Goal: Transaction & Acquisition: Purchase product/service

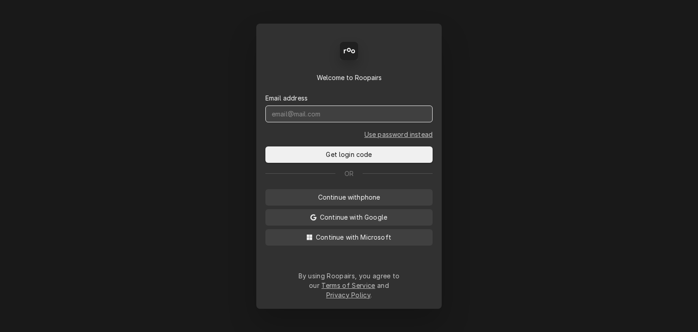
click at [298, 119] on input "Dynamic Content Wrapper" at bounding box center [348, 113] width 167 height 17
click at [300, 122] on input "Dynamic Content Wrapper" at bounding box center [348, 113] width 167 height 17
click at [334, 122] on input "Dynamic Content Wrapper" at bounding box center [348, 113] width 167 height 17
click at [350, 122] on input "Dynamic Content Wrapper" at bounding box center [348, 113] width 167 height 17
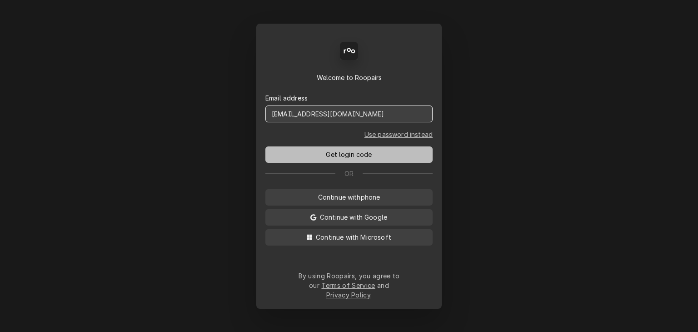
type input "service@cornerstoneequipmentrepair.com"
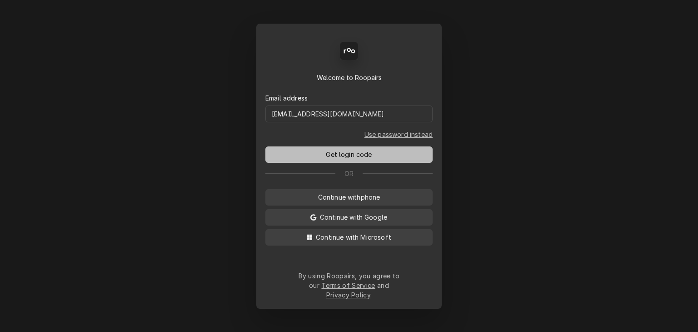
click at [354, 157] on span "Get login code" at bounding box center [349, 155] width 50 height 10
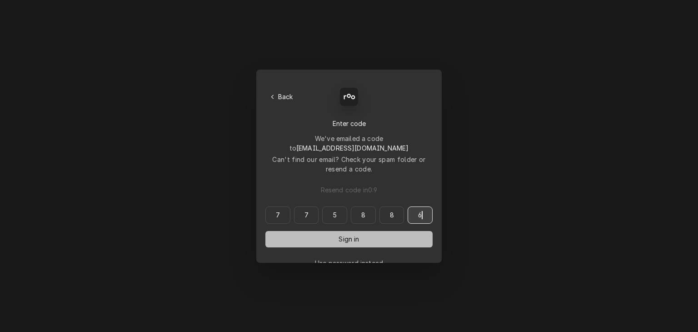
type input "775886"
click at [355, 234] on span "Sign in" at bounding box center [349, 239] width 24 height 10
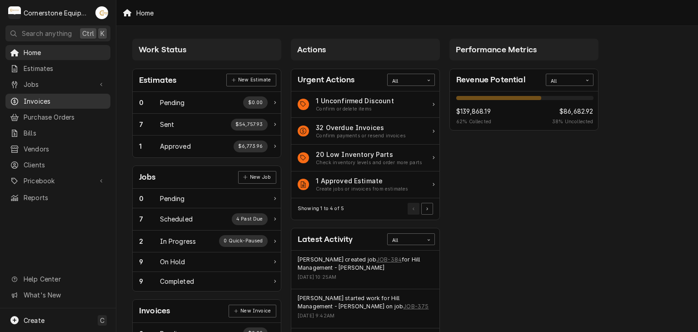
click at [18, 102] on div "Dynamic Content Wrapper" at bounding box center [14, 101] width 9 height 9
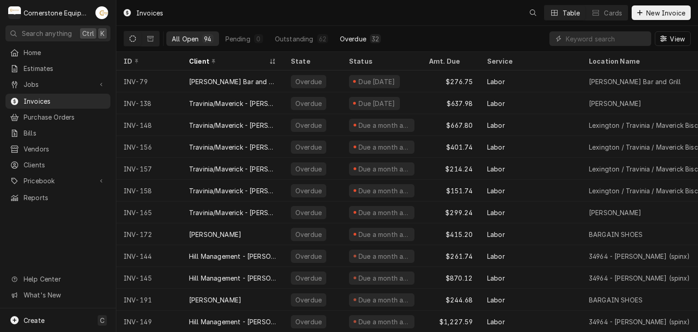
click at [364, 43] on button "Overdue 32" at bounding box center [361, 38] width 52 height 15
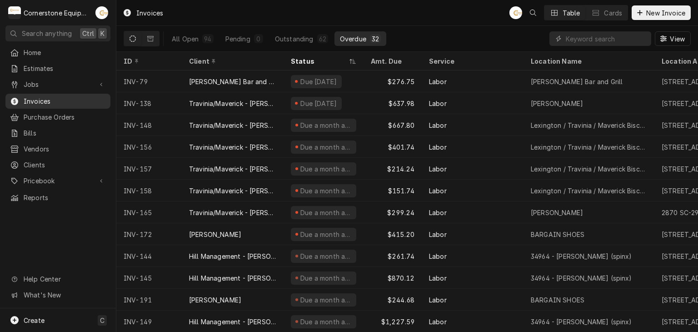
click at [37, 103] on div "Invoices" at bounding box center [57, 100] width 101 height 11
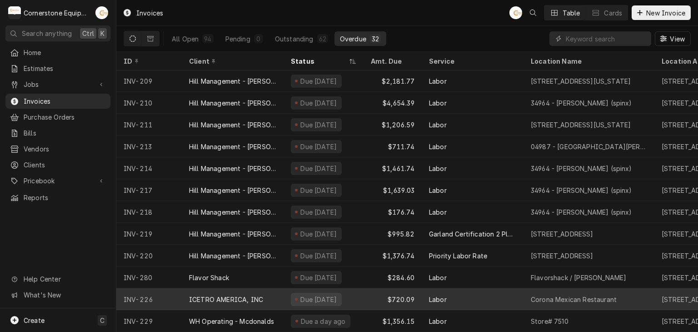
scroll to position [260, 0]
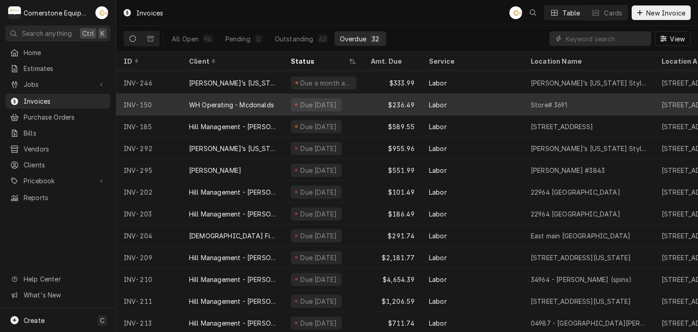
click at [355, 102] on div "Due [DATE]" at bounding box center [324, 105] width 80 height 22
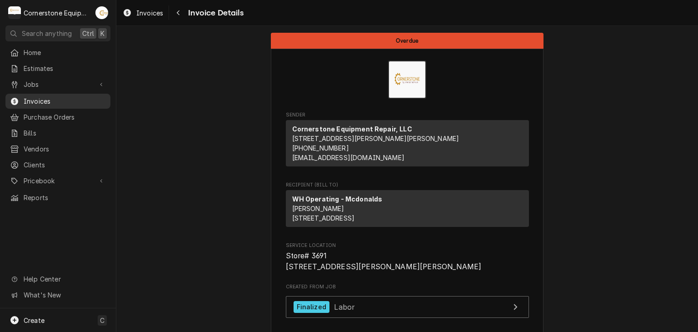
click at [46, 97] on span "Invoices" at bounding box center [65, 101] width 82 height 10
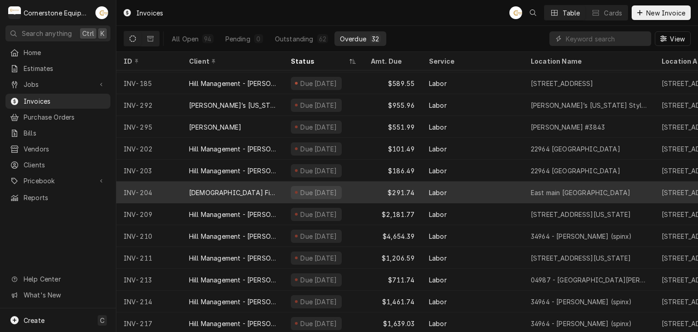
scroll to position [311, 0]
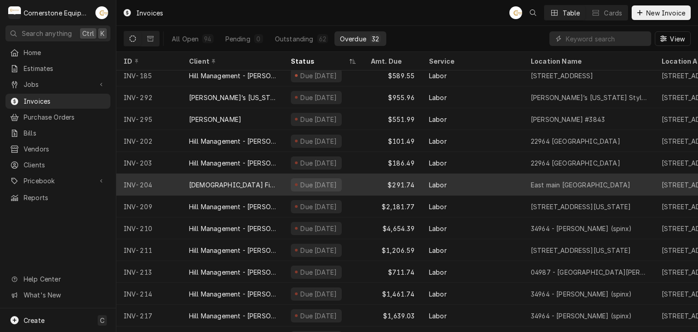
click at [266, 184] on div "[DEMOGRAPHIC_DATA] Fil A" at bounding box center [233, 185] width 102 height 22
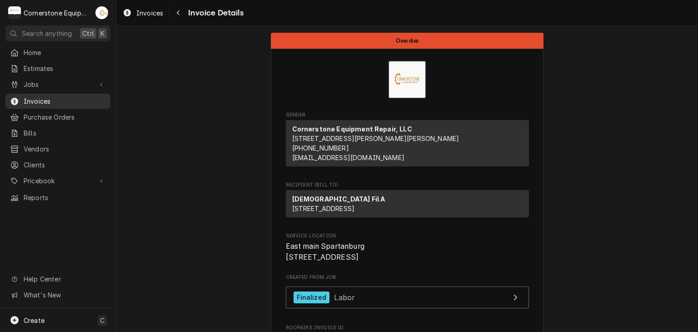
click at [21, 99] on div "Invoices" at bounding box center [58, 101] width 96 height 10
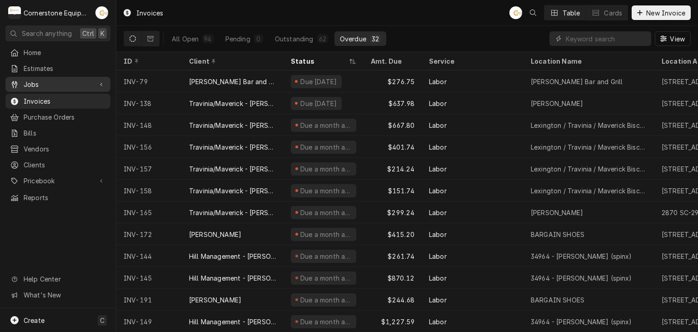
click at [39, 86] on span "Jobs" at bounding box center [58, 85] width 69 height 10
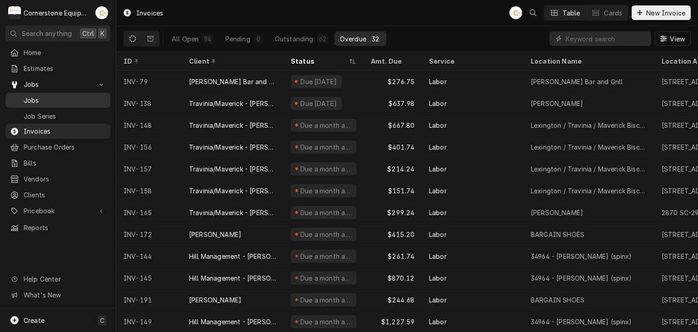
click at [44, 98] on span "Jobs" at bounding box center [65, 100] width 82 height 10
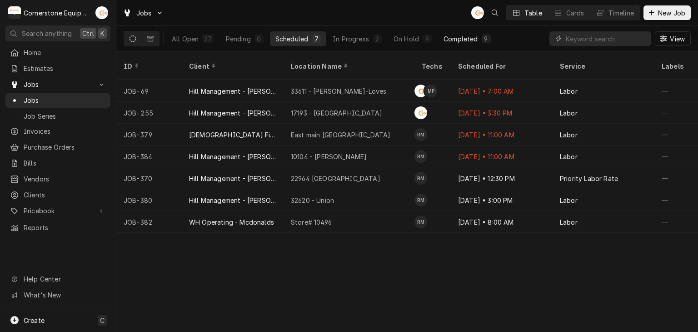
click at [486, 39] on div "9" at bounding box center [486, 39] width 5 height 10
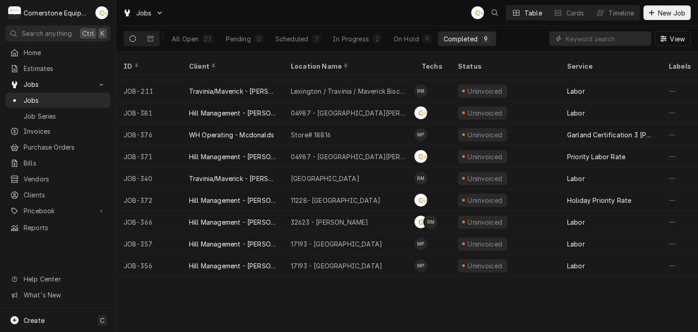
click at [191, 273] on div "ID Client Location Name Techs Status Service Labels Job Type Priority Source So…" at bounding box center [407, 192] width 582 height 280
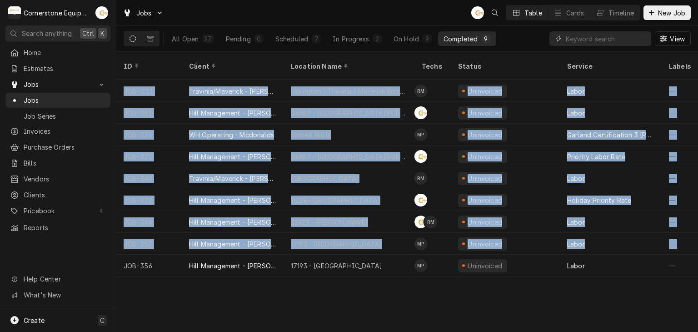
drag, startPoint x: 175, startPoint y: 265, endPoint x: 247, endPoint y: 275, distance: 72.6
click at [249, 277] on div "ID Client Location Name Techs Status Service Labels Job Type Priority Source So…" at bounding box center [407, 192] width 582 height 280
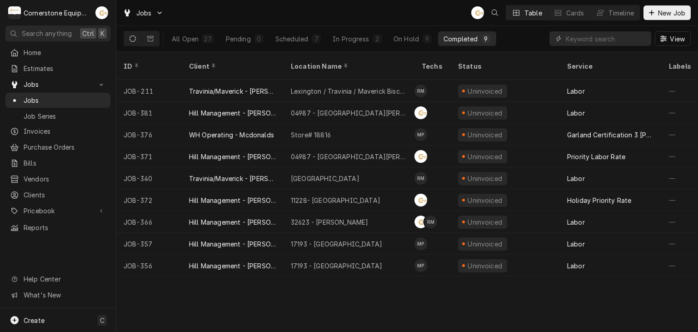
click at [244, 274] on div "ID Client Location Name Techs Status Service Labels Job Type Priority Source So…" at bounding box center [407, 192] width 582 height 280
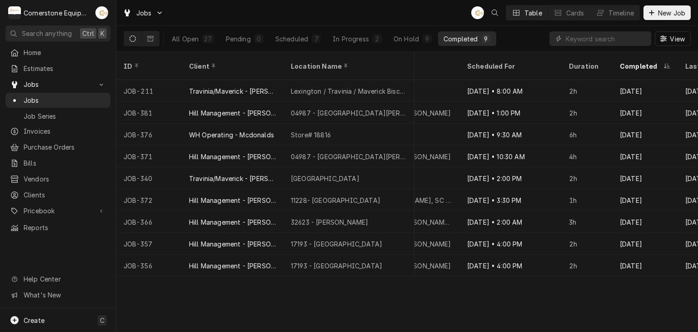
scroll to position [0, 826]
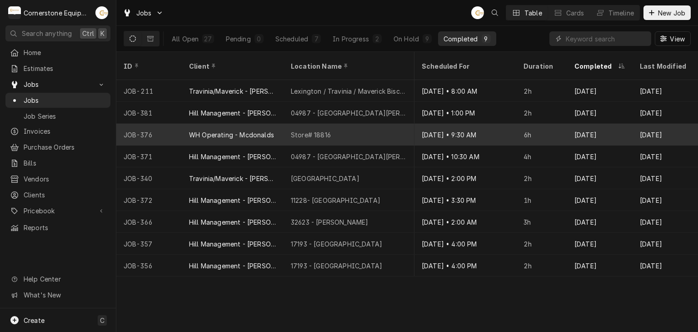
click at [547, 125] on div "6h" at bounding box center [541, 135] width 51 height 22
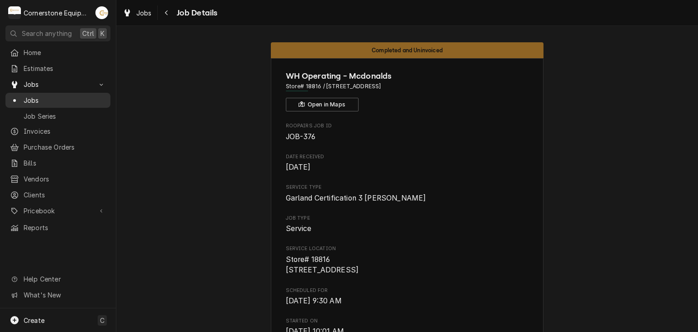
click at [45, 99] on span "Jobs" at bounding box center [65, 100] width 82 height 10
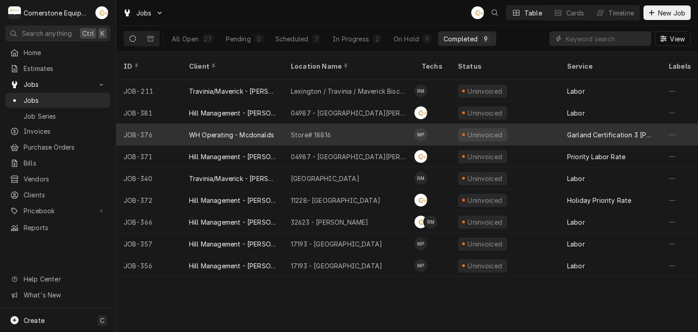
click at [255, 130] on div "WH Operating - Mcdonalds" at bounding box center [233, 135] width 102 height 22
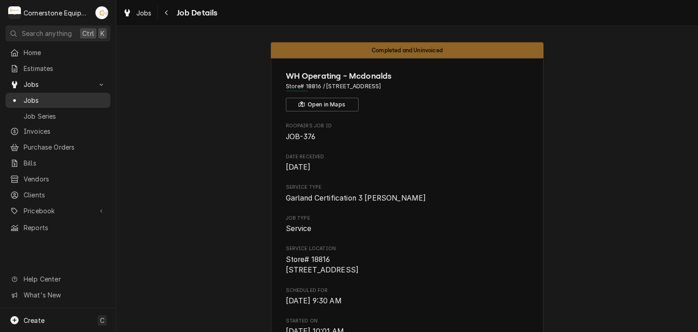
click at [42, 95] on span "Jobs" at bounding box center [65, 100] width 82 height 10
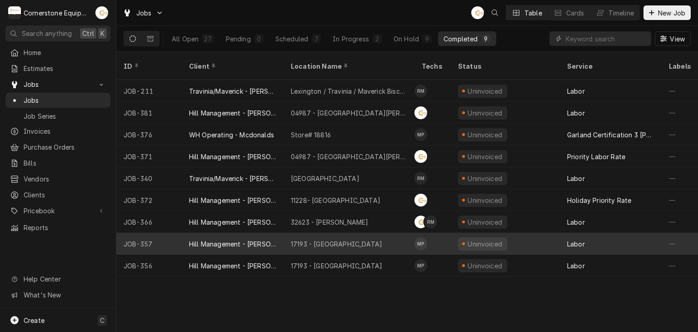
click at [242, 233] on div "Hill Management - [PERSON_NAME]" at bounding box center [233, 244] width 102 height 22
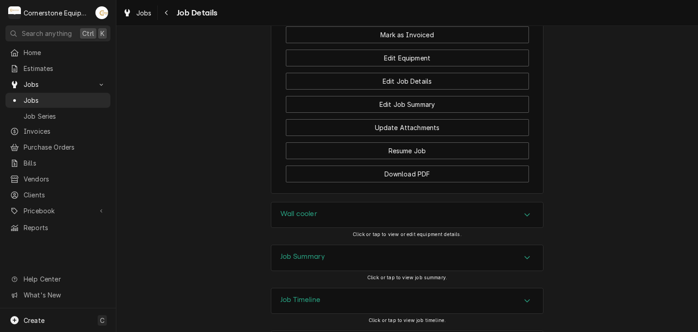
scroll to position [656, 0]
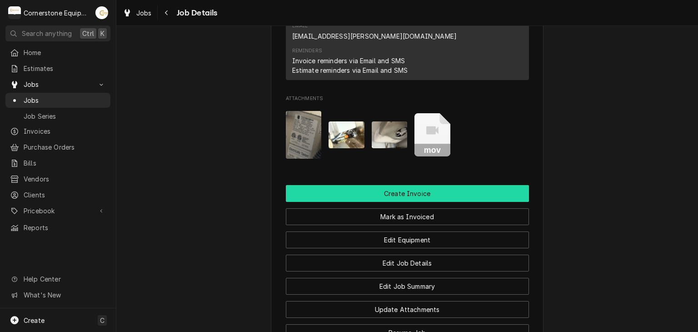
click at [382, 185] on button "Create Invoice" at bounding box center [407, 193] width 243 height 17
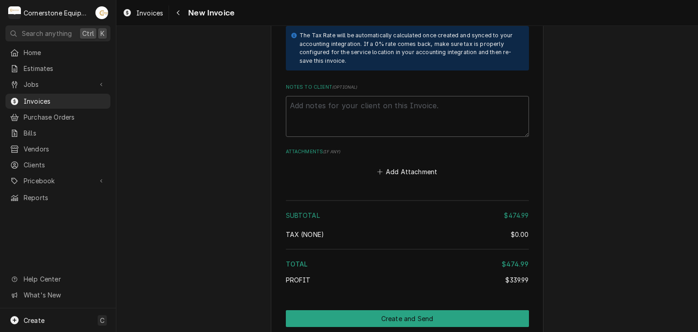
scroll to position [1526, 0]
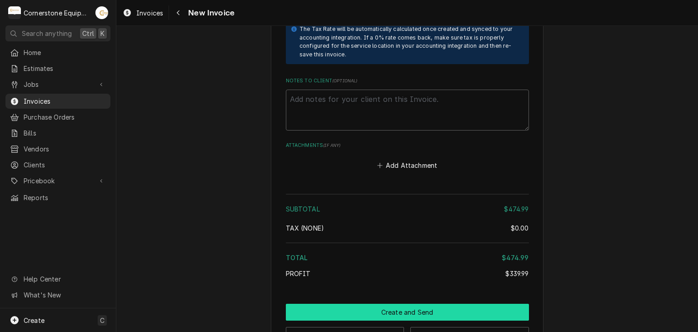
click at [412, 304] on button "Create and Send" at bounding box center [407, 312] width 243 height 17
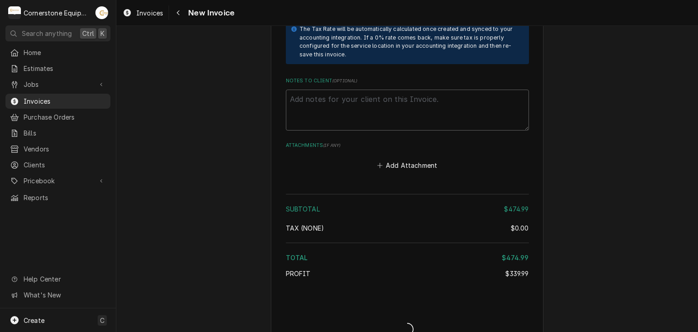
type textarea "x"
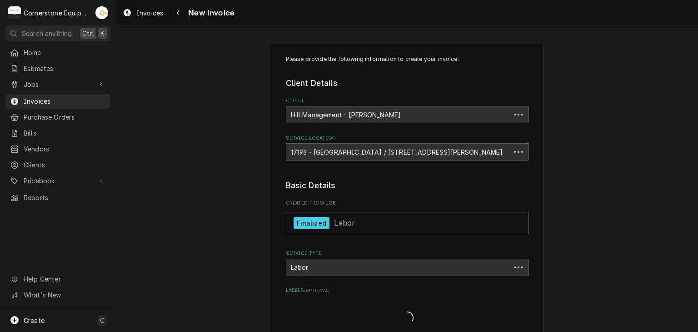
type textarea "x"
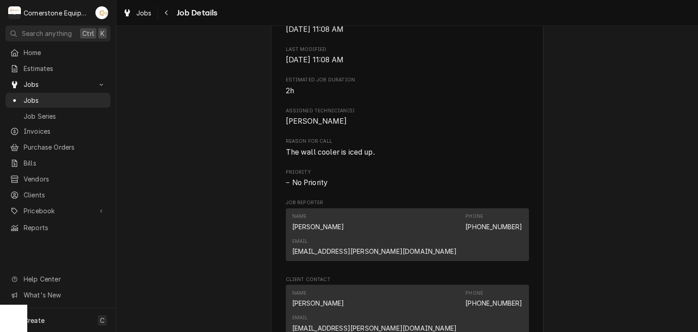
scroll to position [750, 0]
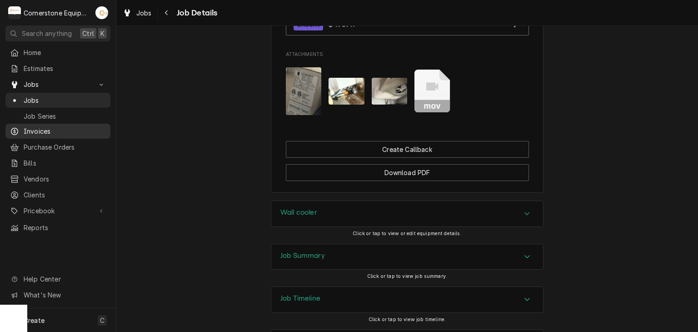
click at [47, 127] on span "Invoices" at bounding box center [65, 131] width 82 height 10
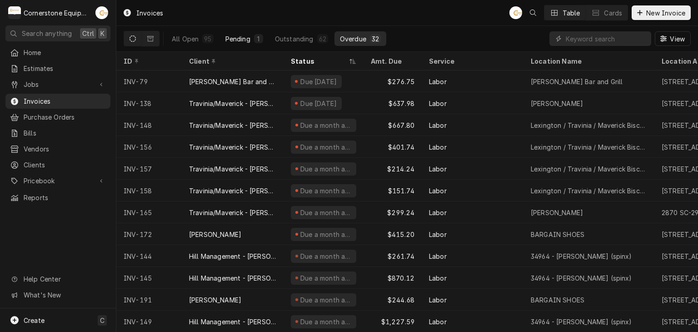
click at [236, 41] on div "Pending" at bounding box center [237, 39] width 25 height 10
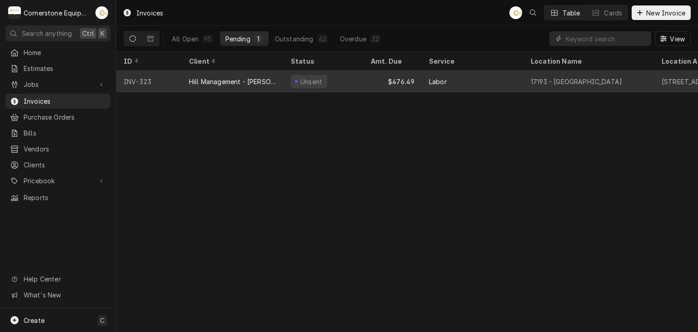
click at [220, 80] on div "Hill Management - [PERSON_NAME]" at bounding box center [232, 82] width 87 height 10
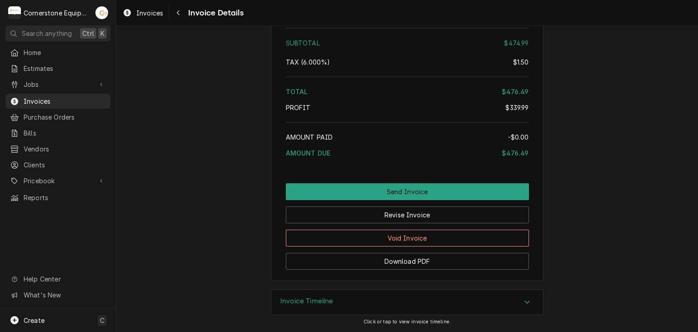
scroll to position [993, 0]
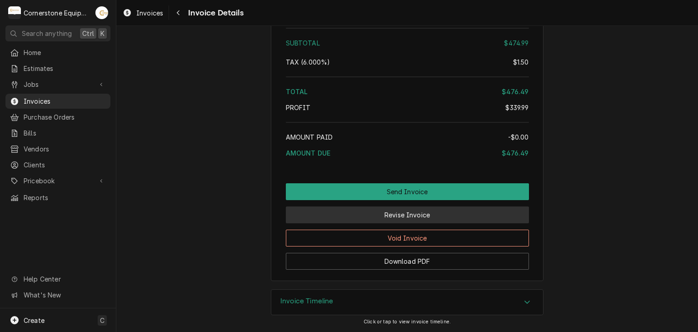
click at [405, 217] on button "Revise Invoice" at bounding box center [407, 214] width 243 height 17
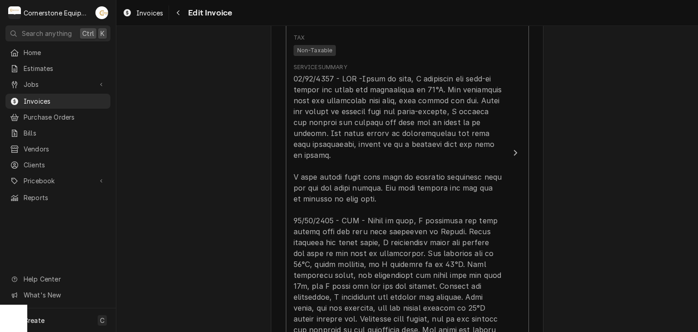
scroll to position [109, 0]
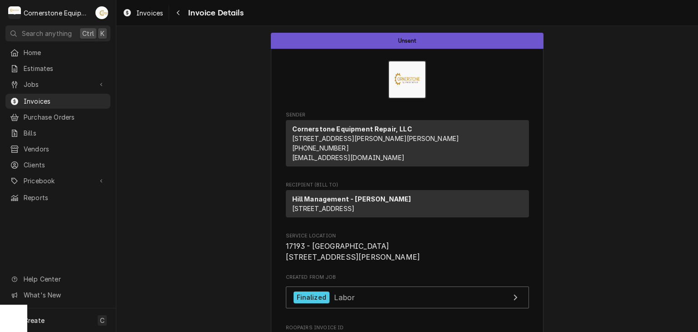
scroll to position [182, 0]
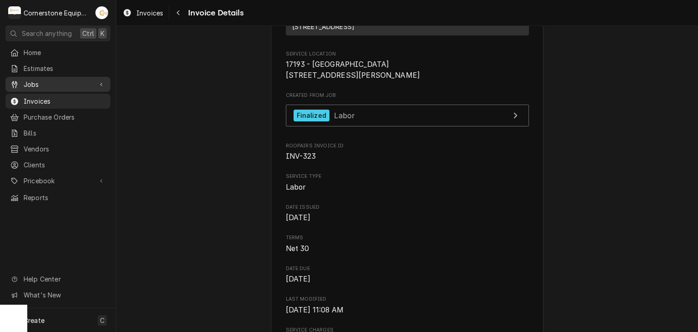
click at [44, 85] on span "Jobs" at bounding box center [58, 85] width 69 height 10
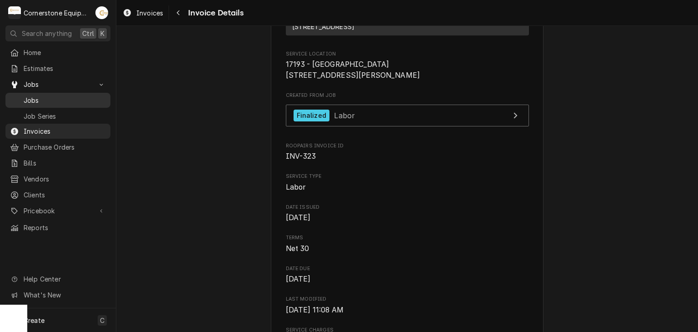
click at [44, 95] on span "Jobs" at bounding box center [65, 100] width 82 height 10
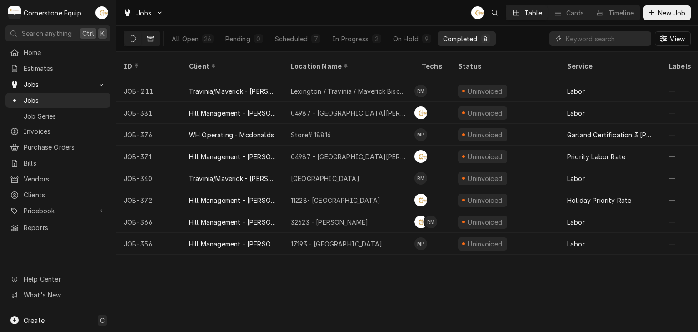
click at [153, 42] on button "Dynamic Content Wrapper" at bounding box center [150, 38] width 17 height 15
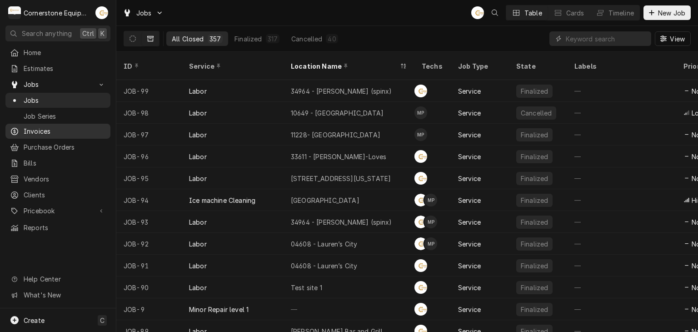
click at [37, 129] on span "Invoices" at bounding box center [65, 131] width 82 height 10
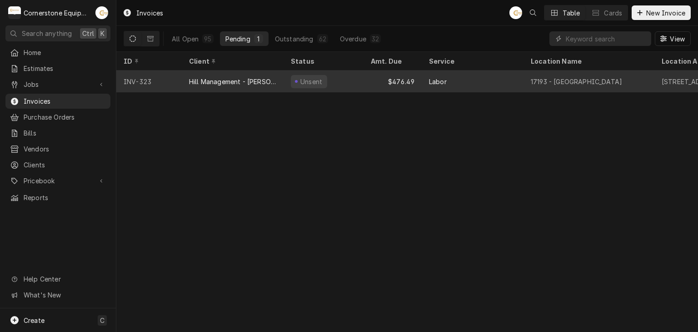
click at [193, 82] on div "Hill Management - [PERSON_NAME]" at bounding box center [232, 82] width 87 height 10
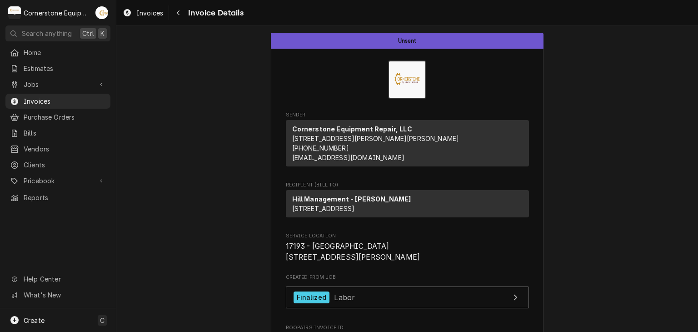
scroll to position [182, 0]
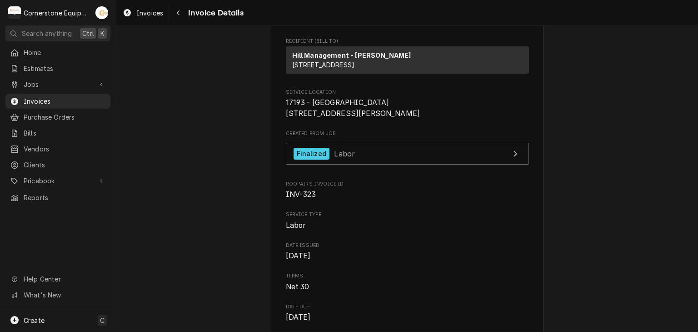
scroll to position [145, 0]
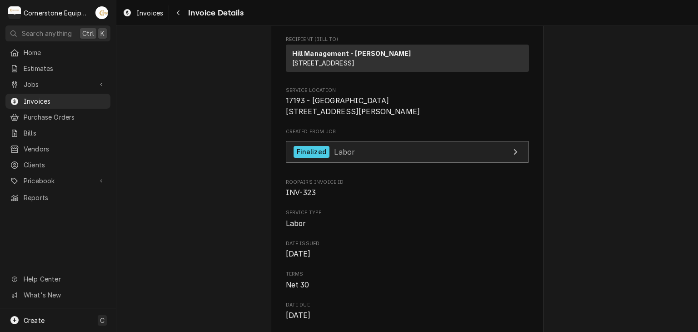
click at [360, 163] on link "Finalized Labor" at bounding box center [407, 152] width 243 height 22
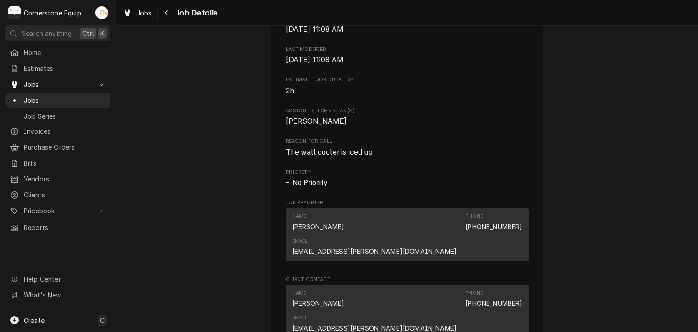
scroll to position [727, 0]
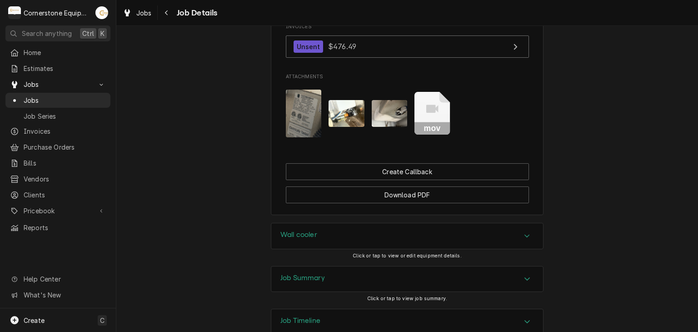
click at [607, 266] on div "Job Summary Click or tap to view job summary." at bounding box center [407, 287] width 582 height 43
click at [438, 92] on icon "Attachments" at bounding box center [433, 113] width 36 height 43
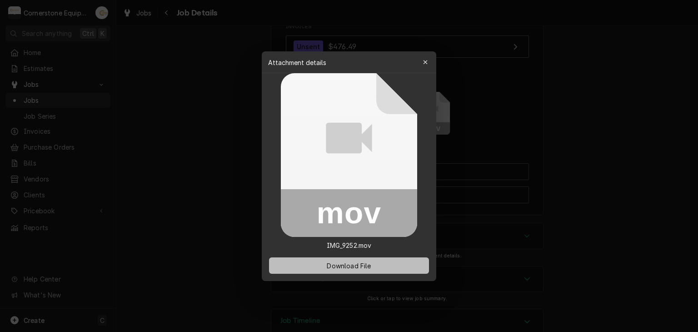
click at [363, 262] on span "Download File" at bounding box center [349, 265] width 48 height 10
click at [616, 185] on div at bounding box center [349, 166] width 698 height 332
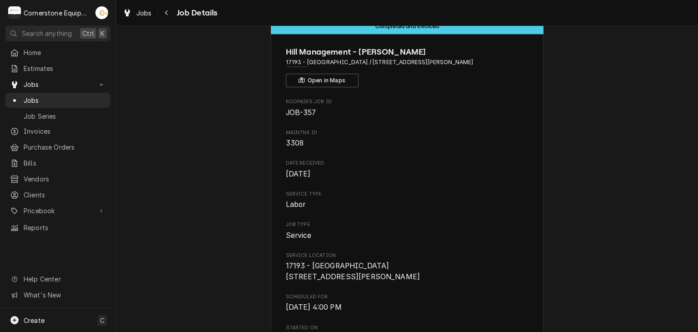
scroll to position [0, 0]
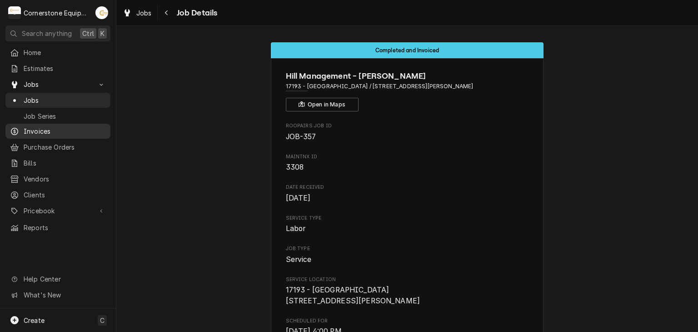
click at [34, 127] on span "Invoices" at bounding box center [65, 131] width 82 height 10
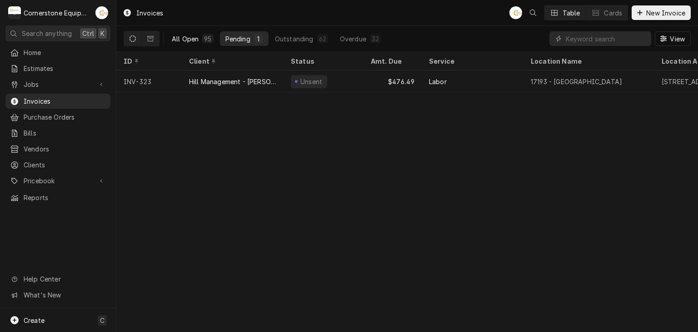
click at [188, 44] on div "All Open 95 Pending 1 Outstanding 62 Overdue 32" at bounding box center [276, 38] width 220 height 25
click at [190, 40] on div "All Open" at bounding box center [185, 39] width 27 height 10
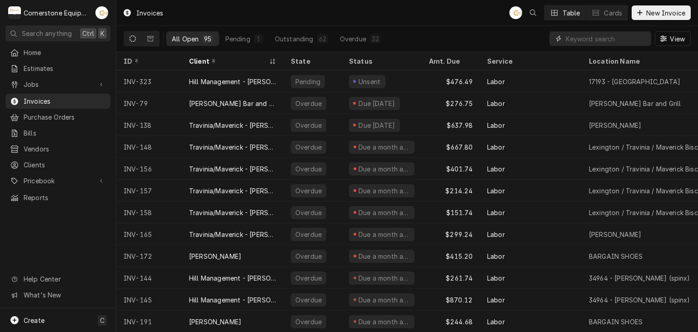
click at [597, 40] on input "Dynamic Content Wrapper" at bounding box center [606, 38] width 81 height 15
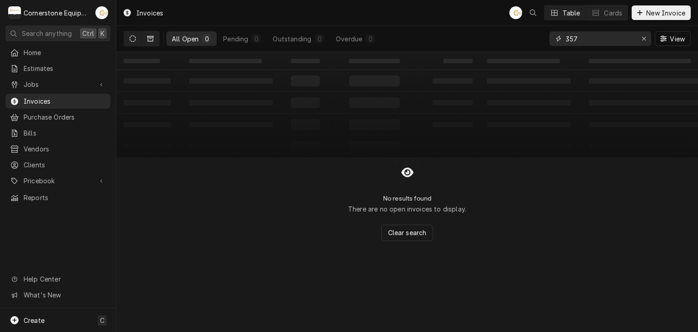
type input "357"
click at [153, 37] on icon "Dynamic Content Wrapper" at bounding box center [150, 38] width 6 height 6
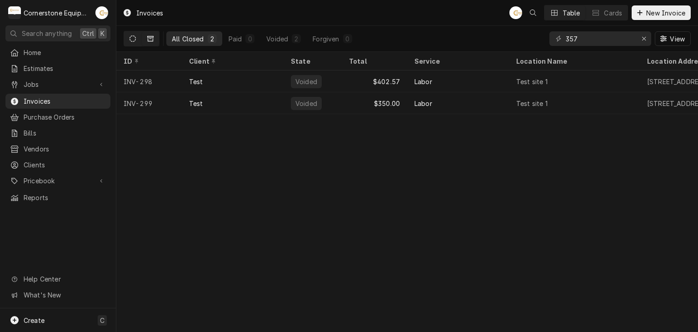
click at [133, 40] on icon "Dynamic Content Wrapper" at bounding box center [133, 38] width 6 height 6
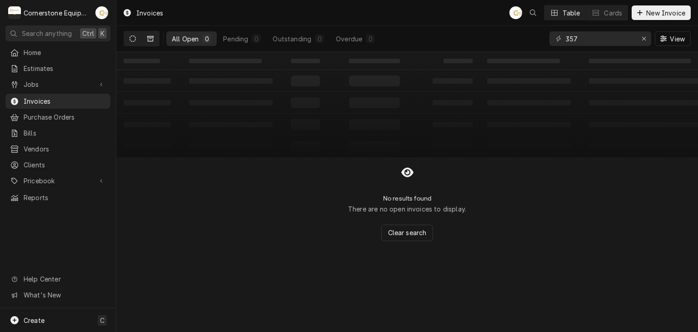
click at [151, 39] on icon "Dynamic Content Wrapper" at bounding box center [150, 38] width 6 height 5
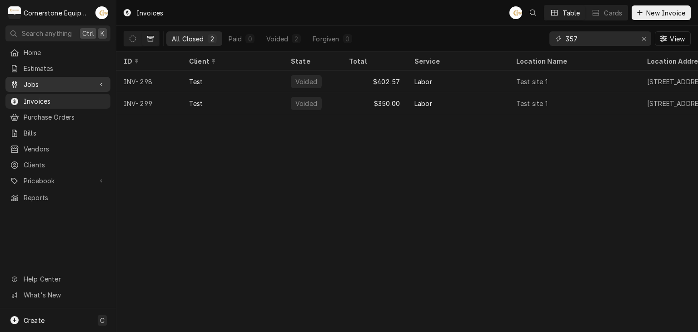
click at [57, 77] on link "Jobs" at bounding box center [57, 84] width 105 height 15
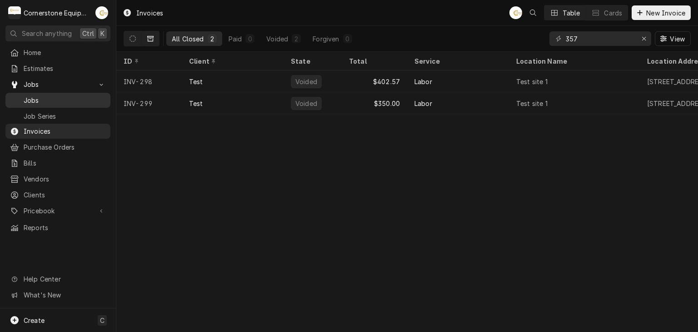
click at [55, 99] on span "Jobs" at bounding box center [65, 100] width 82 height 10
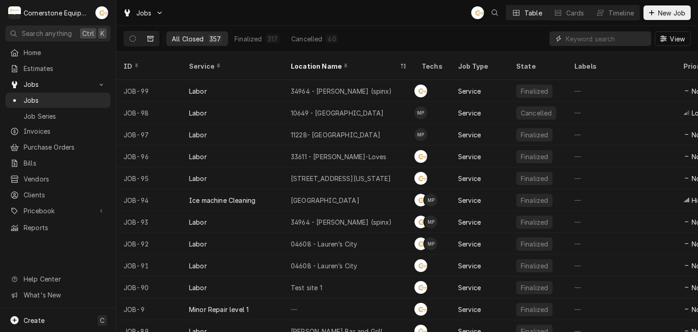
click at [590, 37] on input "Dynamic Content Wrapper" at bounding box center [606, 38] width 81 height 15
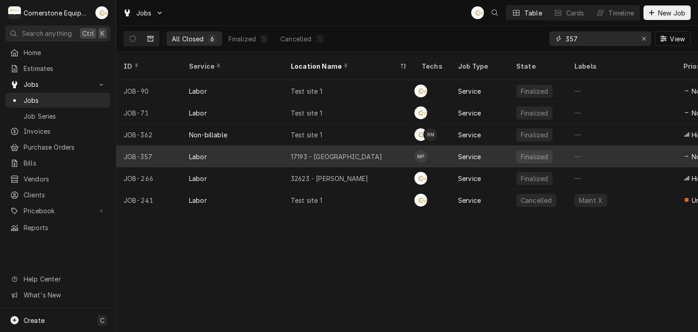
type input "357"
click at [263, 146] on div "Labor" at bounding box center [233, 156] width 102 height 22
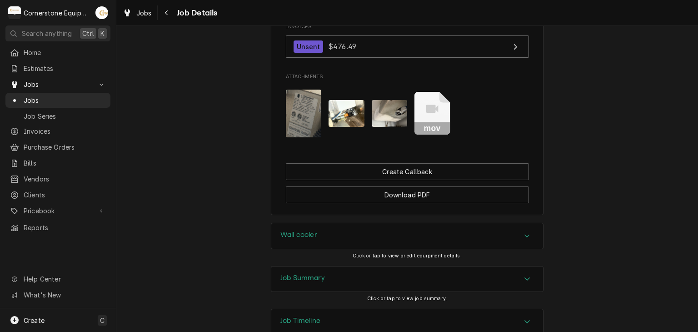
scroll to position [546, 0]
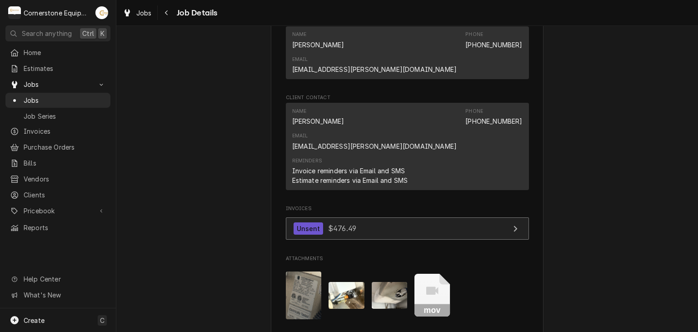
click at [374, 217] on link "Unsent $476.49" at bounding box center [407, 228] width 243 height 22
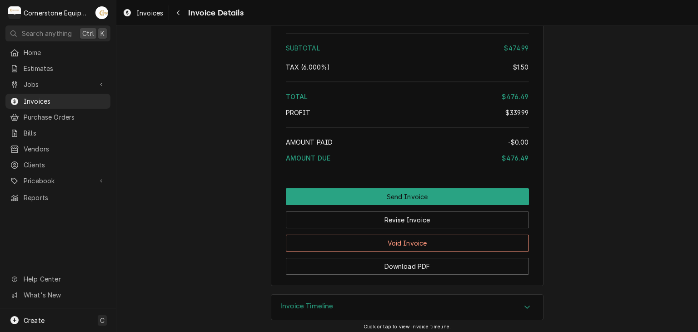
scroll to position [1175, 0]
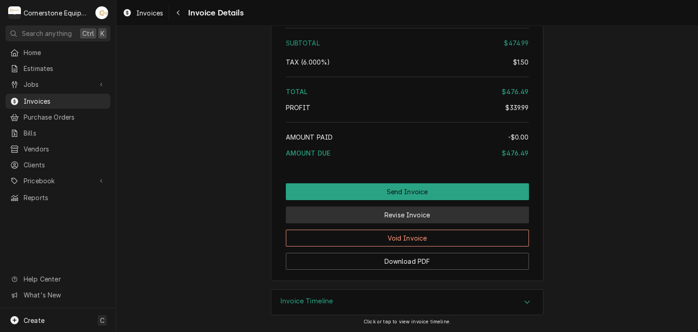
click at [393, 218] on button "Revise Invoice" at bounding box center [407, 214] width 243 height 17
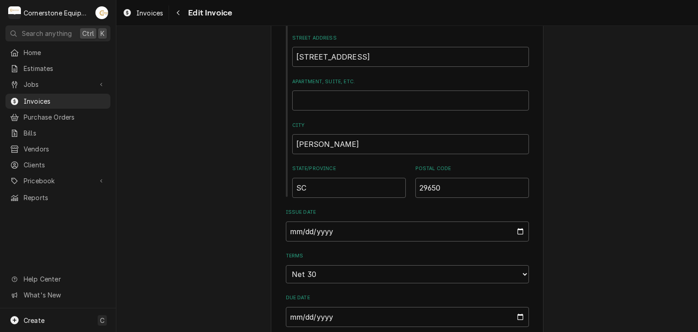
scroll to position [546, 0]
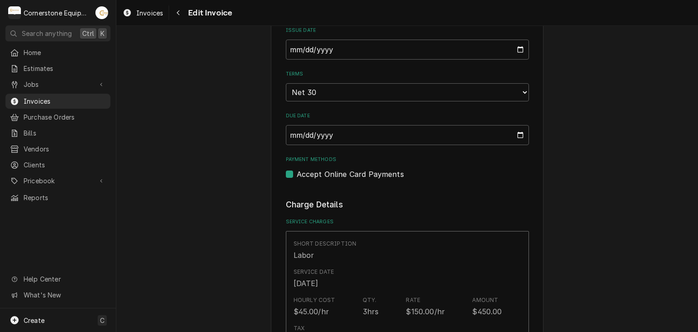
click at [297, 170] on label "Accept Online Card Payments" at bounding box center [350, 174] width 107 height 11
click at [297, 170] on input "Payment Methods" at bounding box center [418, 179] width 243 height 20
checkbox input "false"
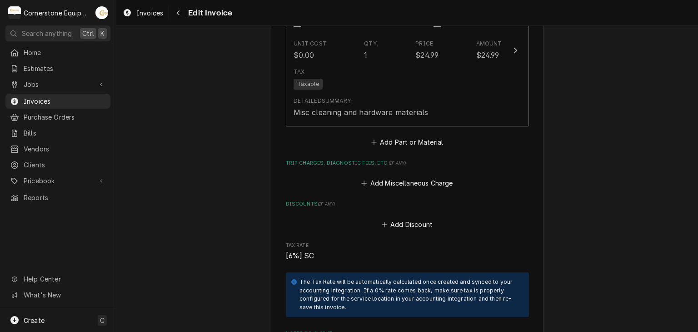
scroll to position [1455, 0]
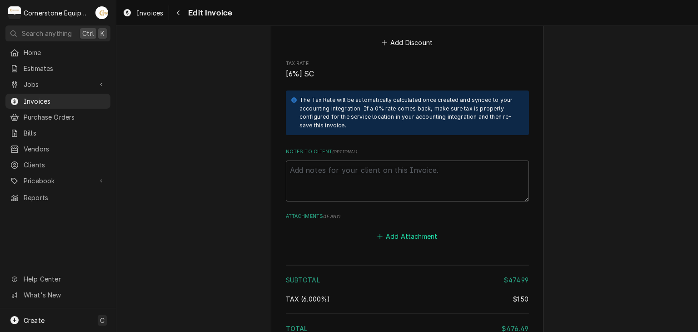
click at [402, 230] on button "Add Attachment" at bounding box center [407, 236] width 64 height 13
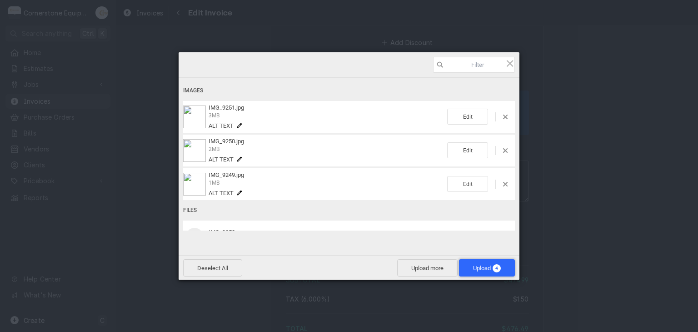
click at [493, 261] on span "Upload 4" at bounding box center [487, 267] width 56 height 17
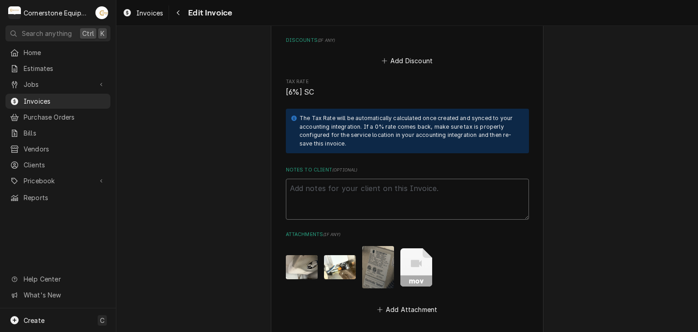
click at [355, 179] on textarea "Notes to Client ( optional )" at bounding box center [407, 199] width 243 height 41
paste textarea "Terms and Conditions (Daily Invoices) INVOICE APPROVAL AND PAYMENT TERMS All in…"
type textarea "x"
type textarea "Terms and Conditions (Daily Invoices) INVOICE APPROVAL AND PAYMENT TERMS All in…"
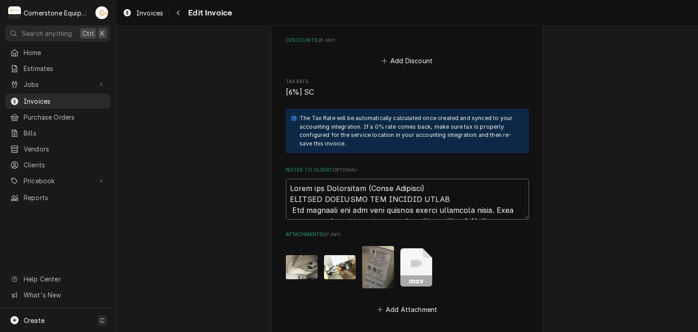
scroll to position [1715, 0]
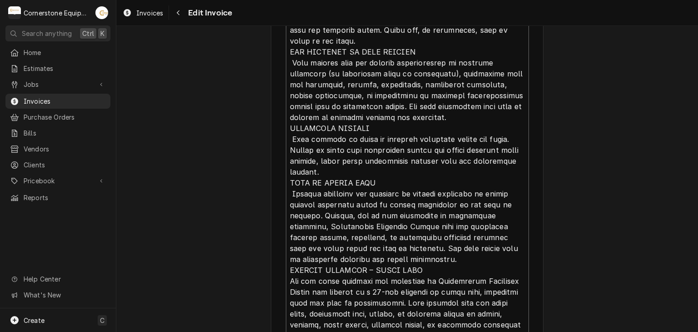
type textarea "x"
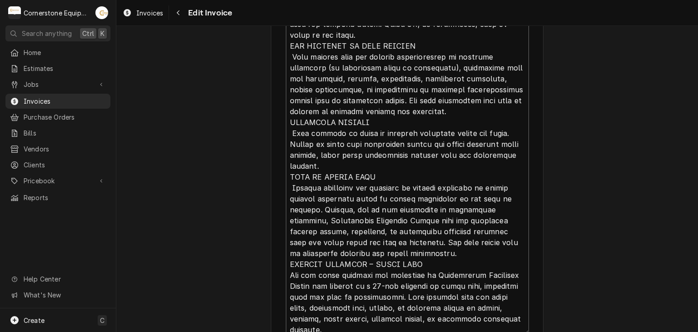
scroll to position [0, 0]
type textarea "Terms and Conditions (Daily Invoices) INVOICE APPROVAL AND PAYMENT TERMS All in…"
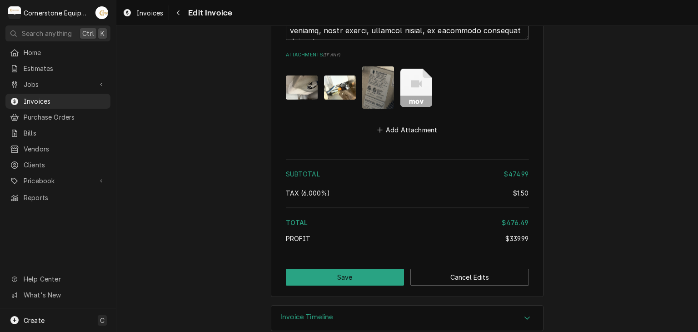
scroll to position [2011, 0]
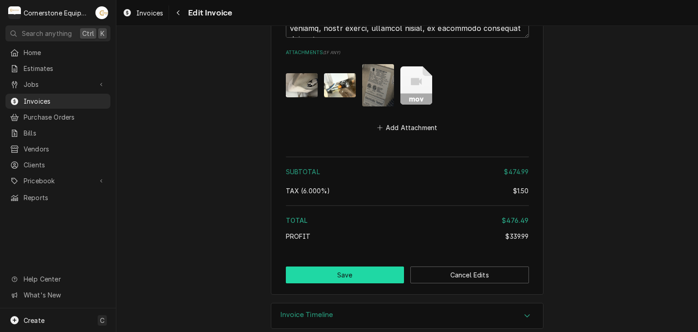
click at [346, 266] on button "Save" at bounding box center [345, 274] width 119 height 17
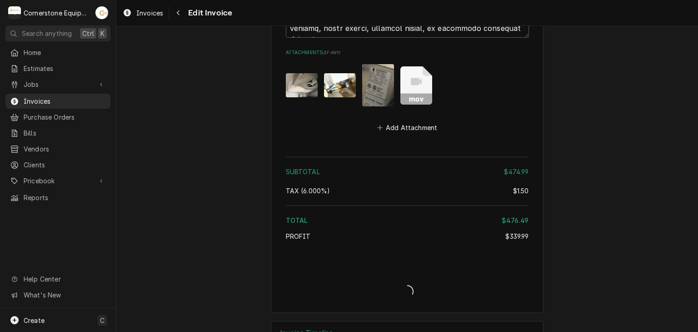
type textarea "x"
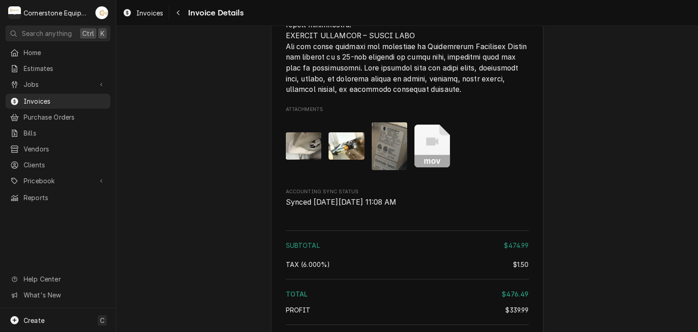
scroll to position [1663, 0]
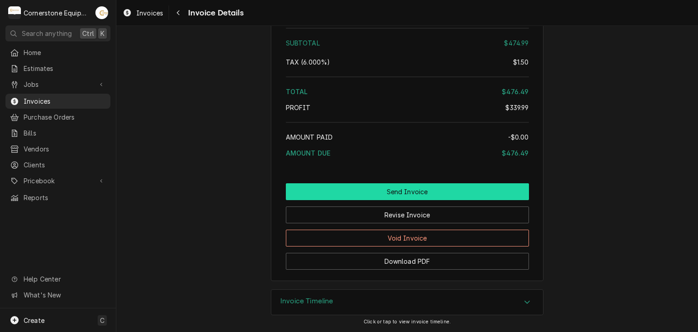
click at [422, 193] on button "Send Invoice" at bounding box center [407, 191] width 243 height 17
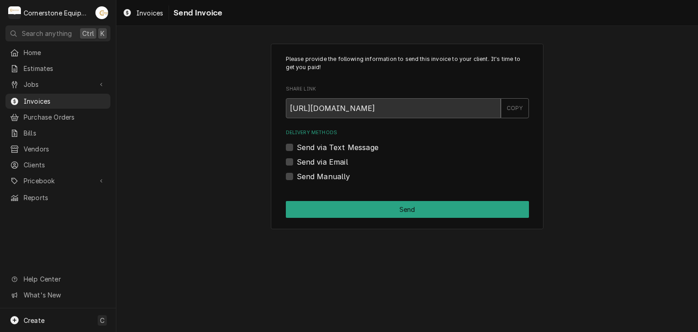
click at [335, 146] on label "Send via Text Message" at bounding box center [338, 147] width 82 height 11
click at [335, 146] on input "Send via Text Message" at bounding box center [418, 152] width 243 height 20
checkbox input "true"
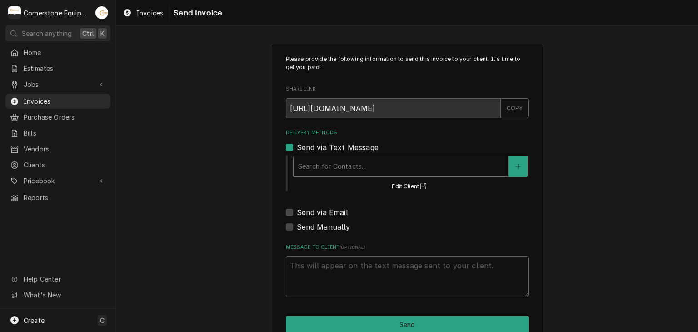
click at [324, 165] on div "Delivery Methods" at bounding box center [400, 166] width 205 height 16
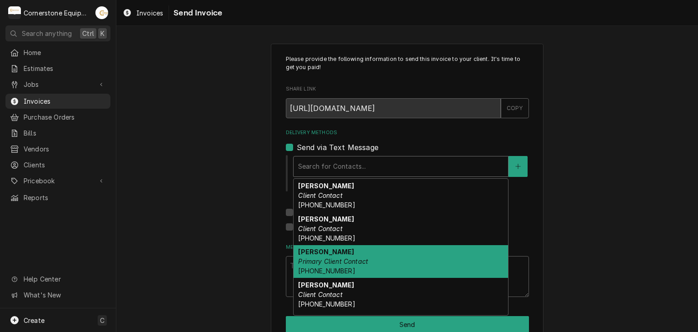
click at [321, 249] on strong "Ashton Vazquez" at bounding box center [326, 252] width 56 height 8
type textarea "x"
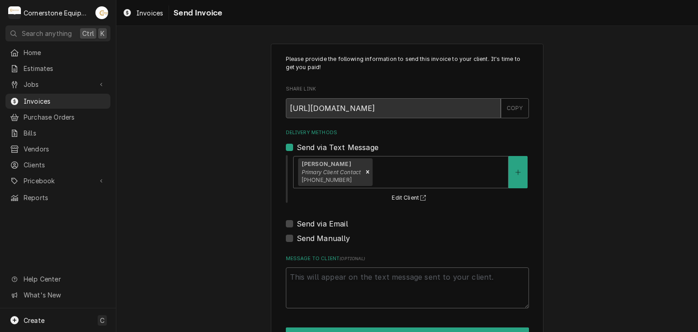
click at [316, 220] on label "Send via Email" at bounding box center [322, 223] width 51 height 11
click at [316, 220] on input "Send via Email" at bounding box center [418, 228] width 243 height 20
checkbox input "true"
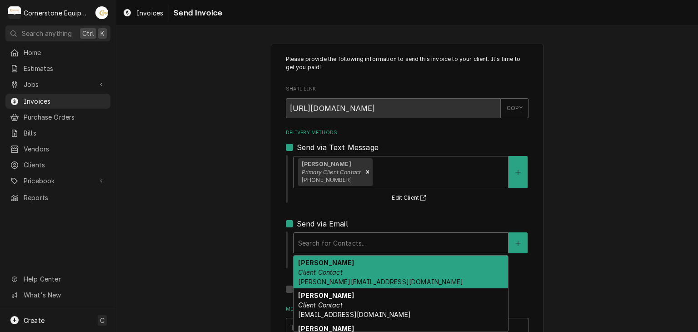
click at [319, 237] on div "Delivery Methods" at bounding box center [400, 243] width 205 height 16
click at [314, 270] on em "Client Contact" at bounding box center [320, 272] width 44 height 8
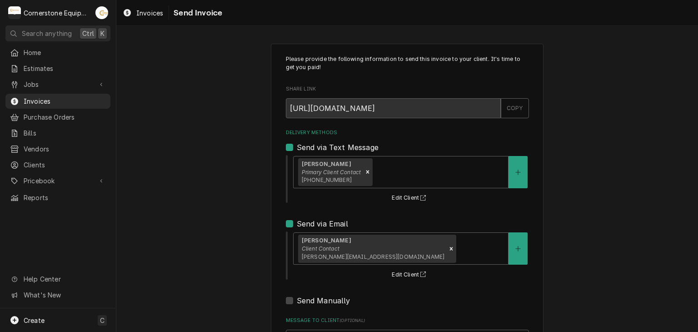
click at [251, 217] on div "Please provide the following information to send this invoice to your client. I…" at bounding box center [407, 230] width 582 height 390
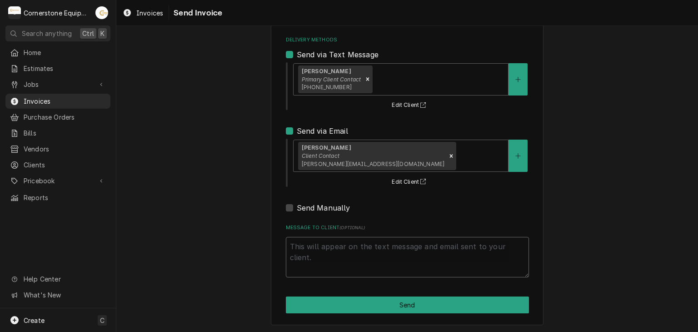
click at [339, 261] on textarea "Message to Client ( optional )" at bounding box center [407, 257] width 243 height 41
type textarea "x"
type textarea "T"
type textarea "x"
type textarea "Th"
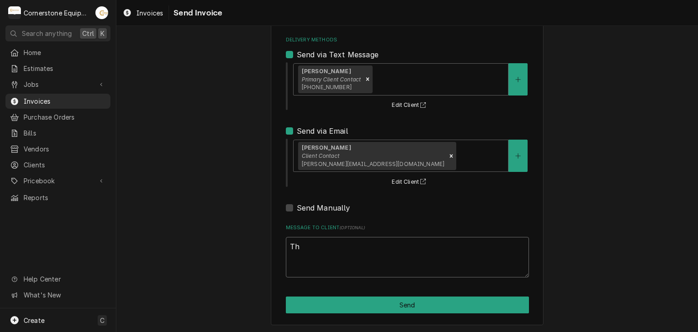
type textarea "x"
type textarea "Tha"
type textarea "x"
type textarea "Than"
type textarea "x"
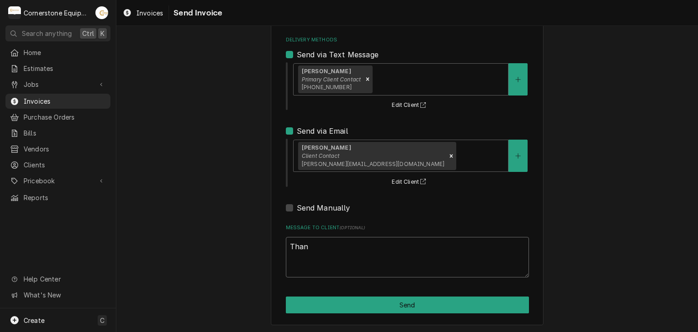
type textarea "Thank"
type textarea "x"
type textarea "Thank"
type textarea "x"
type textarea "Thank y"
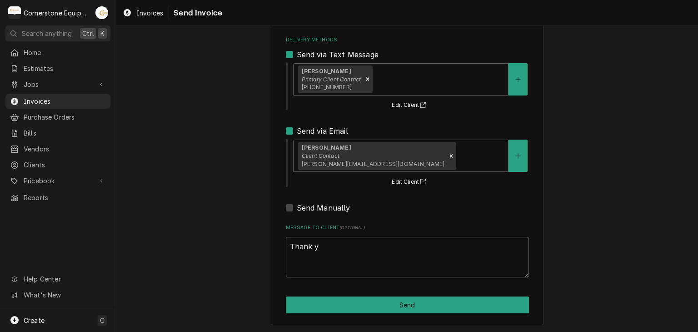
type textarea "x"
type textarea "Thank yo"
type textarea "x"
type textarea "Thank you"
type textarea "x"
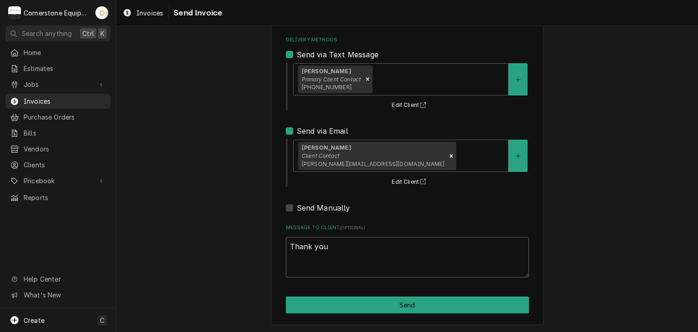
type textarea "Thank you"
type textarea "x"
type textarea "Thank you f"
type textarea "x"
type textarea "Thank you fo"
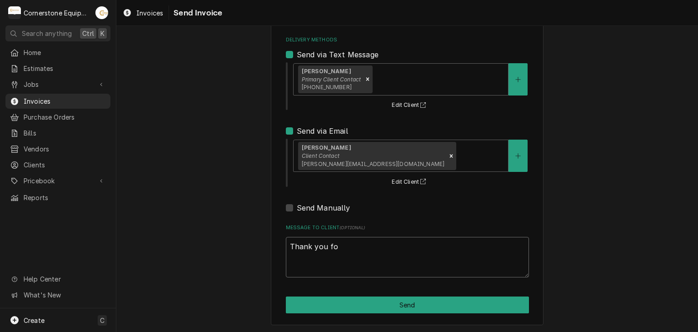
type textarea "x"
type textarea "Thank you for"
type textarea "x"
type textarea "Thank you for"
type textarea "x"
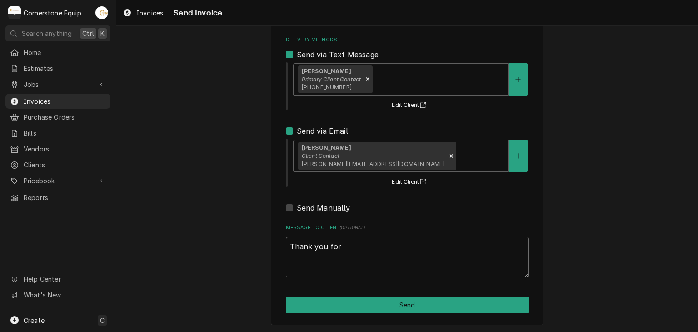
type textarea "Thank you for t"
type textarea "x"
type textarea "Thank you for th"
type textarea "x"
type textarea "Thank you for the"
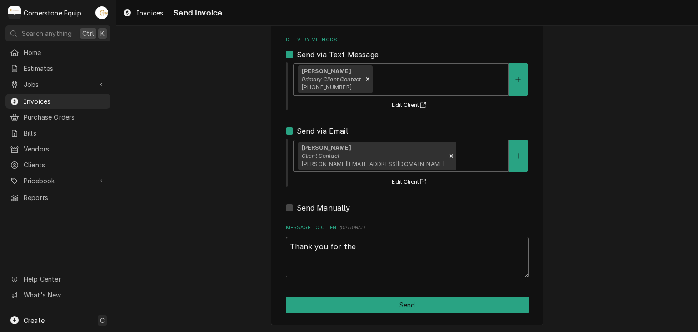
type textarea "x"
type textarea "Thank you for the"
type textarea "x"
type textarea "Thank you for the o"
type textarea "x"
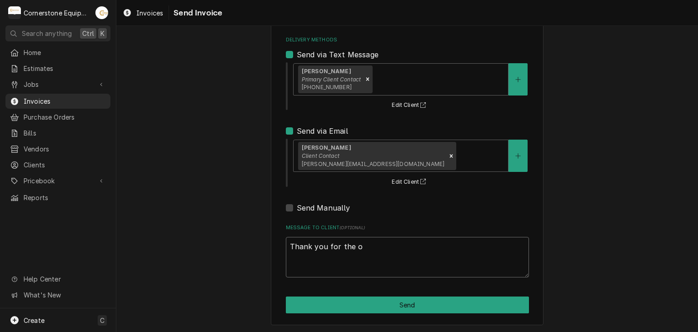
type textarea "Thank you for the op"
type textarea "x"
type textarea "Thank you for the opp"
type textarea "x"
type textarea "Thank you for the oppo"
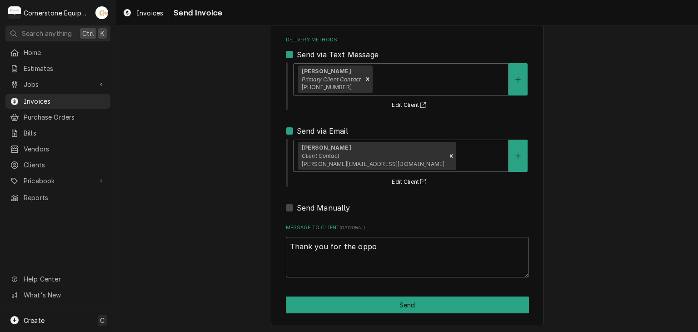
type textarea "x"
type textarea "Thank you for the oppor"
type textarea "x"
type textarea "Thank you for the opport"
type textarea "x"
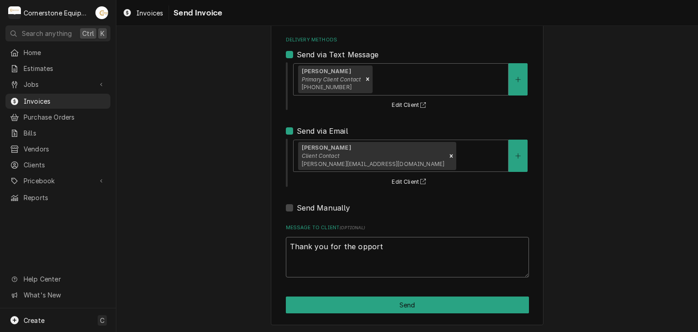
type textarea "Thank you for the opportu"
type textarea "x"
type textarea "Thank you for the opportun"
type textarea "x"
type textarea "Thank you for the opportuni"
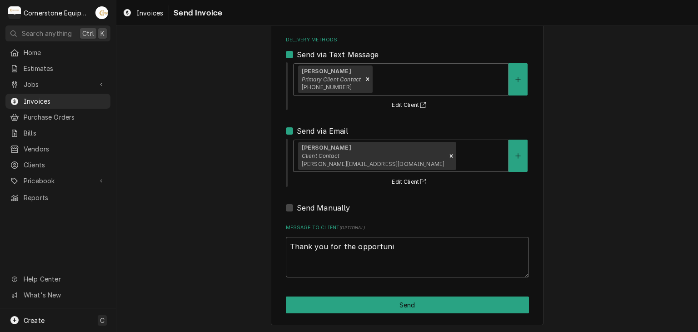
type textarea "x"
type textarea "Thank you for the opportunit"
type textarea "x"
type textarea "Thank you for the opportunity"
type textarea "x"
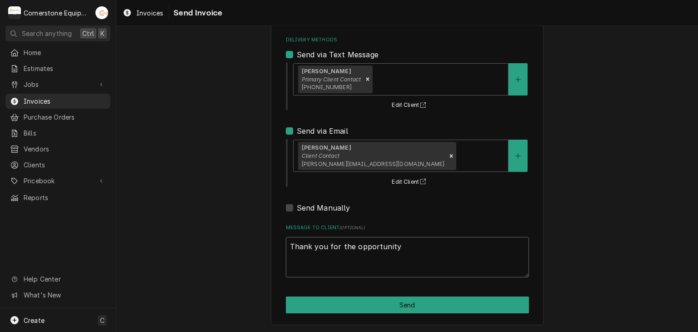
type textarea "Thank you for the opportunity"
type textarea "x"
type textarea "Thank you for the opportunity t"
type textarea "x"
type textarea "Thank you for the opportunity to"
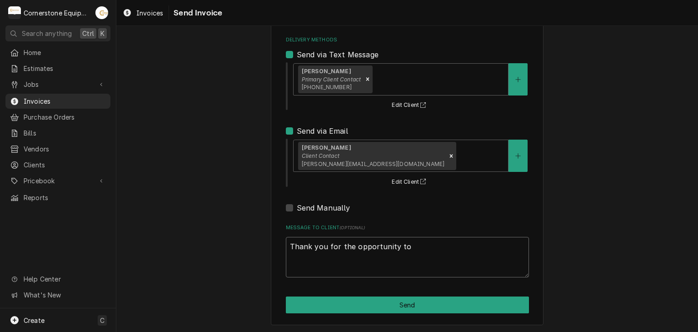
type textarea "x"
type textarea "Thank you for the opportunity to"
type textarea "x"
type textarea "Thank you for the opportunity to b"
type textarea "x"
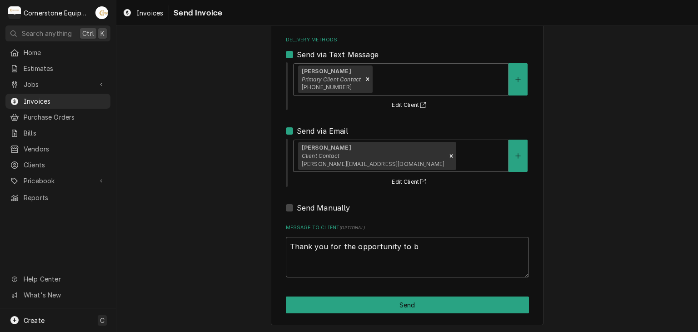
type textarea "Thank you for the opportunity to be"
type textarea "x"
type textarea "Thank you for the opportunity to be"
type textarea "x"
type textarea "Thank you for the opportunity to be o"
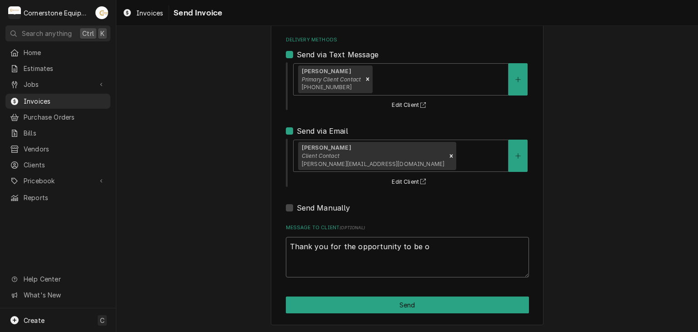
type textarea "x"
type textarea "Thank you for the opportunity to be of"
type textarea "x"
type textarea "Thank you for the opportunity to be of"
type textarea "x"
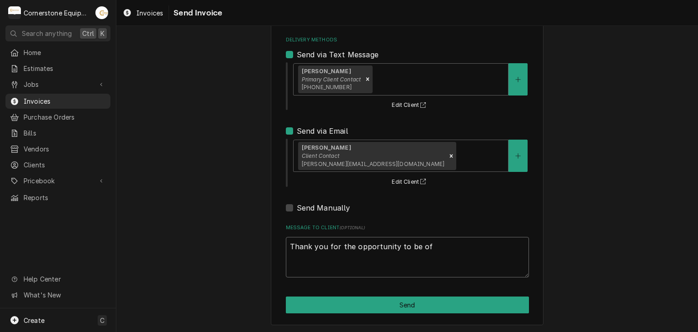
type textarea "Thank you for the opportunity to be of s"
type textarea "x"
type textarea "Thank you for the opportunity to be of se"
type textarea "x"
type textarea "Thank you for the opportunity to be of ser"
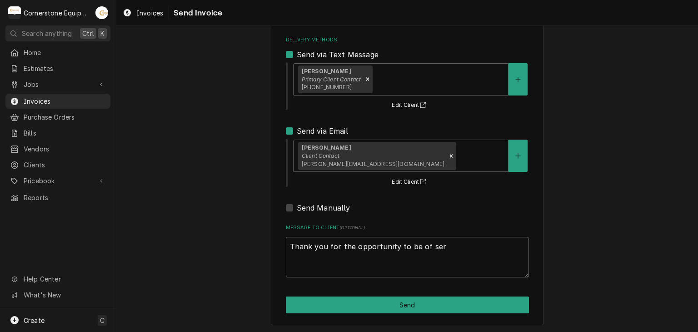
type textarea "x"
type textarea "Thank you for the opportunity to be of servi"
type textarea "x"
type textarea "Thank you for the opportunity to be of servic"
type textarea "x"
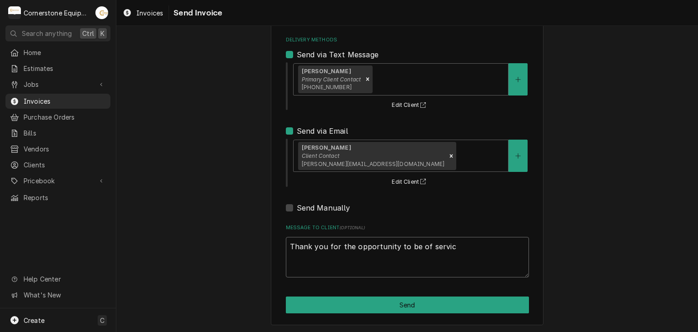
type textarea "Thank you for the opportunity to be of service"
type textarea "x"
click at [339, 261] on textarea "Thank you for the opportunity to be of service!" at bounding box center [407, 257] width 243 height 41
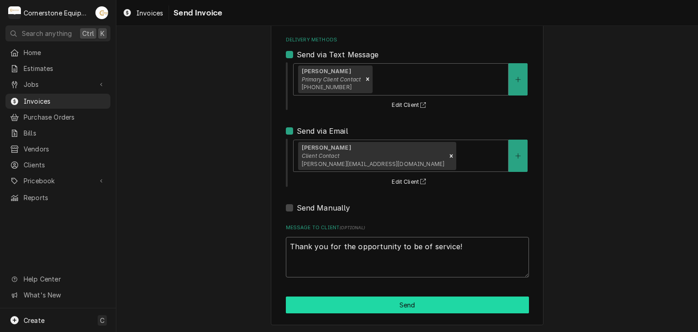
type textarea "Thank you for the opportunity to be of service!"
click at [385, 298] on button "Send" at bounding box center [407, 304] width 243 height 17
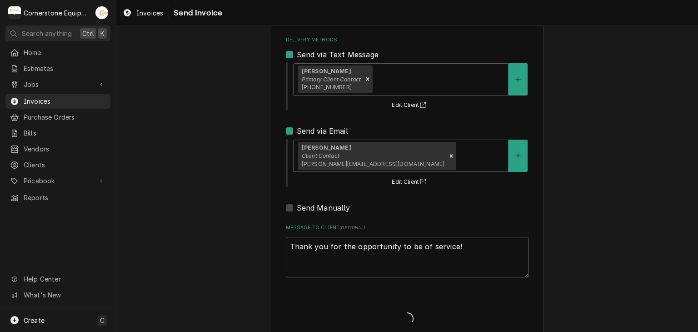
type textarea "x"
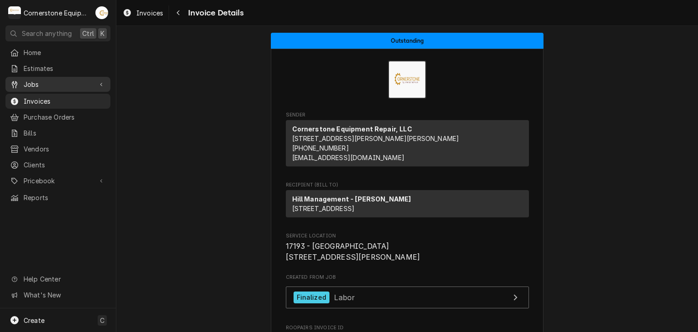
click at [29, 80] on span "Jobs" at bounding box center [58, 85] width 69 height 10
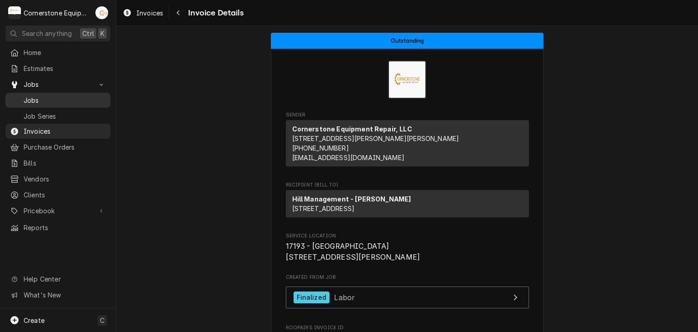
click at [35, 99] on span "Jobs" at bounding box center [65, 100] width 82 height 10
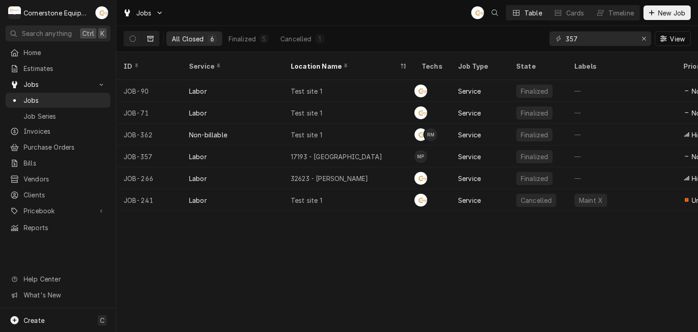
click at [444, 254] on div "ID Service Location Name Techs Job Type State Labels Priority Source Source ID …" at bounding box center [407, 192] width 582 height 280
click at [127, 38] on button "Dynamic Content Wrapper" at bounding box center [132, 38] width 17 height 15
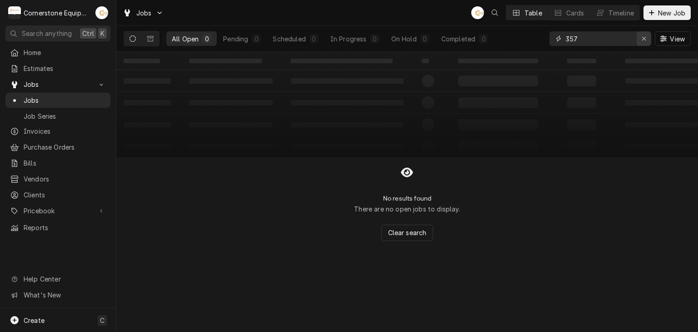
click at [644, 39] on icon "Erase input" at bounding box center [644, 38] width 5 height 6
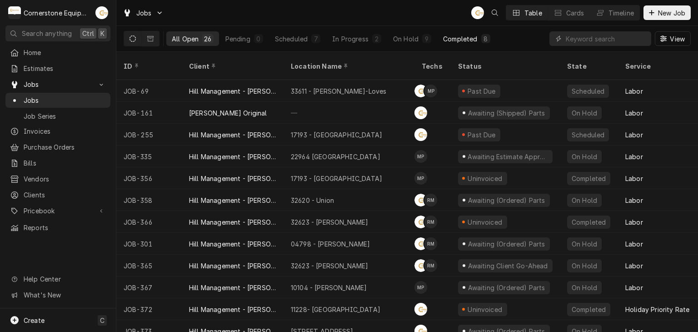
click at [476, 40] on button "Completed 8" at bounding box center [467, 38] width 58 height 15
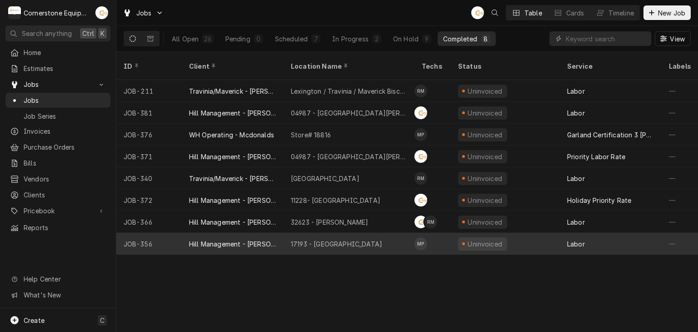
click at [326, 237] on div "17193 - Downtown Greenville" at bounding box center [349, 244] width 131 height 22
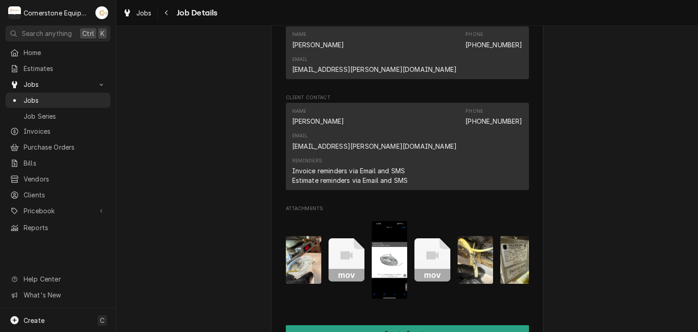
click at [350, 238] on icon "Attachments" at bounding box center [347, 259] width 36 height 43
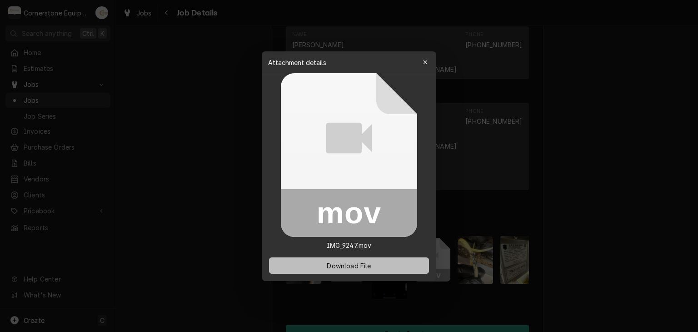
click at [365, 259] on button "Download File" at bounding box center [349, 265] width 160 height 16
click at [441, 208] on div at bounding box center [349, 166] width 698 height 332
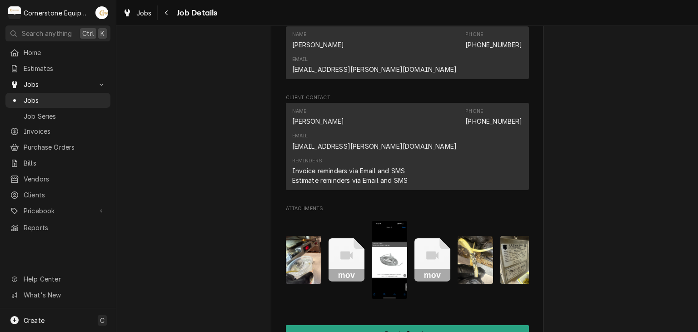
click at [426, 251] on icon "Attachments" at bounding box center [432, 255] width 12 height 8
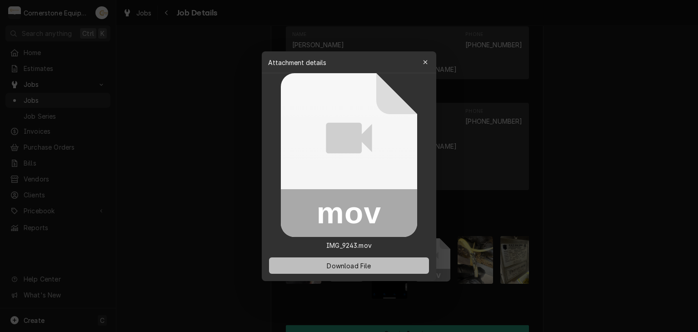
click at [365, 265] on span "Download File" at bounding box center [349, 265] width 48 height 10
click at [589, 141] on div at bounding box center [349, 166] width 698 height 332
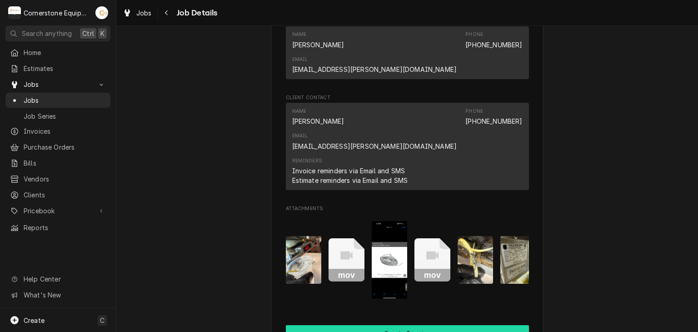
click at [417, 325] on button "Create Invoice" at bounding box center [407, 333] width 243 height 17
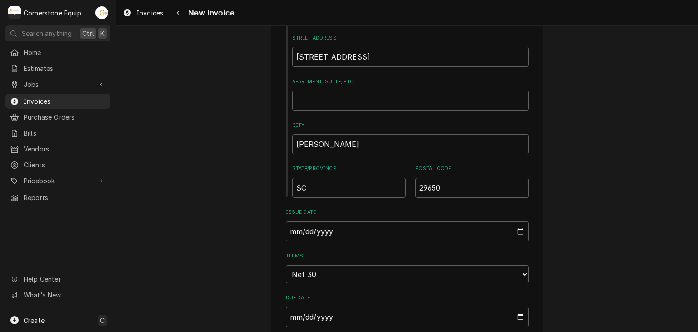
scroll to position [546, 0]
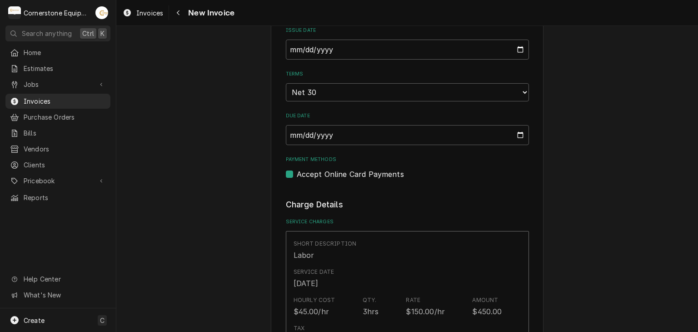
click at [338, 172] on label "Accept Online Card Payments" at bounding box center [350, 174] width 107 height 11
click at [338, 172] on input "Payment Methods" at bounding box center [418, 179] width 243 height 20
checkbox input "false"
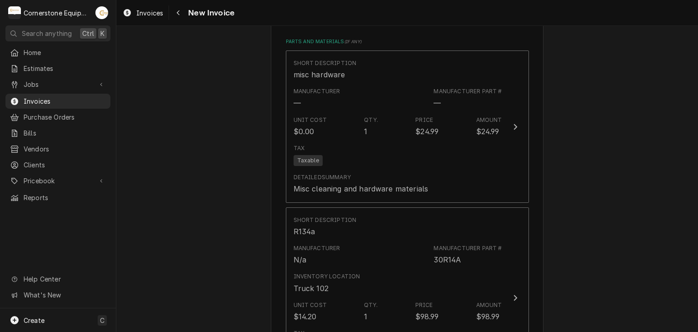
scroll to position [1455, 0]
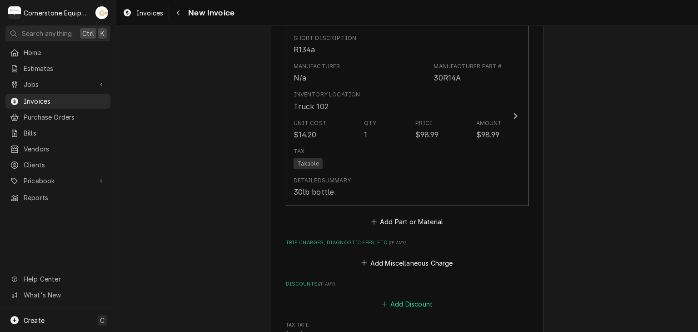
click at [395, 298] on button "Add Discount" at bounding box center [407, 304] width 54 height 13
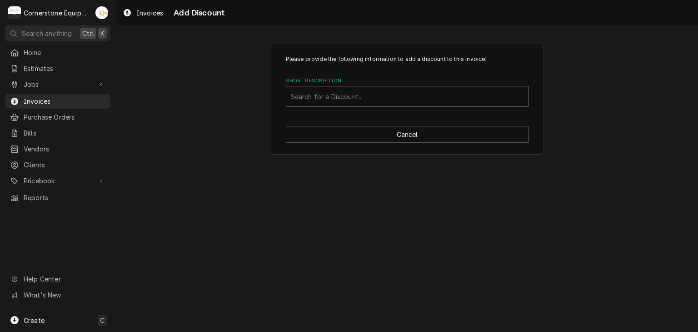
click at [346, 90] on div "Short Description" at bounding box center [407, 96] width 233 height 16
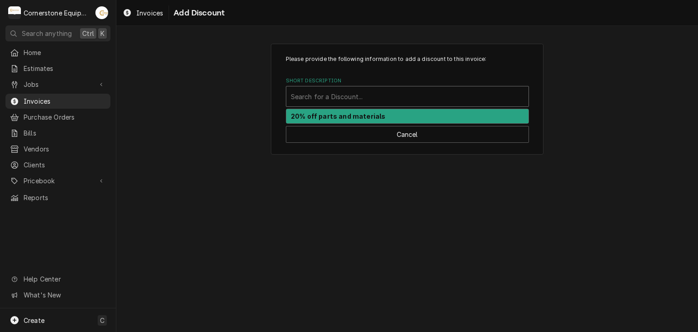
click at [320, 122] on div "20% off parts and materials" at bounding box center [407, 116] width 242 height 14
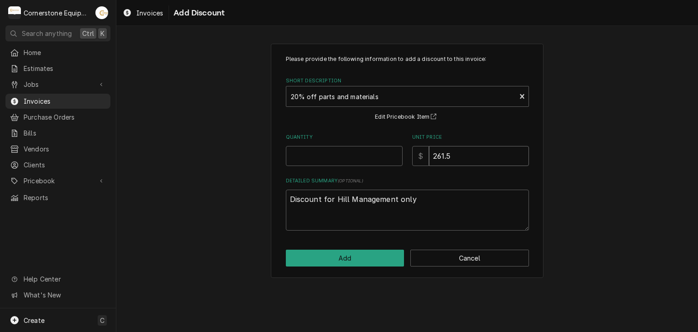
click at [447, 152] on input "261.5" at bounding box center [479, 156] width 100 height 20
type textarea "x"
type input "1"
type textarea "x"
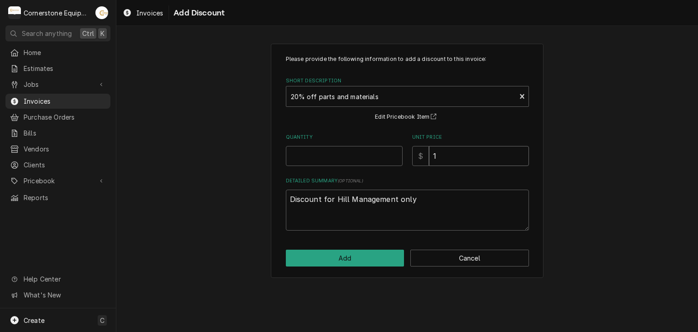
type input "19"
type textarea "x"
type input "19.8"
type textarea "x"
type input "19.80"
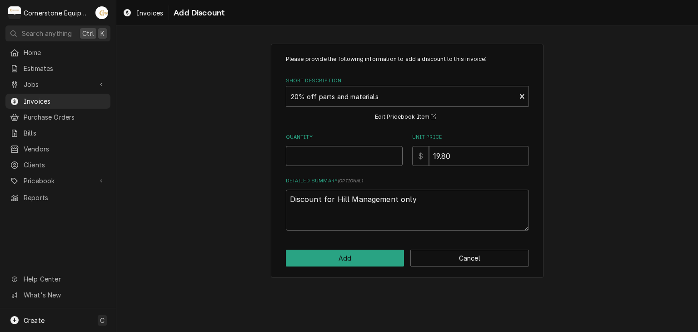
click at [368, 158] on input "Quantity" at bounding box center [344, 156] width 117 height 20
type textarea "x"
type input "1"
click at [376, 262] on button "Add" at bounding box center [345, 258] width 119 height 17
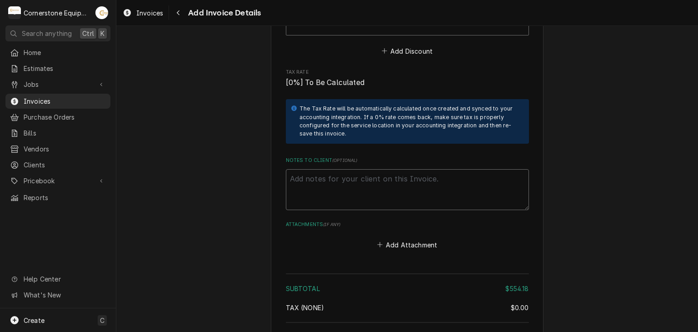
click at [364, 185] on textarea "Notes to Client ( optional )" at bounding box center [407, 189] width 243 height 41
paste textarea "Terms and Conditions (Daily Invoices) INVOICE APPROVAL AND PAYMENT TERMS All in…"
type textarea "x"
type textarea "Terms and Conditions (Daily Invoices) INVOICE APPROVAL AND PAYMENT TERMS All in…"
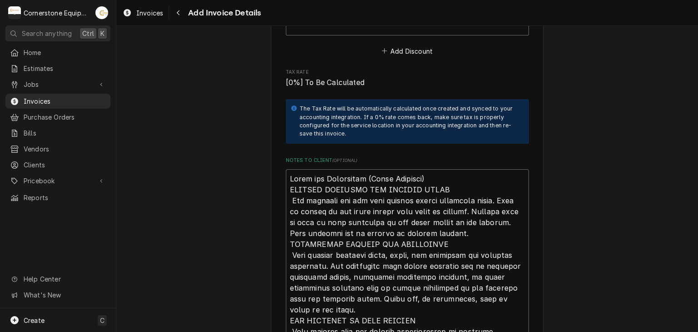
scroll to position [2086, 0]
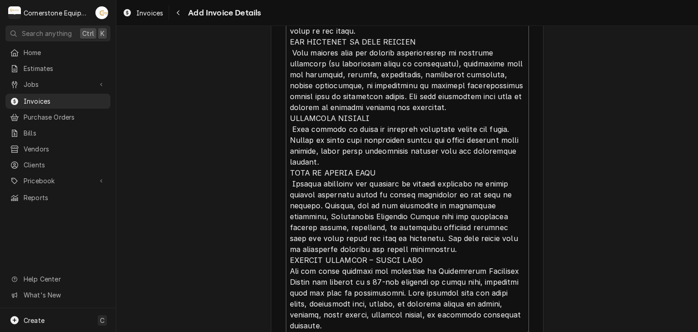
type textarea "x"
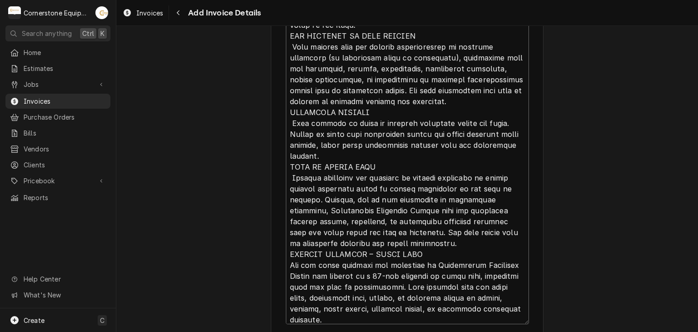
scroll to position [0, 0]
type textarea "Terms and Conditions (Daily Invoices) INVOICE APPROVAL AND PAYMENT TERMS All in…"
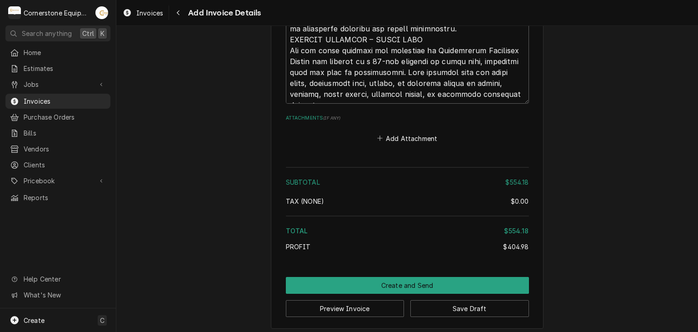
scroll to position [2308, 0]
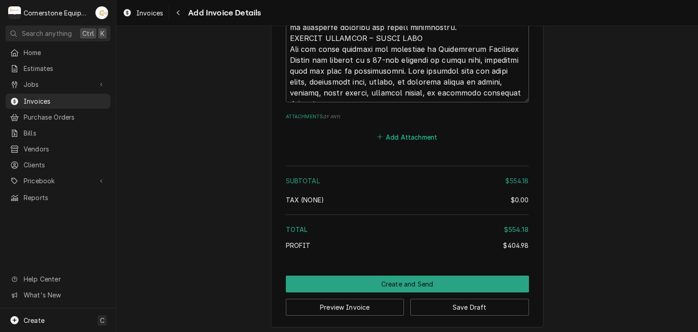
click at [414, 133] on button "Add Attachment" at bounding box center [407, 136] width 64 height 13
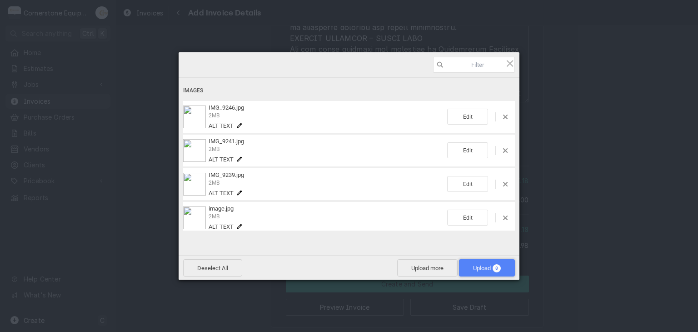
click at [492, 269] on span "Upload 8" at bounding box center [487, 268] width 28 height 7
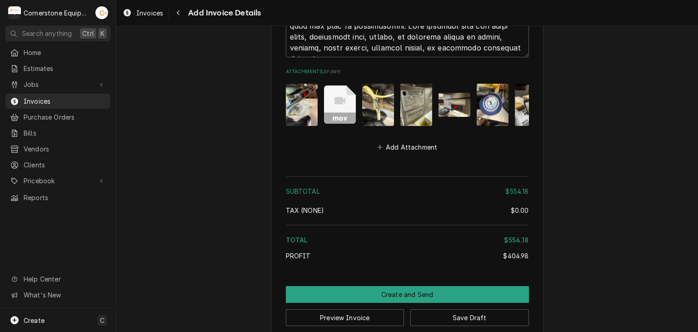
scroll to position [2370, 0]
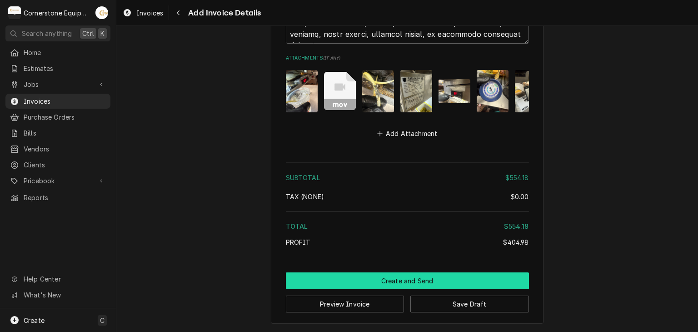
click at [394, 280] on button "Create and Send" at bounding box center [407, 280] width 243 height 17
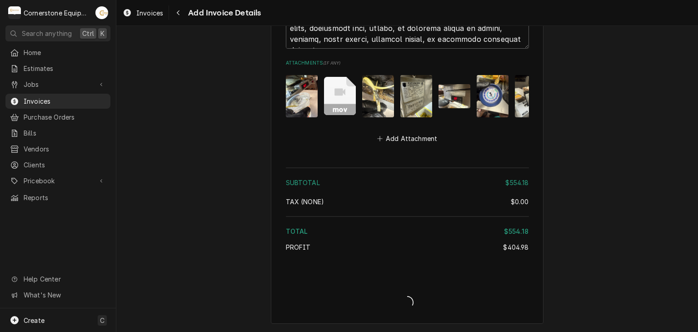
scroll to position [2365, 0]
type textarea "x"
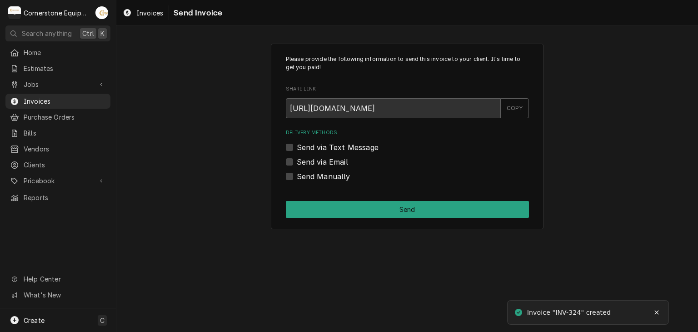
click at [319, 174] on label "Send Manually" at bounding box center [324, 176] width 54 height 11
click at [319, 174] on input "Send Manually" at bounding box center [418, 181] width 243 height 20
checkbox input "true"
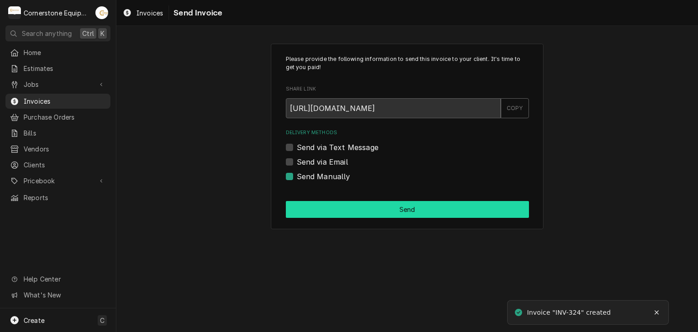
click at [387, 211] on button "Send" at bounding box center [407, 209] width 243 height 17
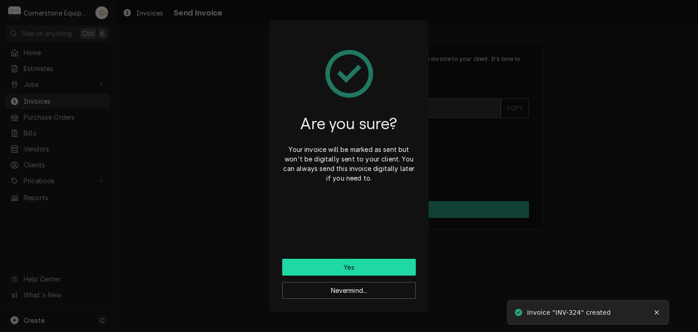
click at [355, 264] on button "Yes" at bounding box center [349, 267] width 134 height 17
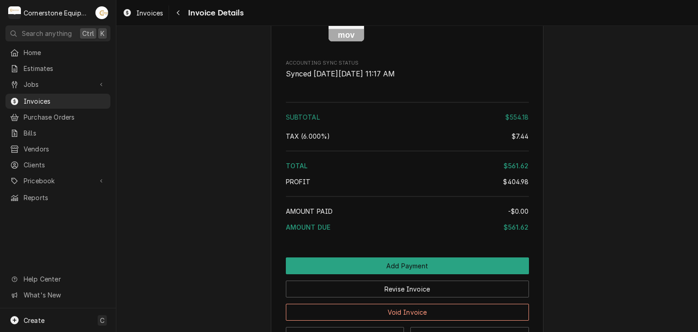
scroll to position [1996, 0]
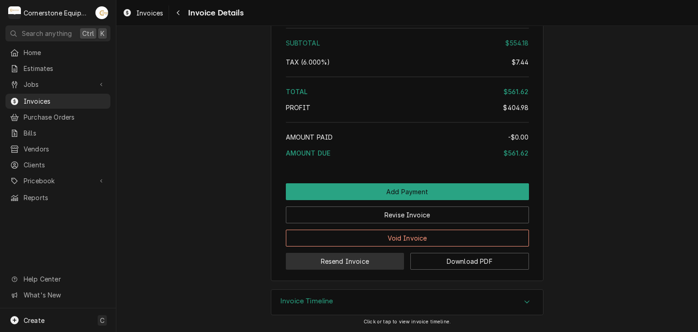
click at [358, 264] on button "Resend Invoice" at bounding box center [345, 261] width 119 height 17
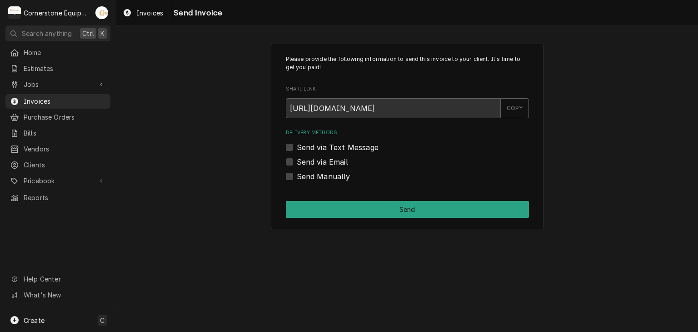
click at [341, 150] on label "Send via Text Message" at bounding box center [338, 147] width 82 height 11
click at [341, 150] on input "Send via Text Message" at bounding box center [418, 152] width 243 height 20
checkbox input "true"
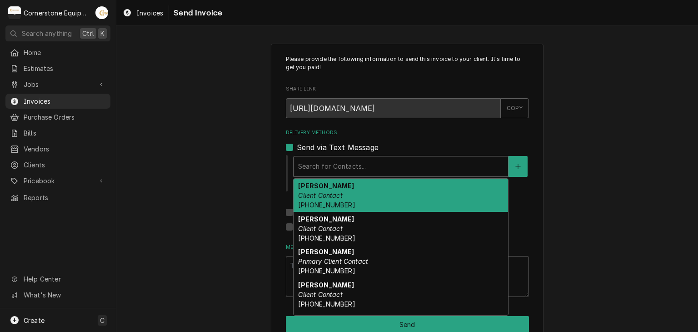
click at [332, 165] on div "Delivery Methods" at bounding box center [400, 166] width 205 height 16
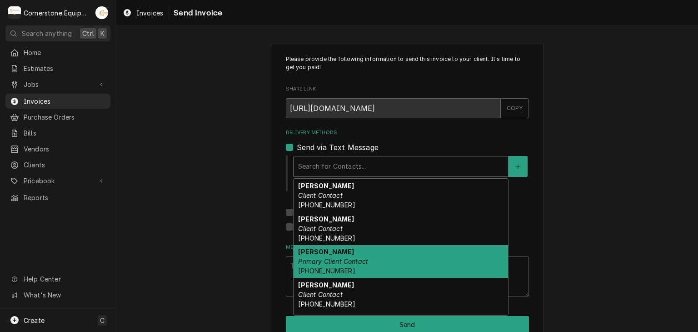
click at [323, 257] on em "Primary Client Contact" at bounding box center [333, 261] width 70 height 8
type textarea "x"
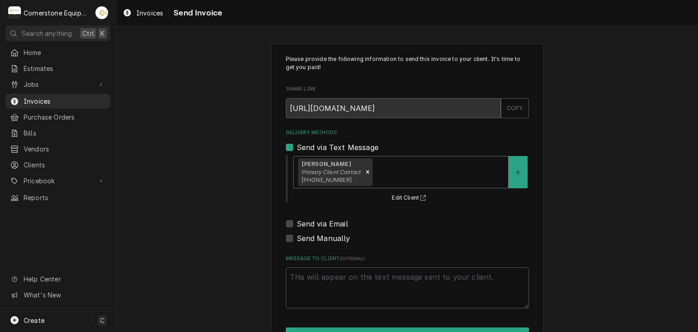
click at [320, 222] on label "Send via Email" at bounding box center [322, 223] width 51 height 11
click at [320, 222] on input "Send via Email" at bounding box center [418, 228] width 243 height 20
checkbox input "true"
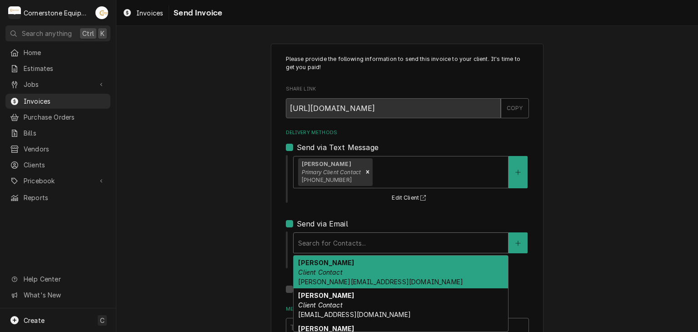
click at [324, 237] on div "Delivery Methods" at bounding box center [400, 243] width 205 height 16
click at [326, 262] on strong "Amy Moore" at bounding box center [326, 263] width 56 height 8
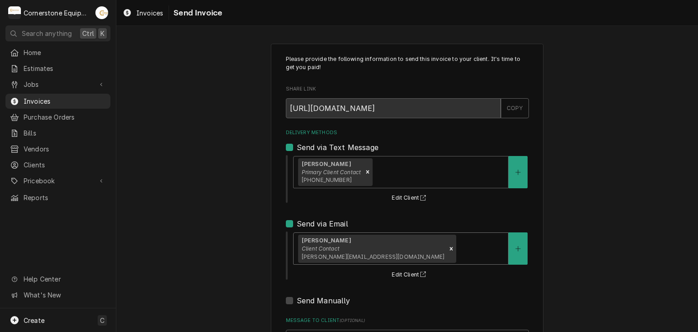
click at [227, 237] on div "Please provide the following information to send this invoice to your client. I…" at bounding box center [407, 230] width 582 height 390
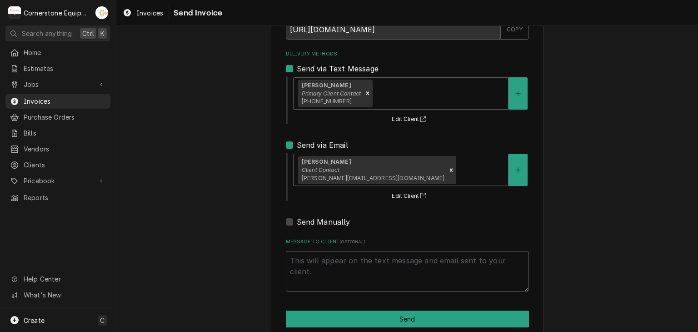
scroll to position [93, 0]
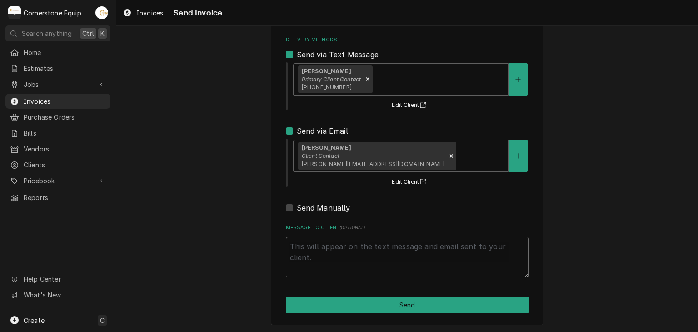
click at [347, 269] on textarea "Message to Client ( optional )" at bounding box center [407, 257] width 243 height 41
type textarea "x"
type textarea "T"
type textarea "x"
type textarea "Th"
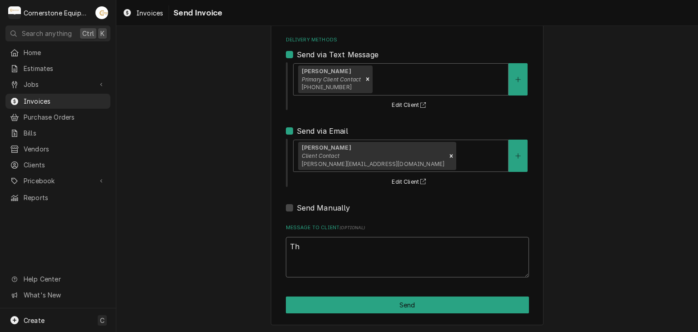
type textarea "x"
type textarea "Tha"
type textarea "x"
type textarea "Than"
type textarea "x"
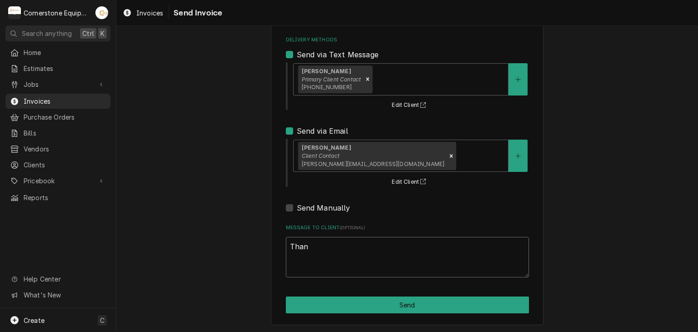
type textarea "Thank"
type textarea "x"
type textarea "Thank"
type textarea "x"
type textarea "Thank y"
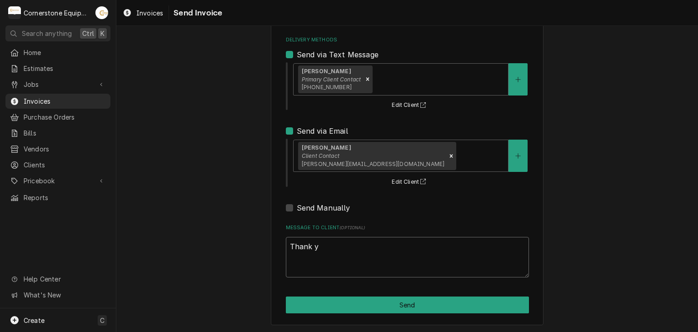
type textarea "x"
type textarea "Thank yo"
type textarea "x"
type textarea "Thank you"
type textarea "x"
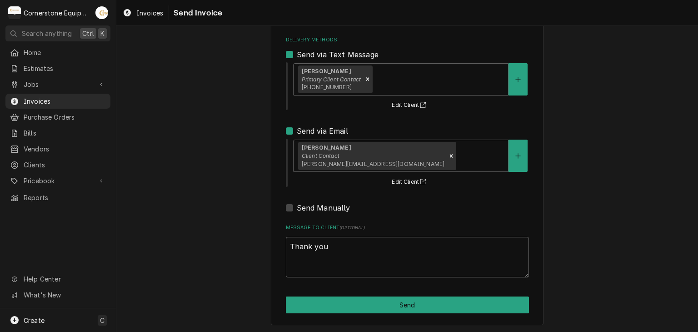
type textarea "Thank you"
type textarea "x"
type textarea "Thank you f"
type textarea "x"
type textarea "Thank you fo"
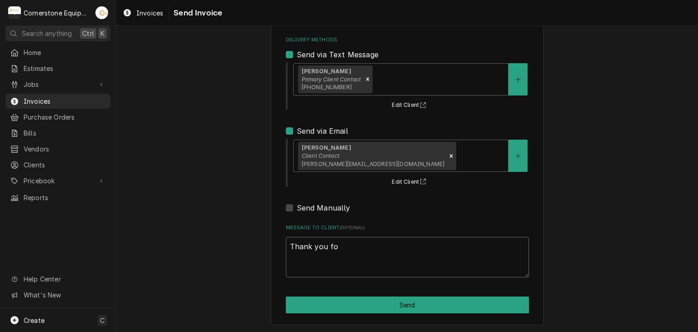
type textarea "x"
type textarea "Thank you for"
type textarea "x"
type textarea "Thank you for"
type textarea "x"
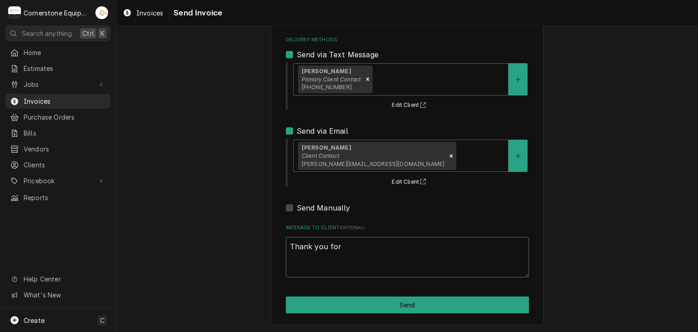
type textarea "Thank you for t"
type textarea "x"
type textarea "Thank you for th"
type textarea "x"
type textarea "Thank you for the"
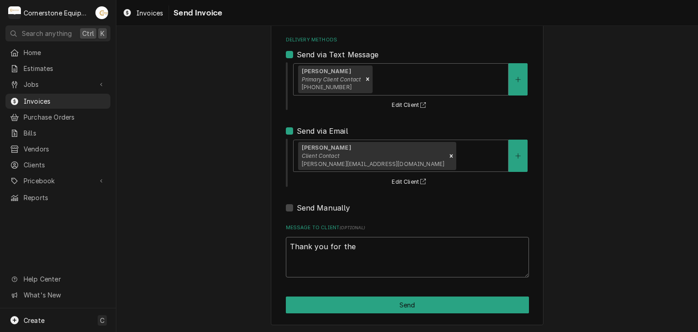
type textarea "x"
type textarea "Thank you for the"
type textarea "x"
type textarea "Thank you for the o"
type textarea "x"
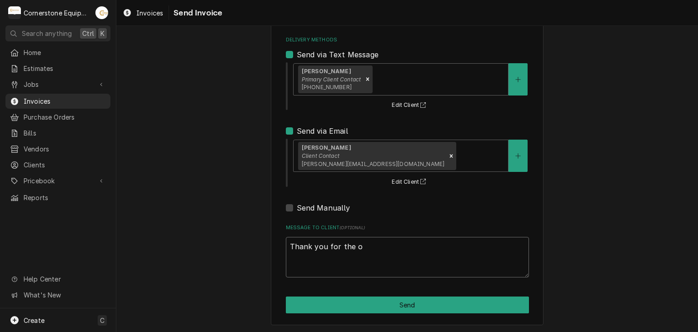
type textarea "Thank you for the op"
type textarea "x"
type textarea "Thank you for the opo"
type textarea "x"
type textarea "Thank you for the op"
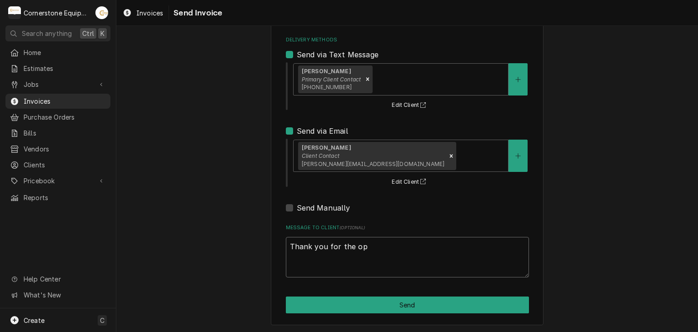
type textarea "x"
type textarea "Thank you for the opp"
type textarea "x"
type textarea "Thank you for the oppo"
type textarea "x"
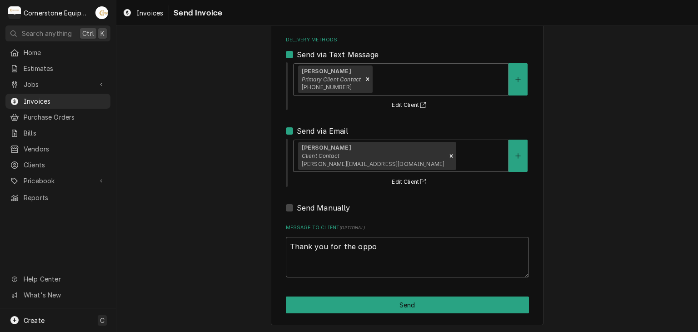
type textarea "Thank you for the oppor"
type textarea "x"
type textarea "Thank you for the opport"
type textarea "x"
type textarea "Thank you for the opportu"
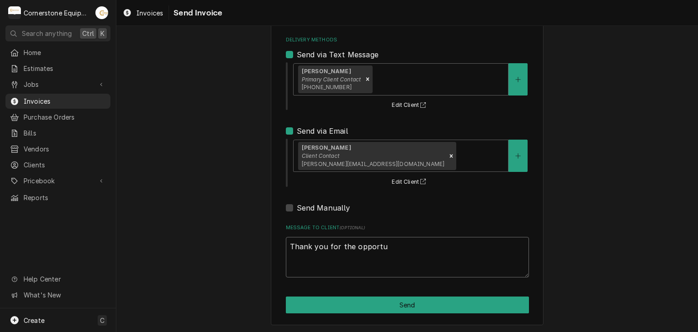
type textarea "x"
type textarea "Thank you for the opportun"
type textarea "x"
type textarea "Thank you for the opportuni"
type textarea "x"
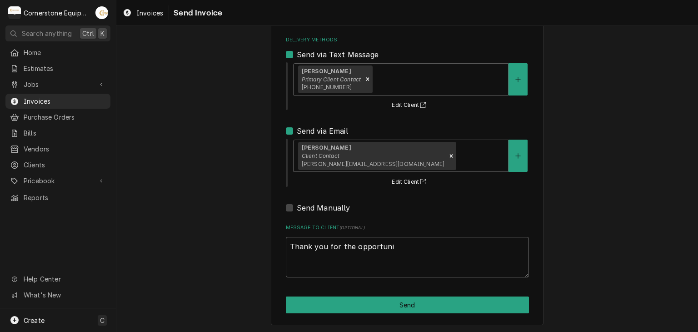
type textarea "Thank you for the opportunit"
type textarea "x"
type textarea "Thank you for the opportunity"
type textarea "x"
type textarea "Thank you for the opportunity"
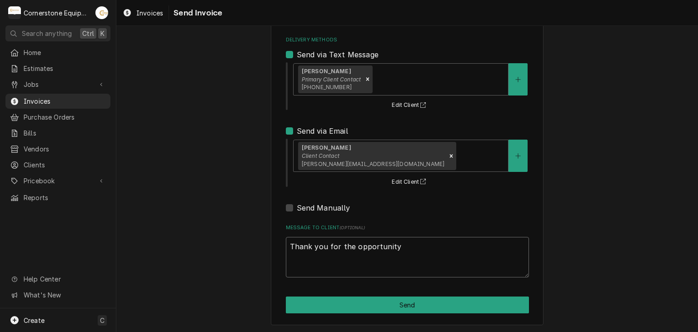
type textarea "x"
type textarea "Thank you for the opportunity t"
type textarea "x"
type textarea "Thank you for the opportunity to"
type textarea "x"
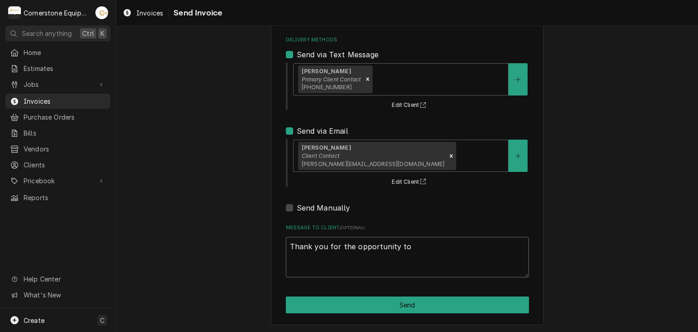
type textarea "Thank you for the opportunity to b"
type textarea "x"
type textarea "Thank you for the opportunity to be"
type textarea "x"
type textarea "Thank you for the opportunity to be"
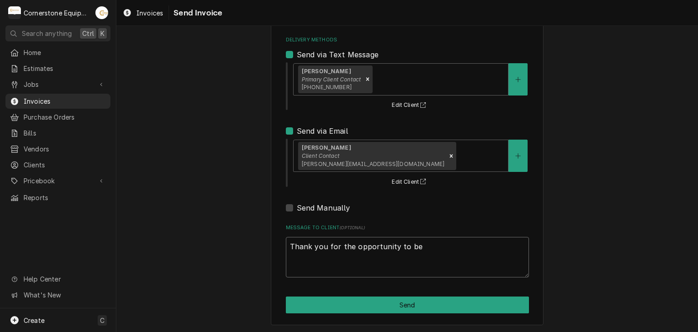
type textarea "x"
type textarea "Thank you for the opportunity to be o"
type textarea "x"
type textarea "Thank you for the opportunity to be of"
type textarea "x"
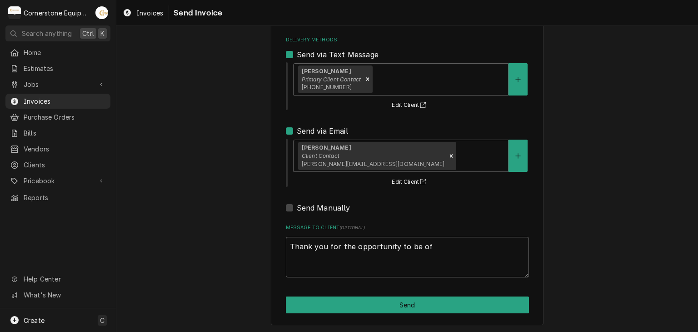
type textarea "Thank you for the opportunity to be of"
type textarea "x"
type textarea "Thank you for the opportunity to be of s"
type textarea "x"
type textarea "Thank you for the opportunity to be of se"
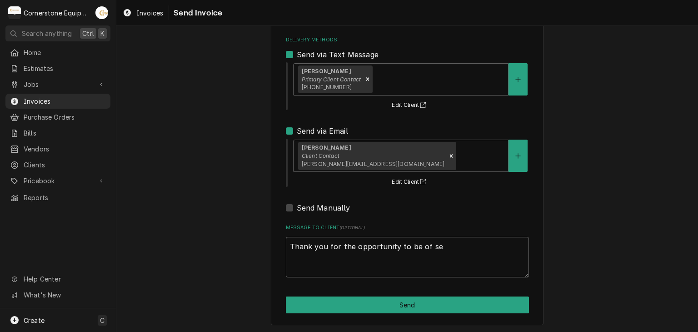
type textarea "x"
type textarea "Thank you for the opportunity to be of ser"
type textarea "x"
type textarea "Thank you for the opportunity to be of servi"
type textarea "x"
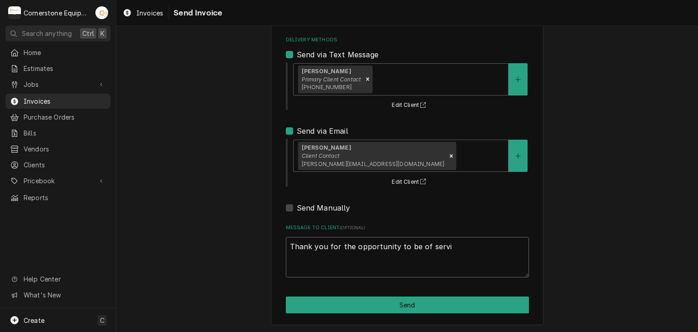
type textarea "Thank you for the opportunity to be of servic"
type textarea "x"
type textarea "Thank you for the opportunity to be of service"
type textarea "x"
click at [381, 249] on textarea "Thank you for the opportunity to be of service!" at bounding box center [407, 257] width 243 height 41
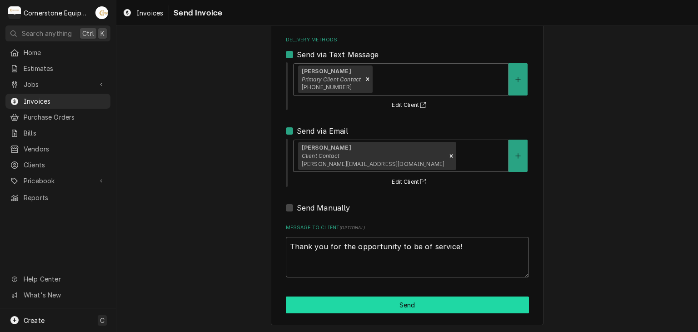
type textarea "Thank you for the opportunity to be of service!"
click at [388, 306] on button "Send" at bounding box center [407, 304] width 243 height 17
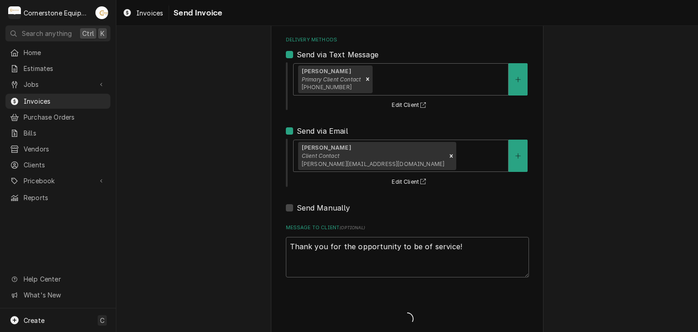
type textarea "x"
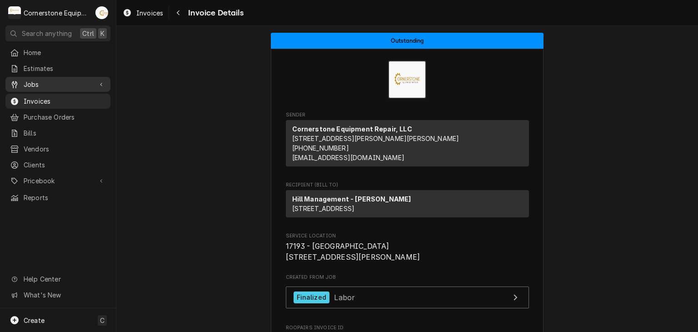
click at [33, 82] on span "Jobs" at bounding box center [58, 85] width 69 height 10
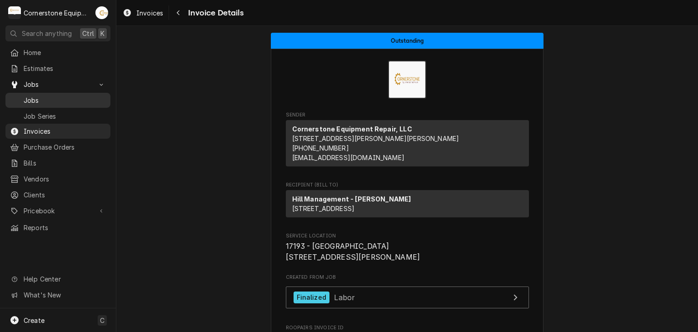
click at [36, 98] on span "Jobs" at bounding box center [65, 100] width 82 height 10
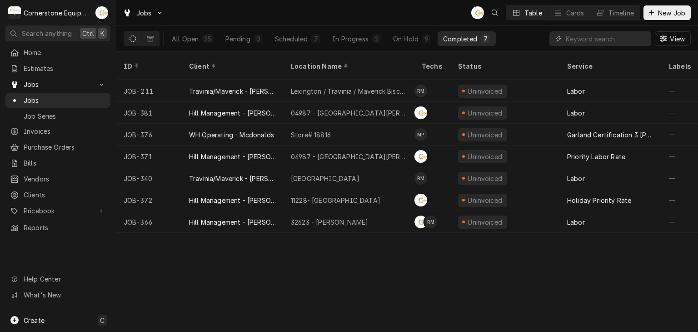
click at [451, 283] on div "ID Client Location Name Techs Status Service Labels Job Type Priority Source So…" at bounding box center [407, 192] width 582 height 280
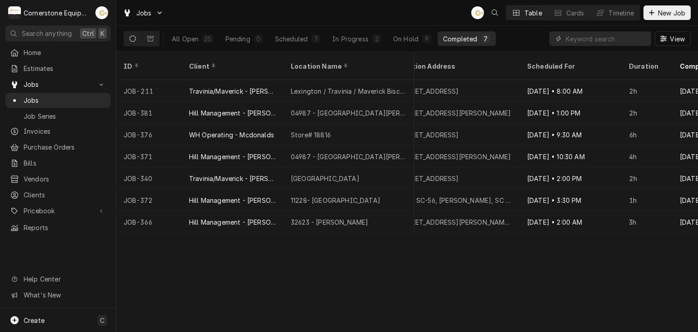
scroll to position [0, 826]
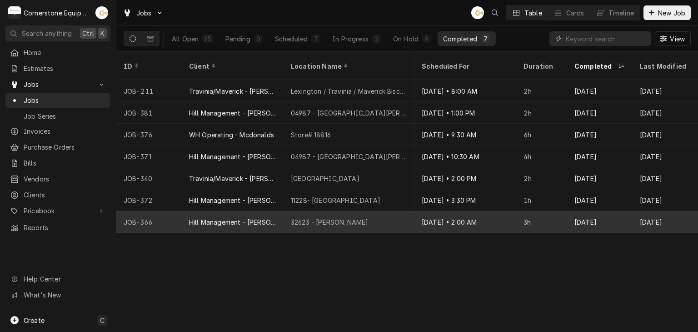
click at [628, 211] on div "Aug 28" at bounding box center [599, 222] width 65 height 22
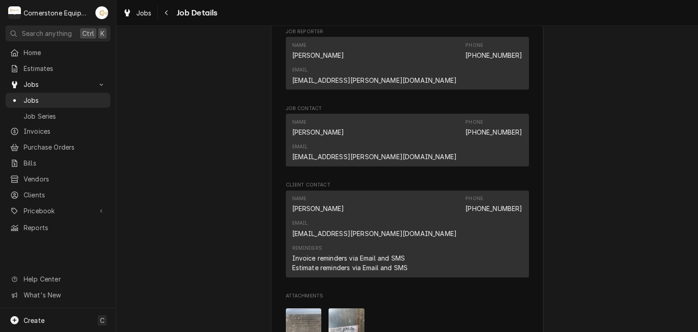
scroll to position [727, 0]
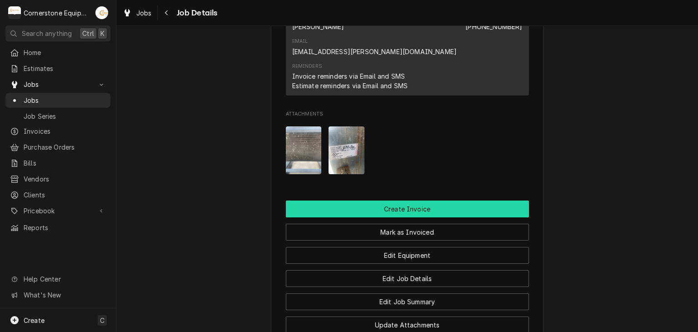
click at [456, 200] on button "Create Invoice" at bounding box center [407, 208] width 243 height 17
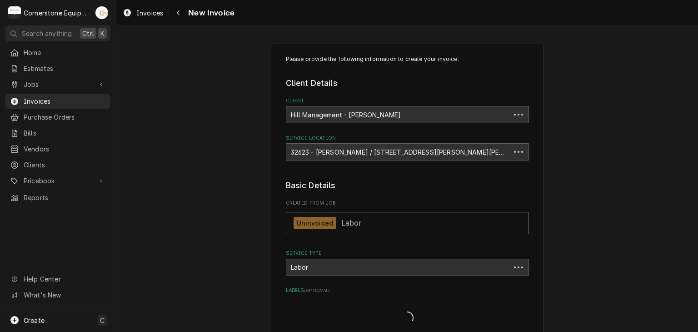
type textarea "x"
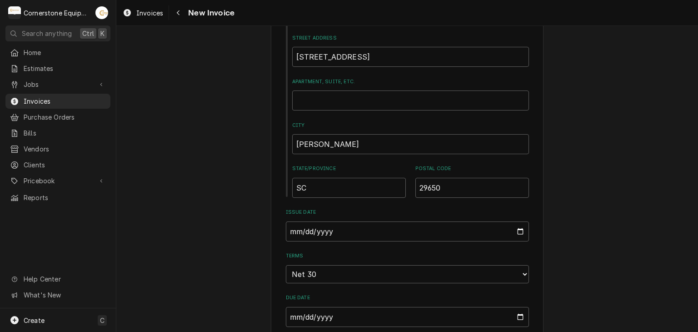
scroll to position [546, 0]
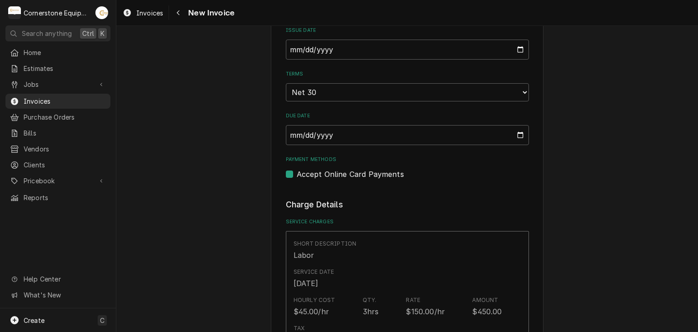
click at [303, 175] on label "Accept Online Card Payments" at bounding box center [350, 174] width 107 height 11
click at [303, 175] on input "Payment Methods" at bounding box center [418, 179] width 243 height 20
checkbox input "false"
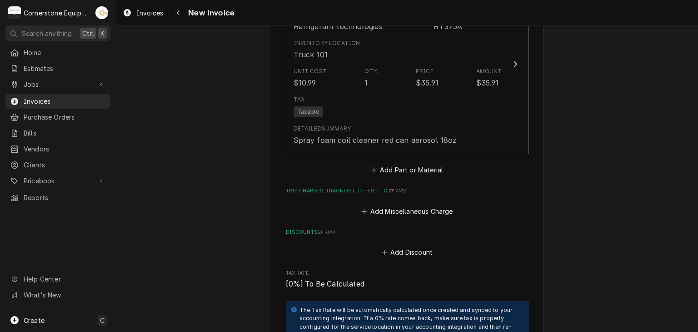
scroll to position [1091, 0]
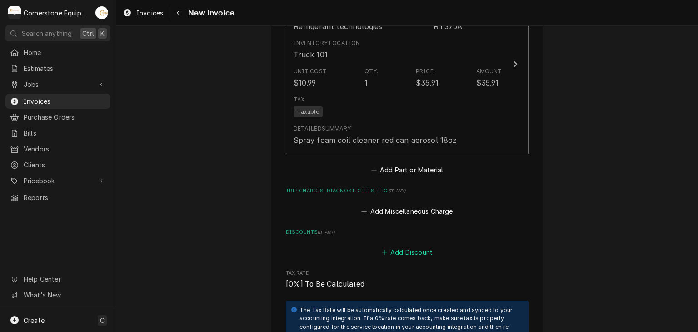
click at [397, 246] on button "Add Discount" at bounding box center [407, 252] width 54 height 13
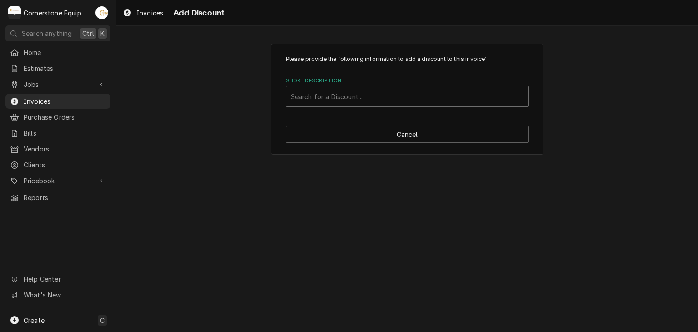
click at [378, 95] on div "Short Description" at bounding box center [407, 96] width 233 height 16
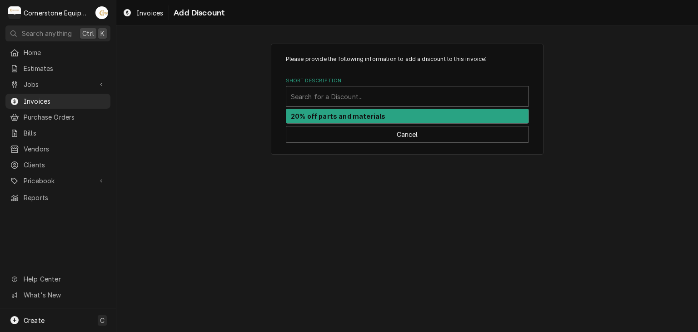
click at [347, 116] on strong "20% off parts and materials" at bounding box center [338, 116] width 95 height 8
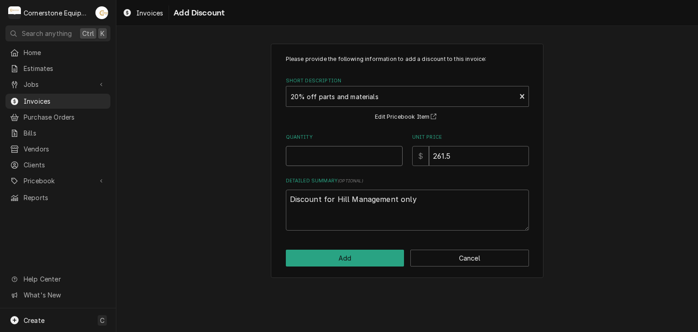
click at [331, 155] on input "Quantity" at bounding box center [344, 156] width 117 height 20
type textarea "x"
type input "1"
drag, startPoint x: 471, startPoint y: 153, endPoint x: 409, endPoint y: 150, distance: 61.4
click at [409, 150] on div "Quantity 1 Unit Price $ 261.5" at bounding box center [407, 150] width 243 height 32
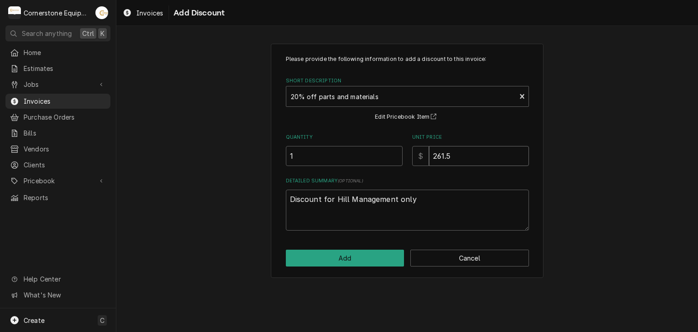
type textarea "x"
type input "2"
type textarea "x"
type input "23"
type textarea "x"
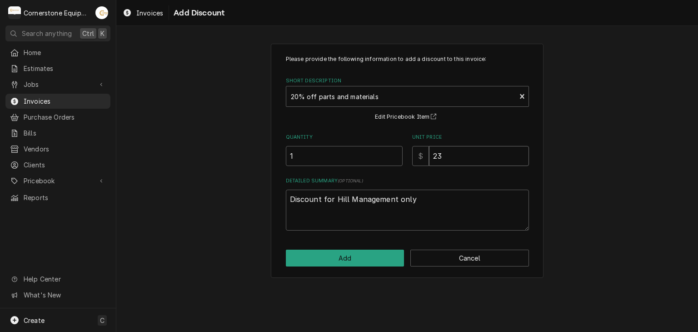
type input "23.5"
type textarea "x"
type input "23.50"
click at [367, 260] on button "Add" at bounding box center [345, 258] width 119 height 17
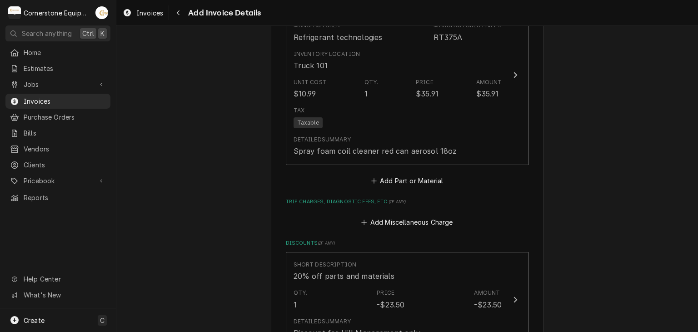
click at [413, 175] on button "Add Part or Material" at bounding box center [407, 181] width 75 height 13
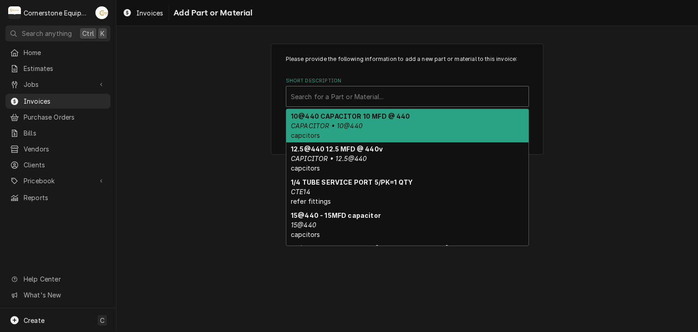
click at [340, 95] on div "Short Description" at bounding box center [407, 96] width 233 height 16
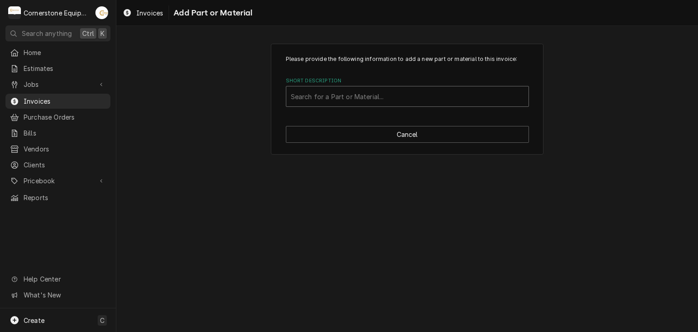
click at [333, 95] on div "Short Description" at bounding box center [407, 96] width 233 height 16
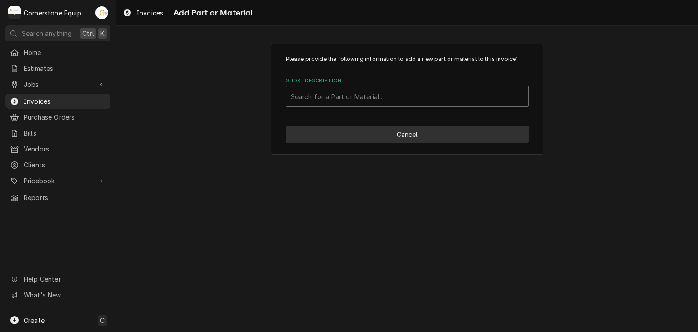
click at [406, 131] on button "Cancel" at bounding box center [407, 134] width 243 height 17
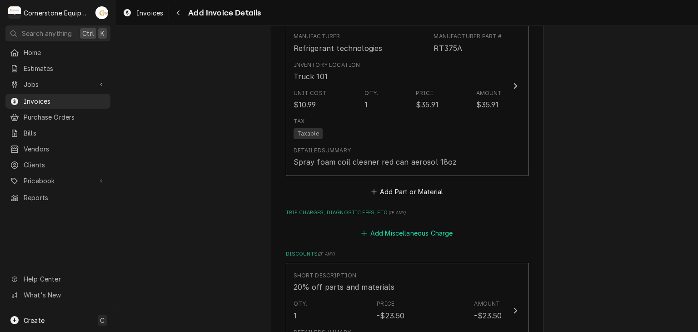
scroll to position [1251, 0]
click at [431, 226] on button "Add Miscellaneous Charge" at bounding box center [407, 232] width 95 height 13
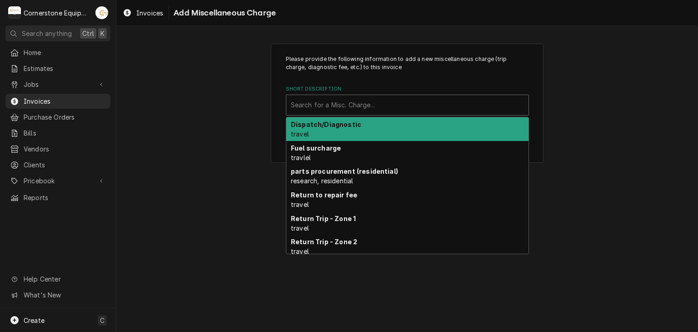
click at [387, 110] on div "Short Description" at bounding box center [407, 105] width 233 height 16
click at [329, 124] on strong "Dispatch/Diagnostic" at bounding box center [326, 124] width 70 height 8
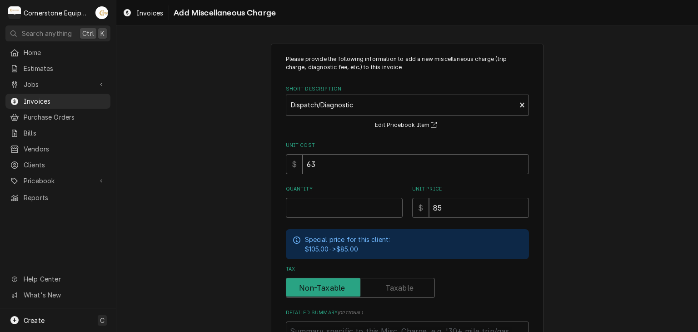
click at [612, 180] on div "Please provide the following information to add a new miscellaneous charge (tri…" at bounding box center [407, 226] width 582 height 382
click at [360, 204] on input "Quantity" at bounding box center [344, 208] width 117 height 20
type textarea "x"
type input "1"
click at [569, 215] on div "Please provide the following information to add a new miscellaneous charge (tri…" at bounding box center [407, 226] width 582 height 382
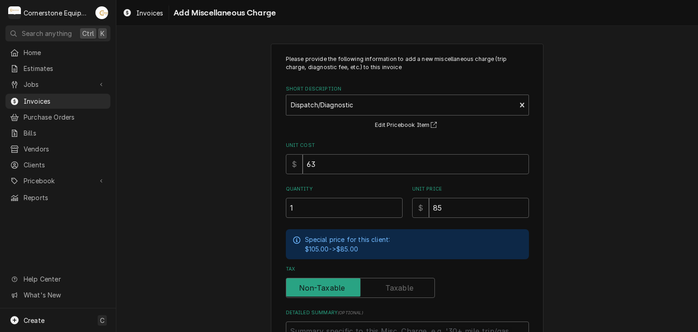
scroll to position [84, 0]
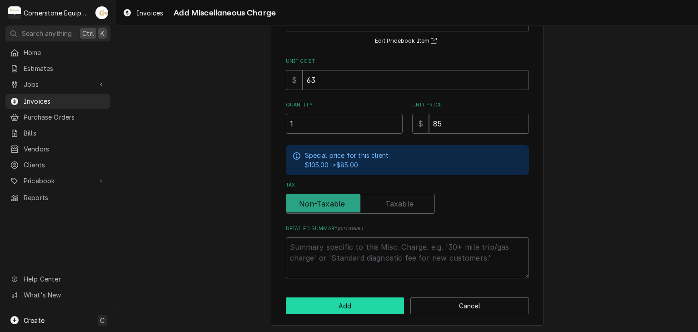
click at [329, 307] on button "Add" at bounding box center [345, 305] width 119 height 17
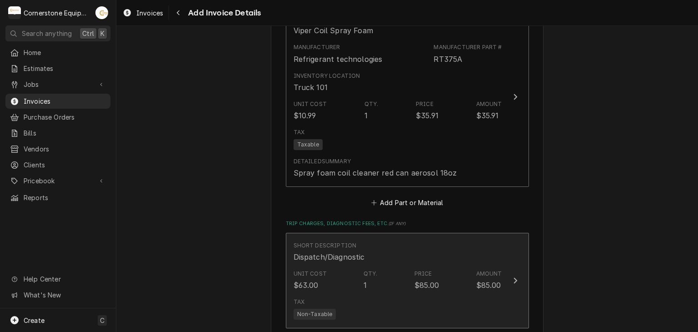
scroll to position [1240, 0]
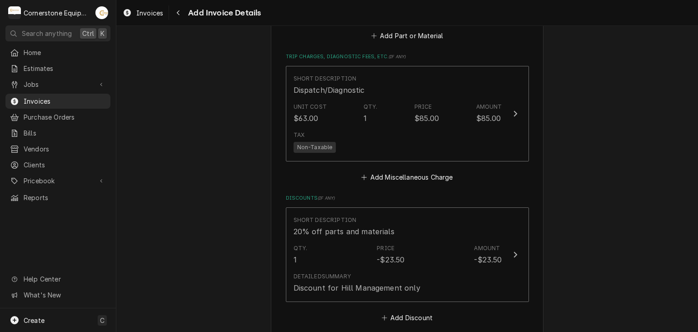
scroll to position [1589, 0]
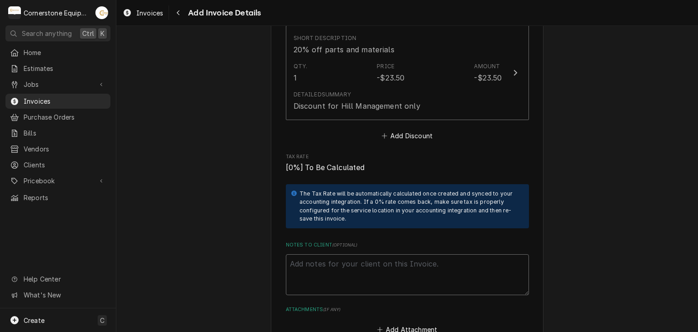
click at [336, 254] on textarea "Notes to Client ( optional )" at bounding box center [407, 274] width 243 height 41
paste textarea "Terms and Conditions (Daily Invoices) INVOICE APPROVAL AND PAYMENT TERMS All in…"
type textarea "x"
type textarea "Terms and Conditions (Daily Invoices) INVOICE APPROVAL AND PAYMENT TERMS All in…"
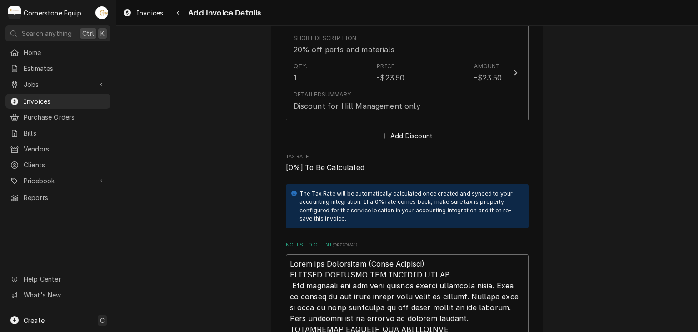
scroll to position [1941, 0]
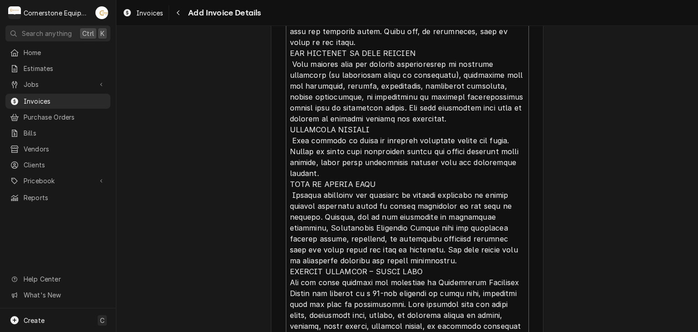
type textarea "x"
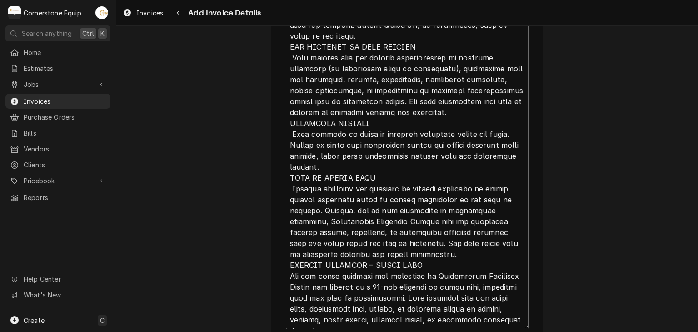
type textarea "Terms and Conditions (Daily Invoices) INVOICE APPROVAL AND PAYMENT TERMS All in…"
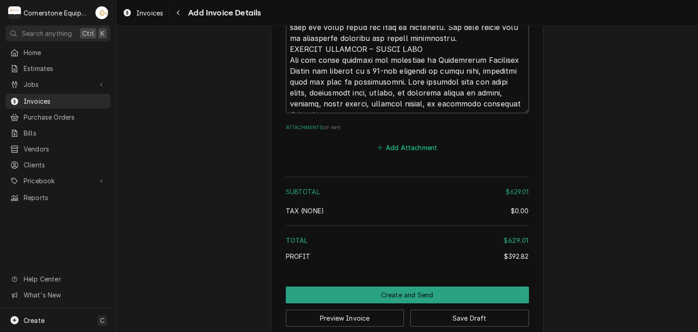
click at [404, 141] on button "Add Attachment" at bounding box center [407, 147] width 64 height 13
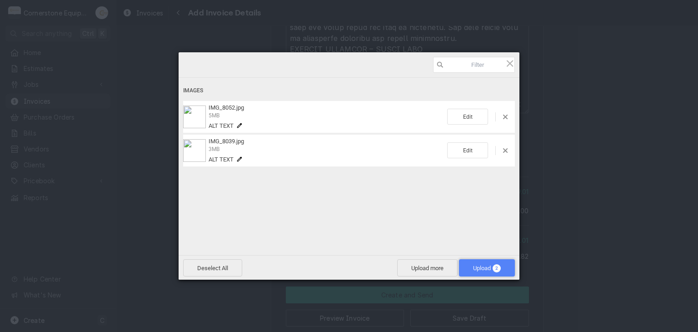
click at [482, 270] on span "Upload 2" at bounding box center [487, 268] width 28 height 7
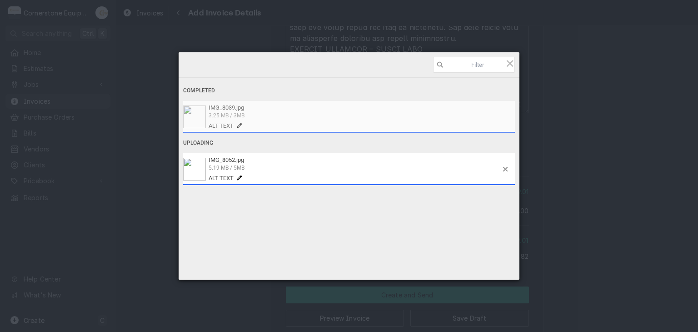
type textarea "x"
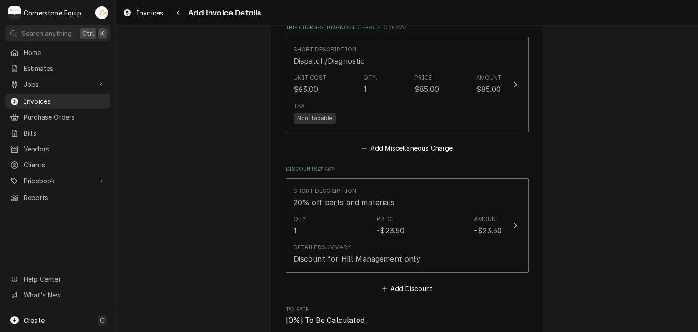
scroll to position [1254, 0]
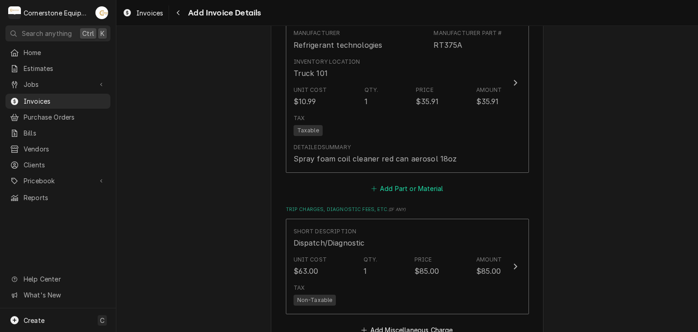
click at [415, 182] on button "Add Part or Material" at bounding box center [407, 188] width 75 height 13
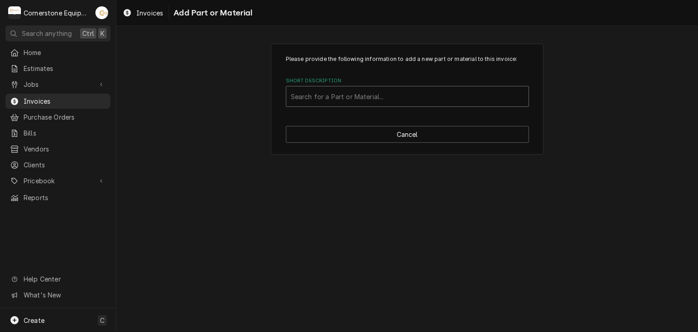
click at [364, 100] on div "Short Description" at bounding box center [407, 96] width 233 height 16
type input "misc"
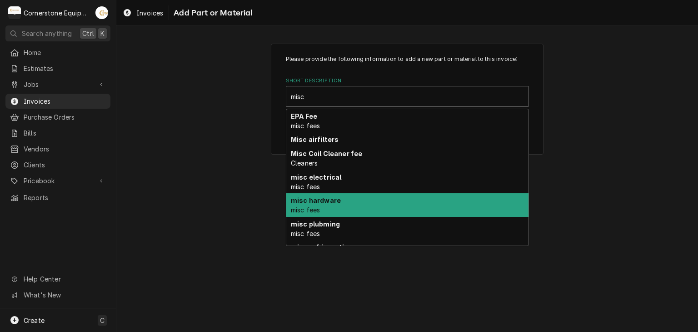
click at [335, 196] on strong "misc hardware" at bounding box center [316, 200] width 50 height 8
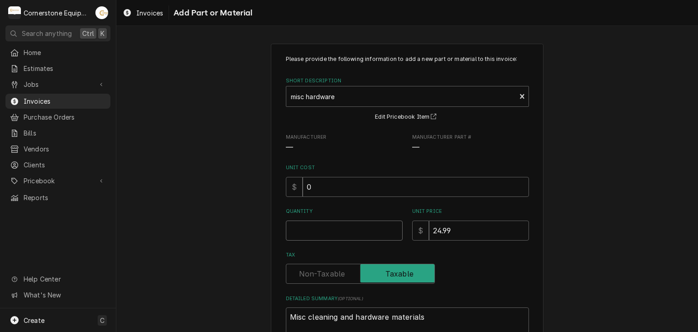
click at [356, 224] on input "Quantity" at bounding box center [344, 230] width 117 height 20
type textarea "x"
type input "1"
click at [256, 190] on div "Please provide the following information to add a new part or material to this …" at bounding box center [407, 219] width 582 height 368
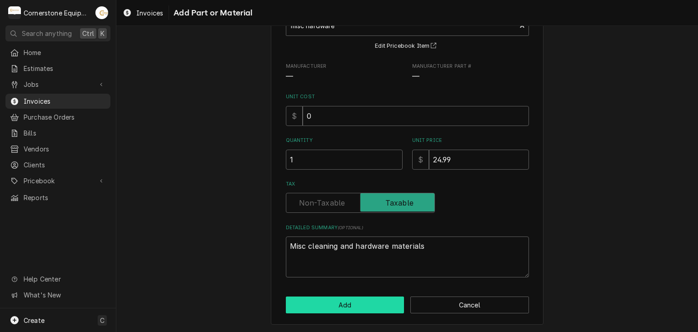
click at [362, 300] on button "Add" at bounding box center [345, 304] width 119 height 17
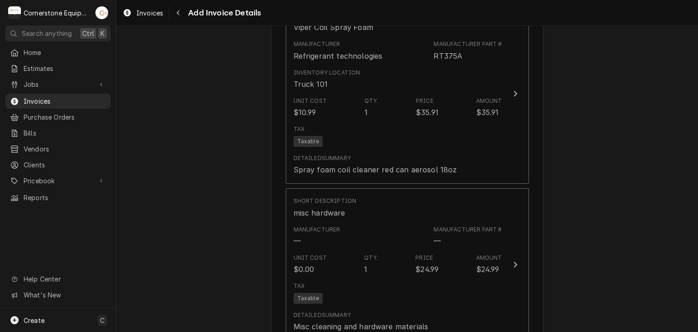
click at [607, 231] on div "Please provide the following information to create your invoice: Client Details…" at bounding box center [407, 135] width 582 height 2686
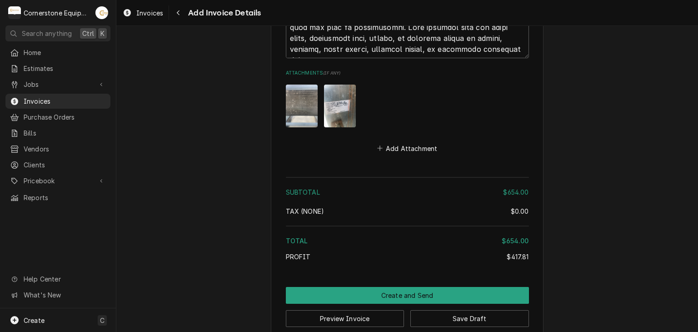
scroll to position [2375, 0]
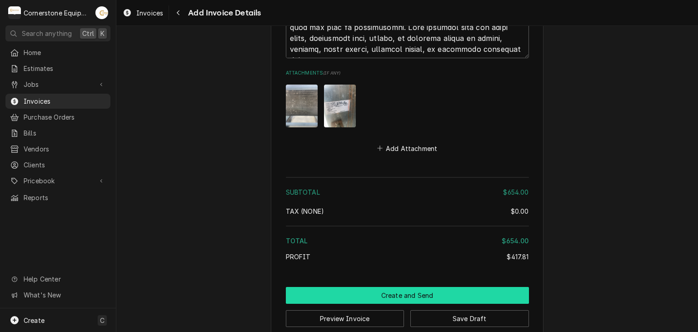
click at [408, 287] on button "Create and Send" at bounding box center [407, 295] width 243 height 17
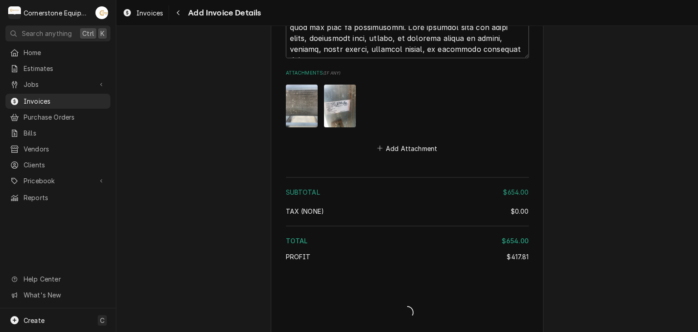
scroll to position [2370, 0]
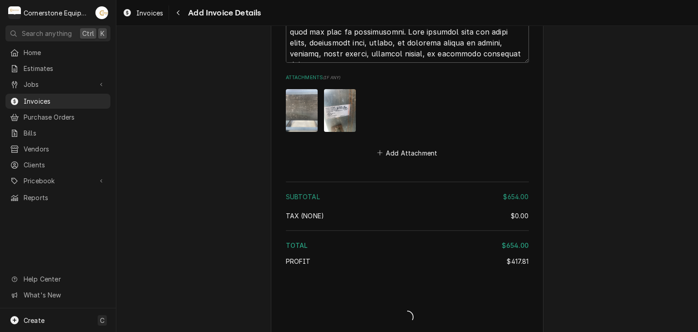
type textarea "x"
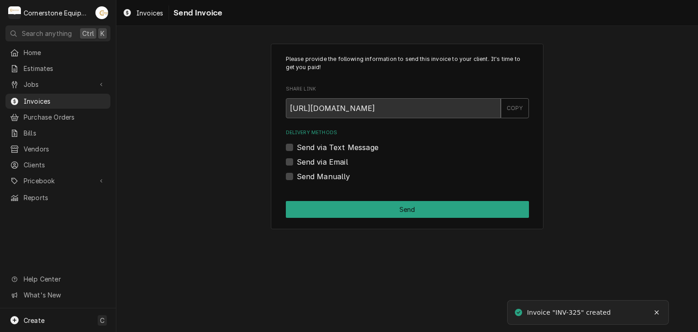
click at [308, 176] on label "Send Manually" at bounding box center [324, 176] width 54 height 11
click at [308, 176] on input "Send Manually" at bounding box center [418, 181] width 243 height 20
checkbox input "true"
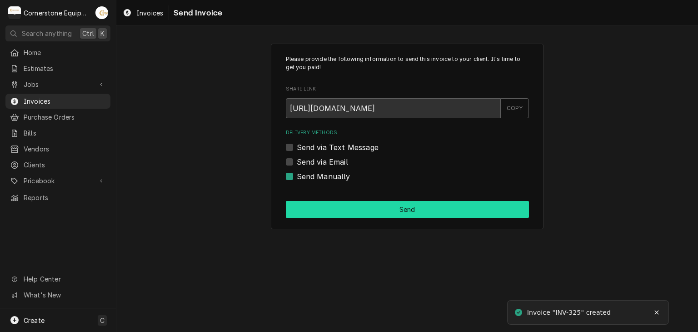
click at [324, 210] on button "Send" at bounding box center [407, 209] width 243 height 17
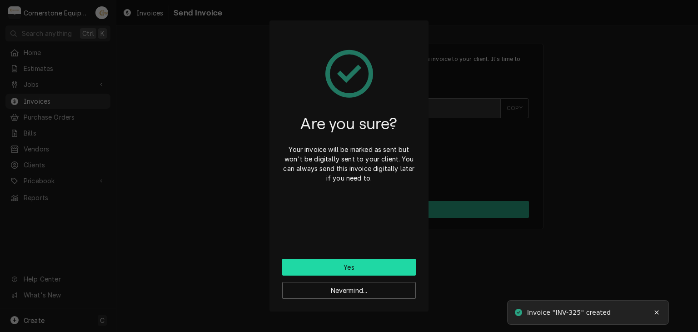
click at [347, 262] on button "Yes" at bounding box center [349, 267] width 134 height 17
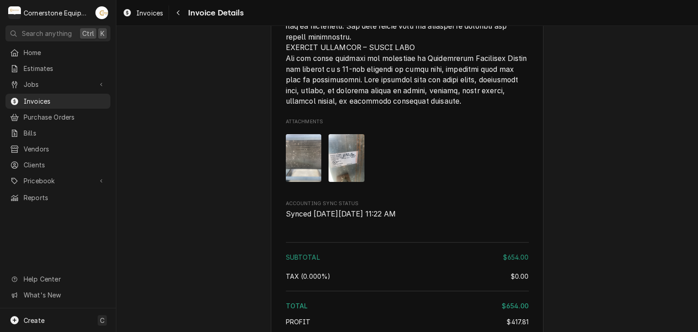
scroll to position [2000, 0]
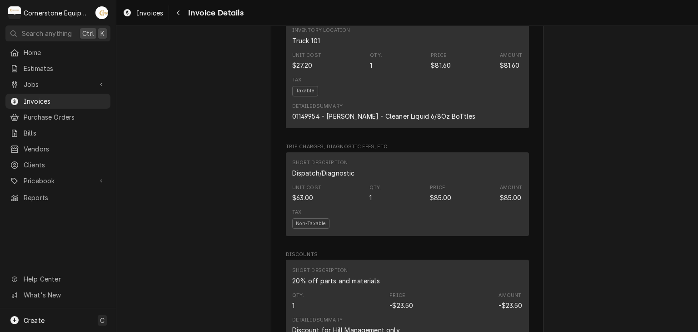
scroll to position [2027, 0]
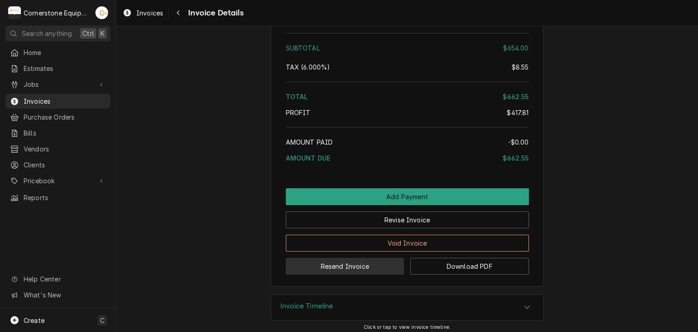
click at [354, 260] on button "Resend Invoice" at bounding box center [345, 266] width 119 height 17
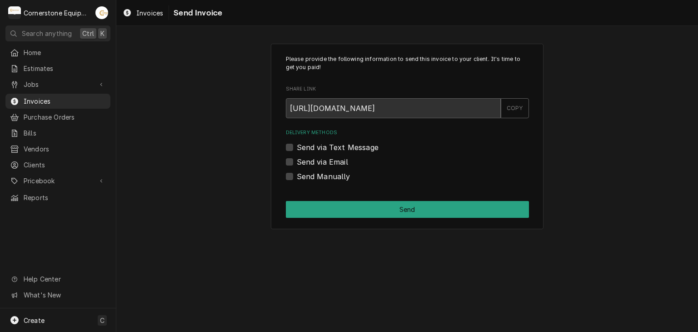
click at [315, 148] on label "Send via Text Message" at bounding box center [338, 147] width 82 height 11
click at [315, 148] on input "Send via Text Message" at bounding box center [418, 152] width 243 height 20
checkbox input "true"
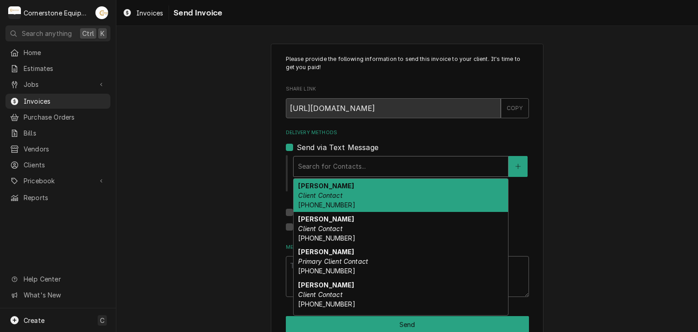
click at [308, 166] on div "Delivery Methods" at bounding box center [400, 166] width 205 height 16
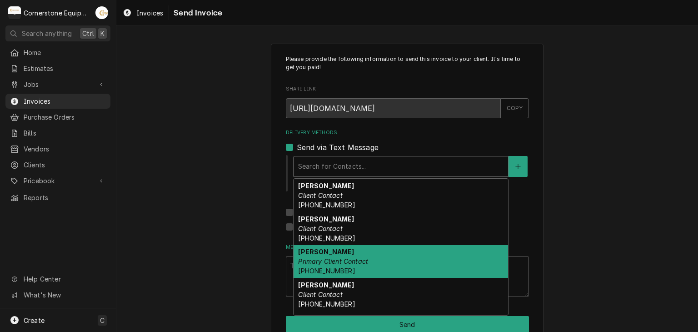
click at [315, 245] on div "Ashton Vazquez Primary Client Contact (346) 249-1763" at bounding box center [401, 261] width 215 height 33
type textarea "x"
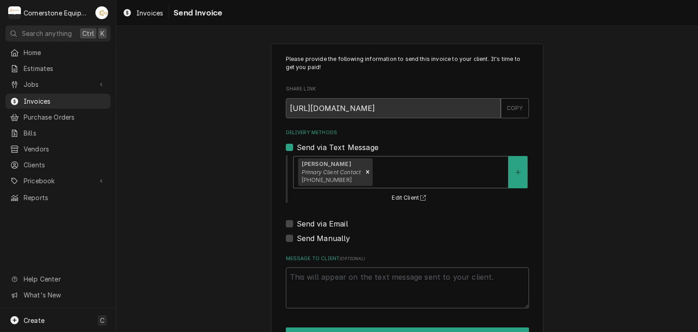
click at [319, 222] on label "Send via Email" at bounding box center [322, 223] width 51 height 11
click at [319, 222] on input "Send via Email" at bounding box center [418, 228] width 243 height 20
checkbox input "true"
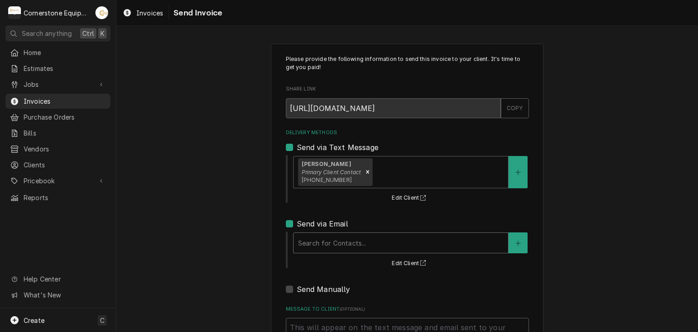
click at [319, 236] on div "Delivery Methods" at bounding box center [400, 243] width 205 height 16
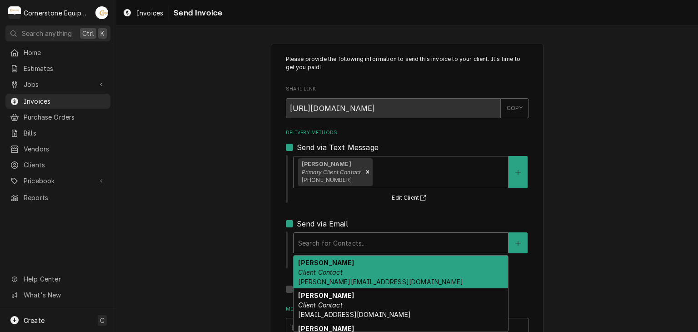
click at [318, 278] on span "amy@masonmcdonalds.com" at bounding box center [380, 282] width 165 height 8
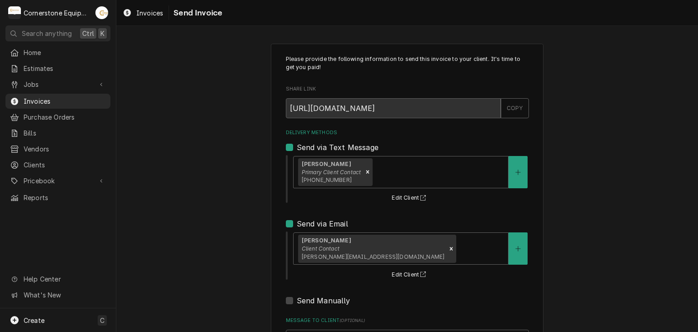
click at [242, 238] on div "Please provide the following information to send this invoice to your client. I…" at bounding box center [407, 230] width 582 height 390
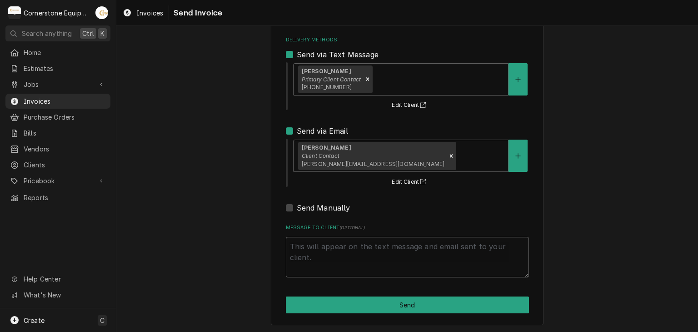
click at [371, 255] on textarea "Message to Client ( optional )" at bounding box center [407, 257] width 243 height 41
type textarea "x"
type textarea "T"
type textarea "x"
type textarea "Th"
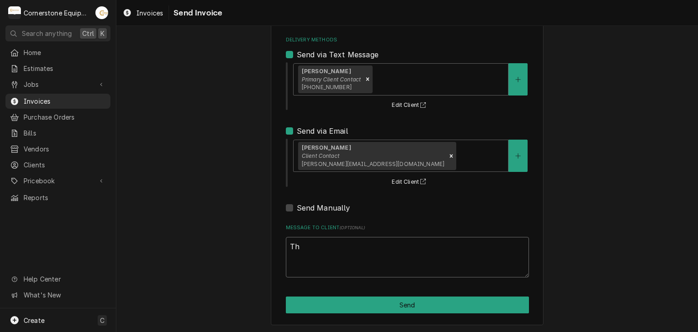
type textarea "x"
type textarea "Tha"
type textarea "x"
type textarea "Than"
type textarea "x"
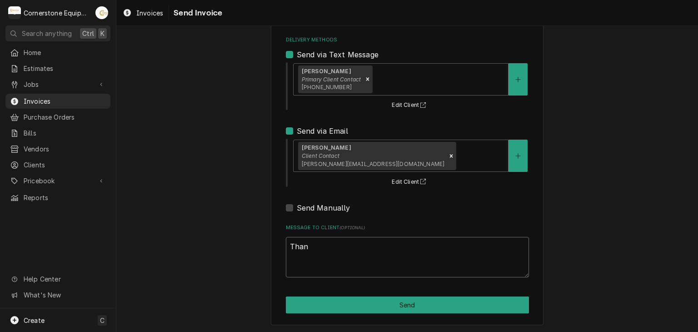
type textarea "Thank"
type textarea "x"
type textarea "Thank"
type textarea "x"
type textarea "Thank y"
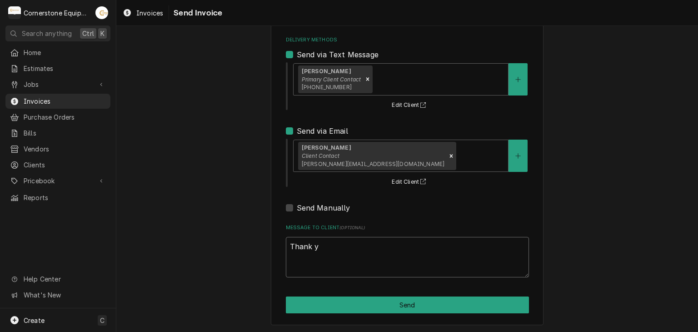
type textarea "x"
type textarea "Thank yo"
type textarea "x"
type textarea "Thank you"
type textarea "x"
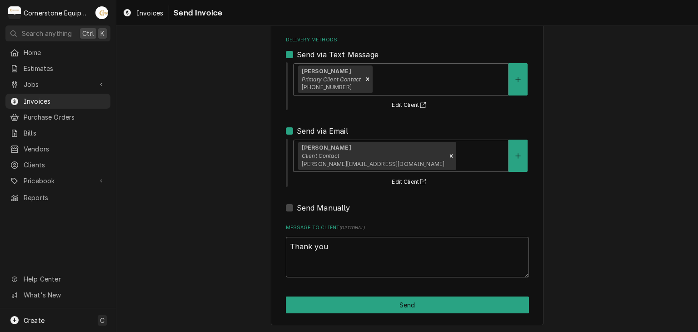
type textarea "Thank you"
type textarea "x"
type textarea "Thank you f"
type textarea "x"
type textarea "Thank you fo"
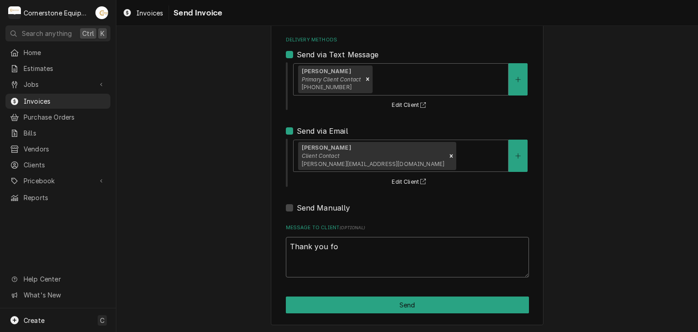
type textarea "x"
type textarea "Thank you for"
type textarea "x"
type textarea "Thank you for"
type textarea "x"
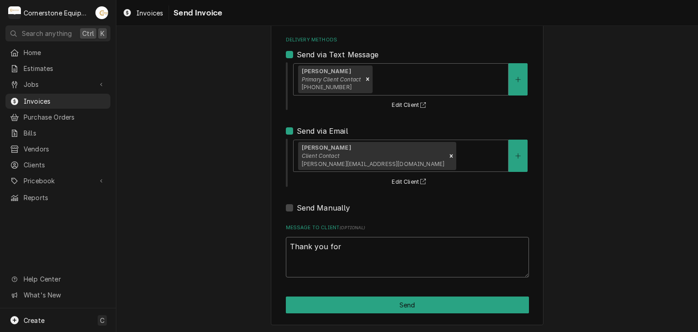
type textarea "Thank you for t"
type textarea "x"
type textarea "Thank you for th"
type textarea "x"
type textarea "Thank you for the"
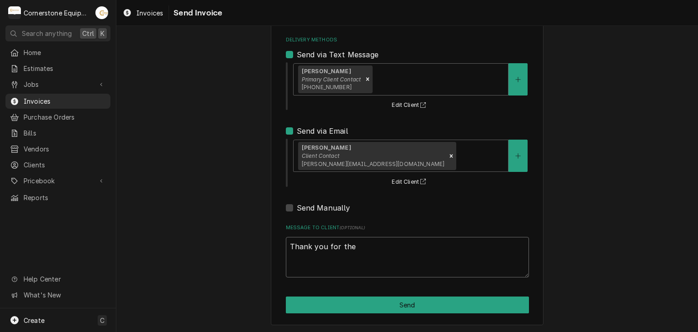
type textarea "x"
type textarea "Thank you for the"
type textarea "x"
type textarea "Thank you for the o"
type textarea "x"
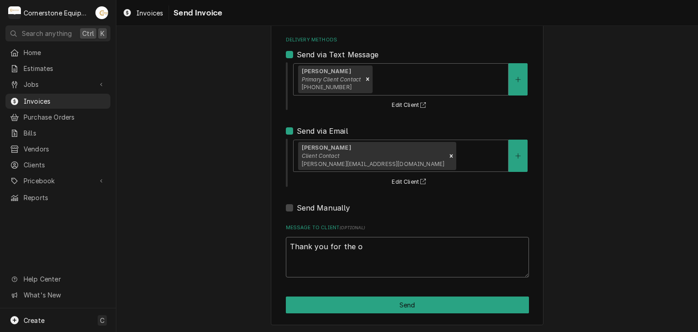
type textarea "Thank you for the op"
type textarea "x"
type textarea "Thank you for the opp"
type textarea "x"
type textarea "Thank you for the oppo"
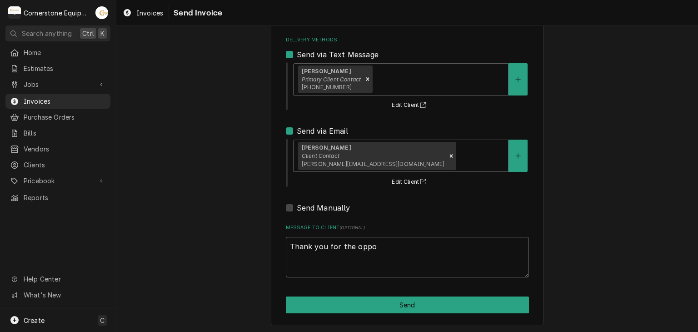
type textarea "x"
type textarea "Thank you for the oppor"
type textarea "x"
type textarea "Thank you for the opport"
type textarea "x"
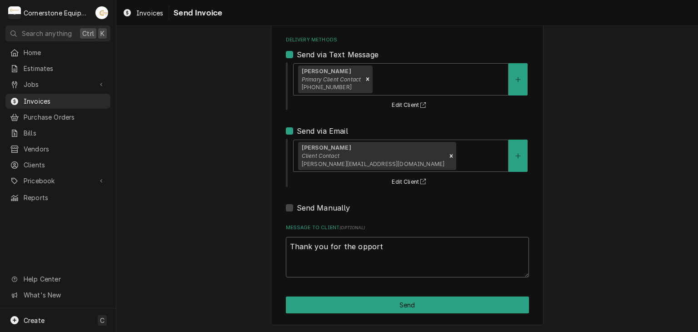
type textarea "Thank you for the opportu"
type textarea "x"
type textarea "Thank you for the opportun"
type textarea "x"
type textarea "Thank you for the opportunit"
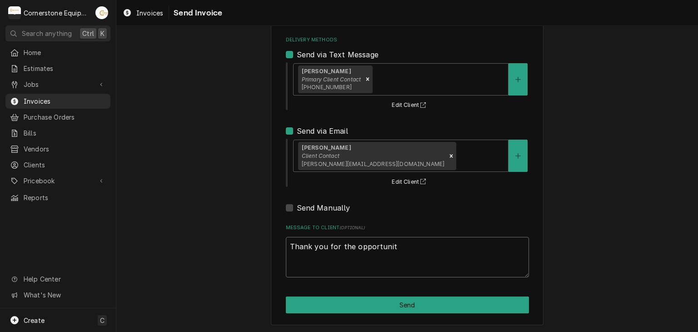
type textarea "x"
type textarea "Thank you for the opportunity"
type textarea "x"
type textarea "Thank you for the opportunity"
type textarea "x"
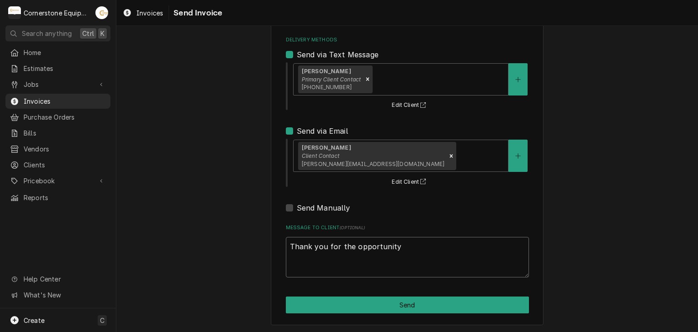
type textarea "Thank you for the opportunity t"
type textarea "x"
type textarea "Thank you for the opportunity to"
type textarea "x"
type textarea "Thank you for the opportunity to"
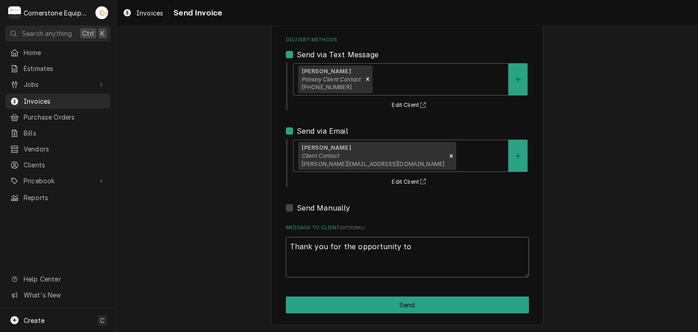
type textarea "x"
type textarea "Thank you for the opportunity to b"
type textarea "x"
type textarea "Thank you for the opportunity to be"
type textarea "x"
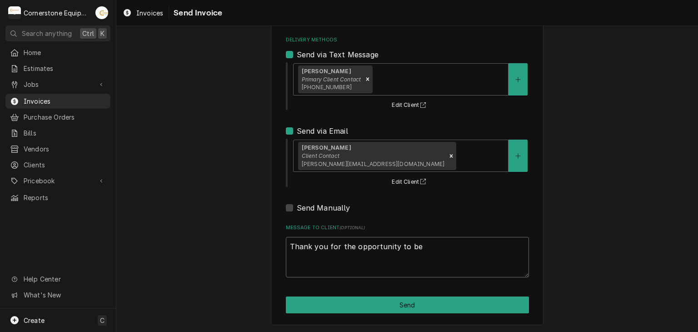
type textarea "Thank you for the opportunity to be"
type textarea "x"
type textarea "Thank you for the opportunity to be o"
type textarea "x"
type textarea "Thank you for the opportunity to be of"
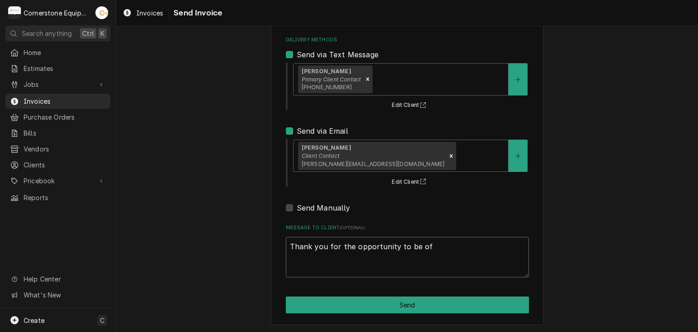
type textarea "x"
type textarea "Thank you for the opportunity to be of"
type textarea "x"
type textarea "Thank you for the opportunity to be of s"
type textarea "x"
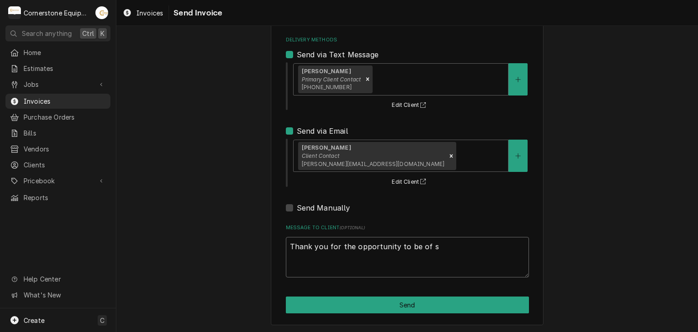
type textarea "Thank you for the opportunity to be of se"
type textarea "x"
type textarea "Thank you for the opportunity to be of ser"
type textarea "x"
type textarea "Thank you for the opportunity to be of serv"
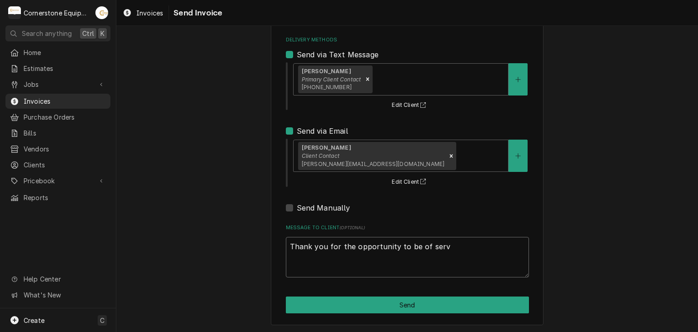
type textarea "x"
type textarea "Thank you for the opportunity to be of servi"
type textarea "x"
type textarea "Thank you for the opportunity to be of servic"
type textarea "x"
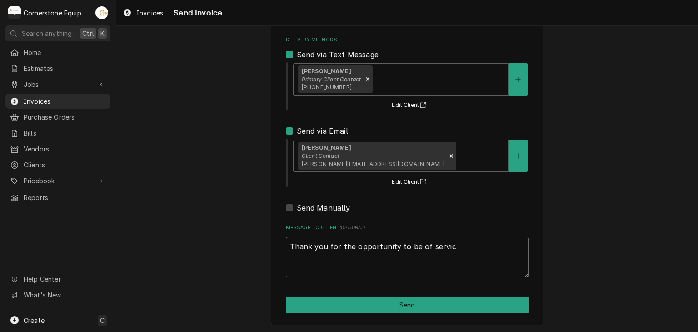
type textarea "Thank you for the opportunity to be of service"
type textarea "x"
click at [368, 256] on textarea "Thank you for the opportunity to be of service!" at bounding box center [407, 257] width 243 height 41
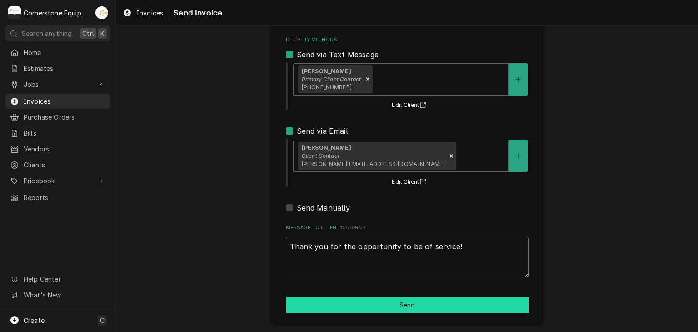
type textarea "Thank you for the opportunity to be of service!"
click at [434, 303] on button "Send" at bounding box center [407, 304] width 243 height 17
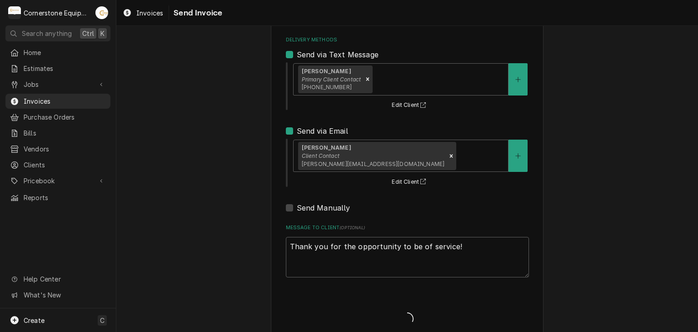
type textarea "x"
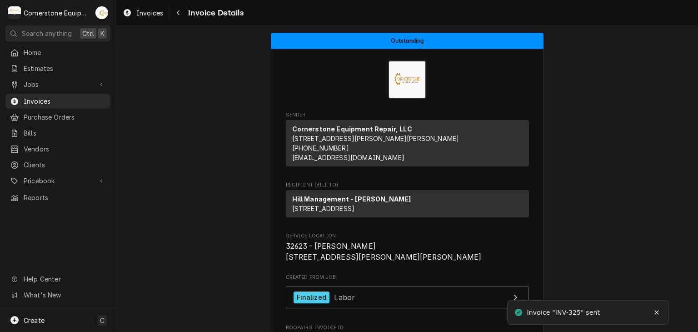
drag, startPoint x: 644, startPoint y: 200, endPoint x: 372, endPoint y: 174, distance: 273.2
click at [22, 84] on div "Jobs" at bounding box center [51, 85] width 82 height 10
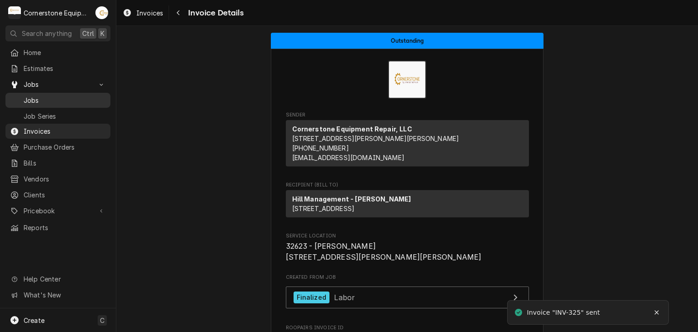
click at [32, 97] on span "Jobs" at bounding box center [65, 100] width 82 height 10
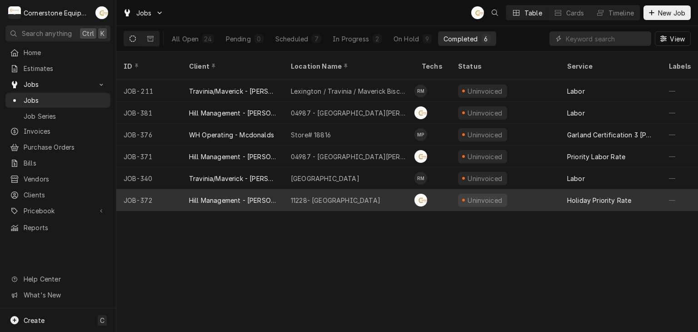
click at [237, 195] on div "Hill Management - [PERSON_NAME]" at bounding box center [232, 200] width 87 height 10
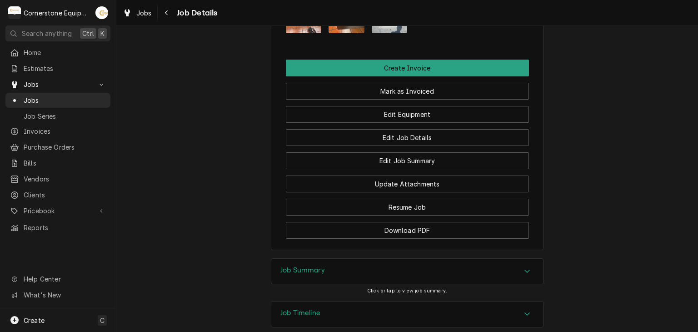
scroll to position [665, 0]
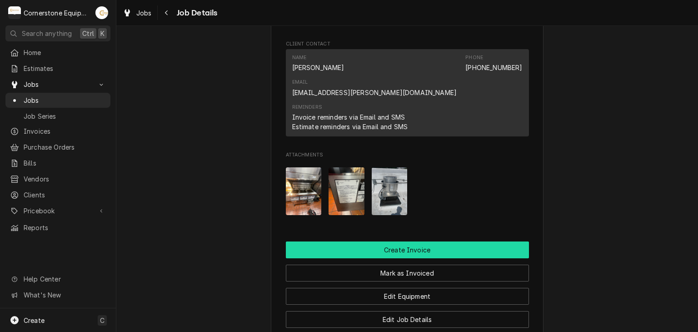
click at [413, 241] on button "Create Invoice" at bounding box center [407, 249] width 243 height 17
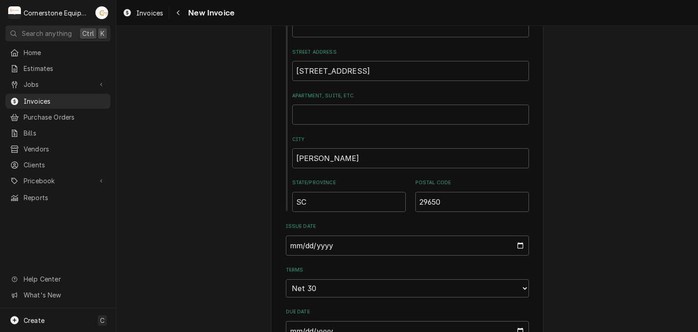
scroll to position [546, 0]
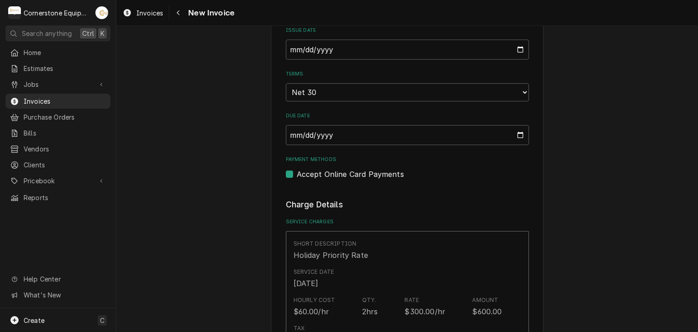
click at [300, 178] on div "Please provide the following information to create your invoice: Client Details…" at bounding box center [407, 320] width 243 height 1622
click at [304, 175] on label "Accept Online Card Payments" at bounding box center [350, 174] width 107 height 11
click at [304, 175] on input "Payment Methods" at bounding box center [418, 179] width 243 height 20
checkbox input "false"
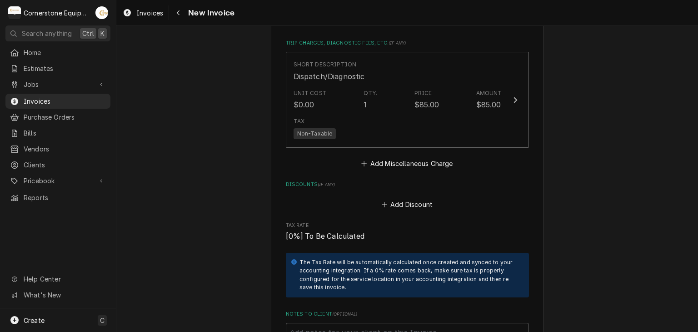
scroll to position [1455, 0]
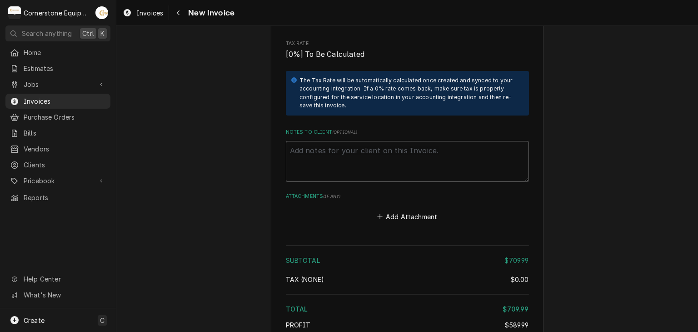
click at [379, 144] on textarea "Notes to Client ( optional )" at bounding box center [407, 161] width 243 height 41
paste textarea "Terms and Conditions (Daily Invoices) INVOICE APPROVAL AND PAYMENT TERMS All in…"
type textarea "x"
type textarea "Terms and Conditions (Daily Invoices) INVOICE APPROVAL AND PAYMENT TERMS All in…"
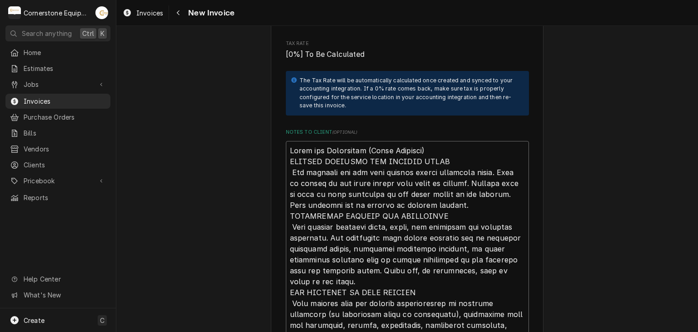
scroll to position [1684, 0]
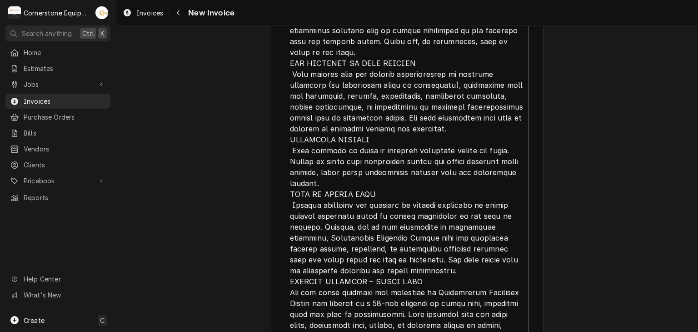
type textarea "x"
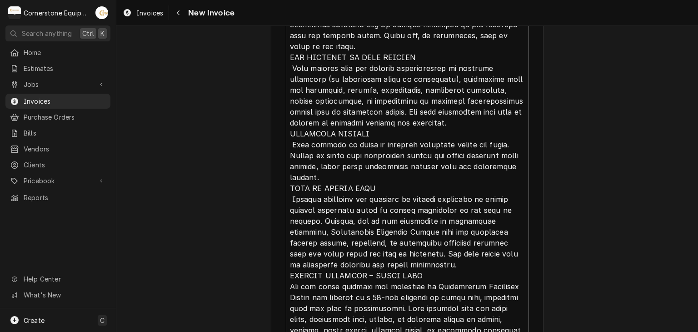
type textarea "Terms and Conditions (Daily Invoices) INVOICE APPROVAL AND PAYMENT TERMS All in…"
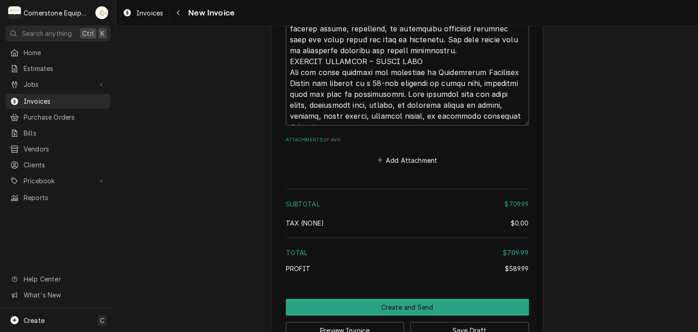
scroll to position [1906, 0]
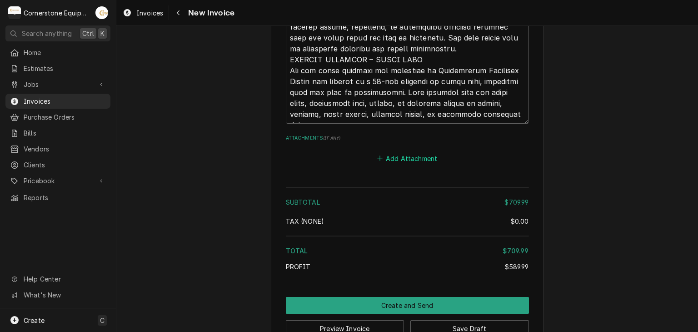
click at [412, 152] on button "Add Attachment" at bounding box center [407, 158] width 64 height 13
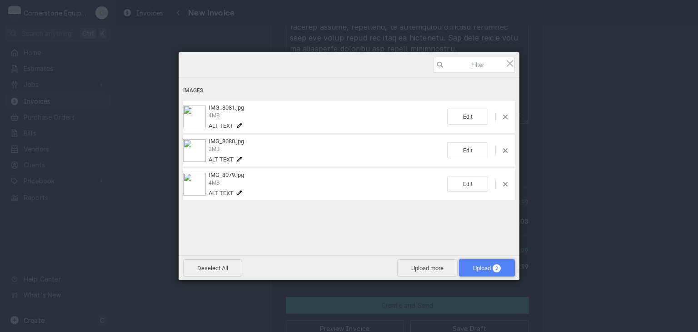
click at [475, 267] on span "Upload 3" at bounding box center [487, 268] width 28 height 7
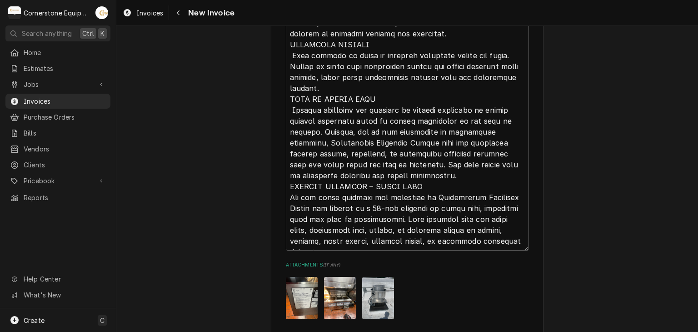
scroll to position [1961, 0]
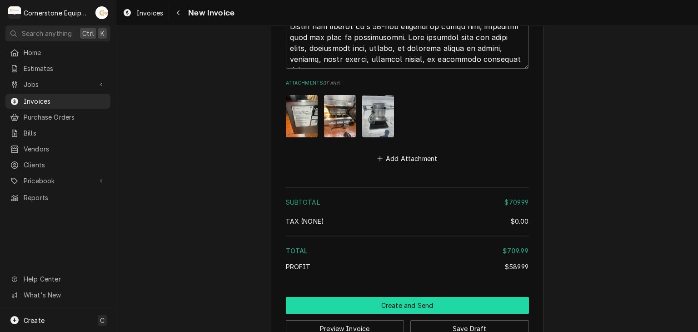
click at [428, 297] on button "Create and Send" at bounding box center [407, 305] width 243 height 17
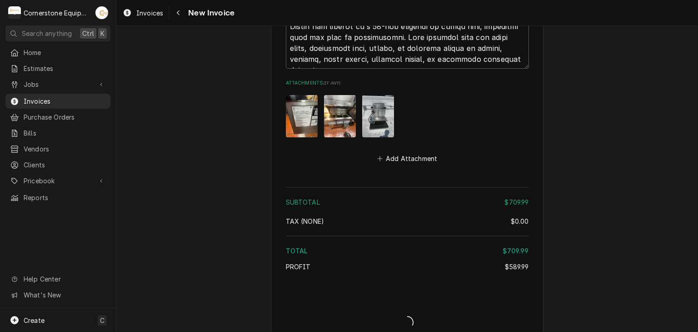
scroll to position [1956, 0]
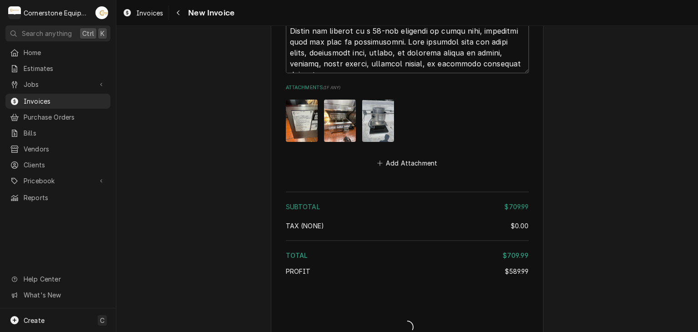
type textarea "x"
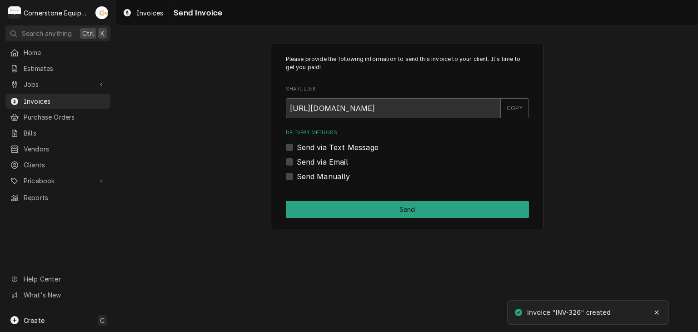
click at [324, 177] on label "Send Manually" at bounding box center [324, 176] width 54 height 11
click at [324, 177] on input "Send Manually" at bounding box center [418, 181] width 243 height 20
checkbox input "true"
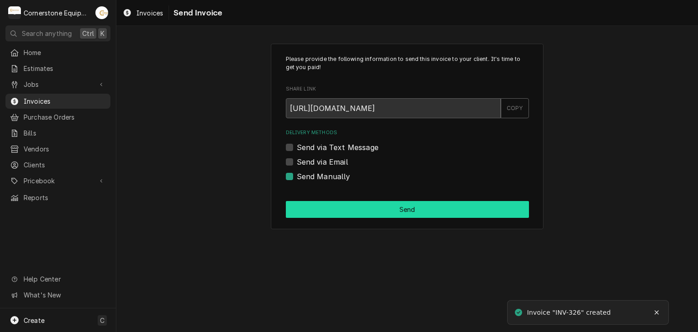
click at [422, 205] on button "Send" at bounding box center [407, 209] width 243 height 17
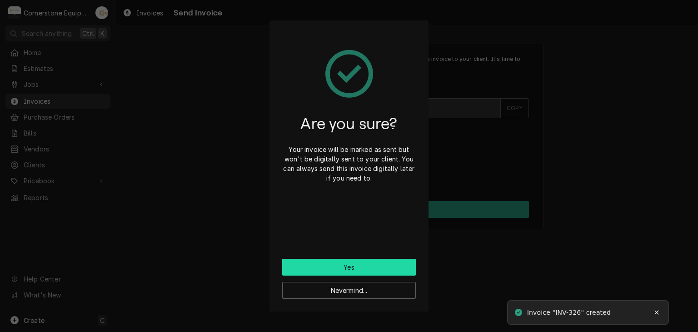
click at [375, 266] on button "Yes" at bounding box center [349, 267] width 134 height 17
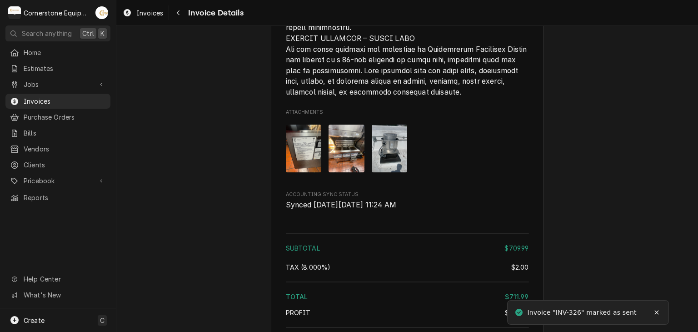
scroll to position [1637, 0]
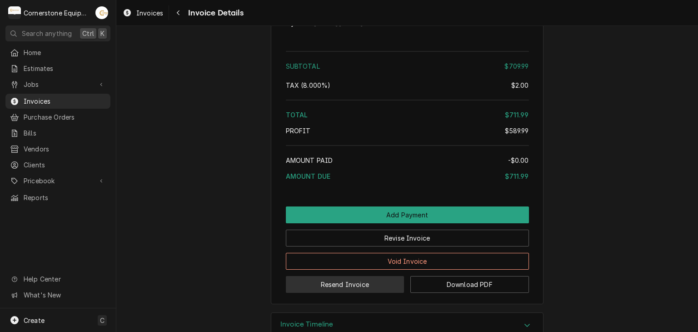
click at [332, 293] on button "Resend Invoice" at bounding box center [345, 284] width 119 height 17
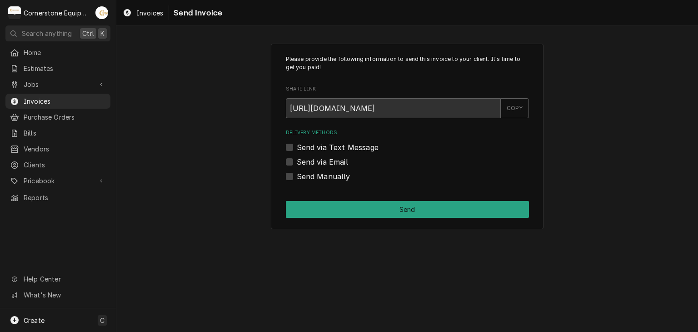
click at [337, 148] on label "Send via Text Message" at bounding box center [338, 147] width 82 height 11
click at [337, 148] on input "Send via Text Message" at bounding box center [418, 152] width 243 height 20
checkbox input "true"
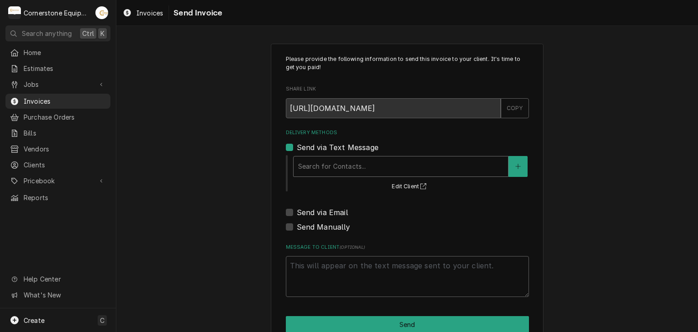
click at [331, 165] on div "Delivery Methods" at bounding box center [400, 166] width 205 height 16
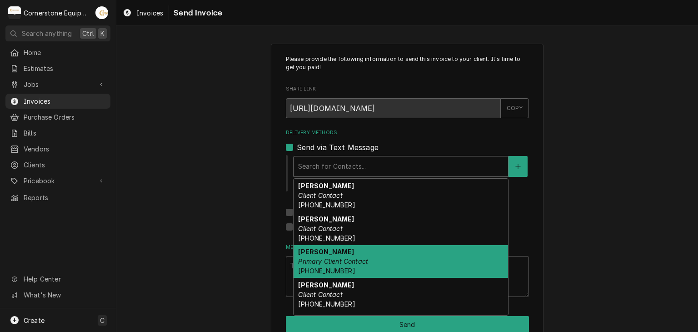
click at [324, 254] on strong "Ashton Vazquez" at bounding box center [326, 252] width 56 height 8
type textarea "x"
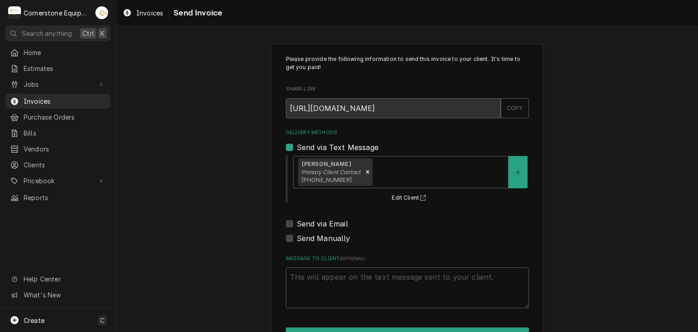
click at [313, 223] on label "Send via Email" at bounding box center [322, 223] width 51 height 11
click at [313, 223] on input "Send via Email" at bounding box center [418, 228] width 243 height 20
checkbox input "true"
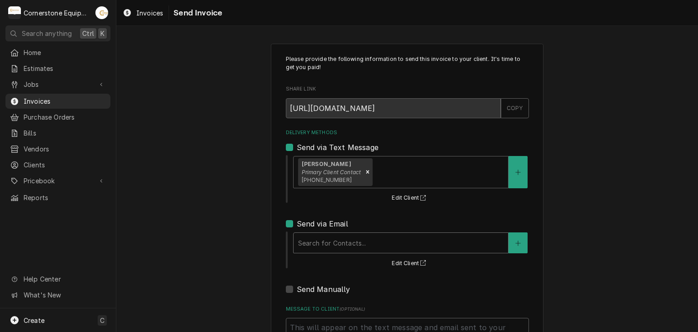
click at [316, 240] on div "Delivery Methods" at bounding box center [400, 243] width 205 height 16
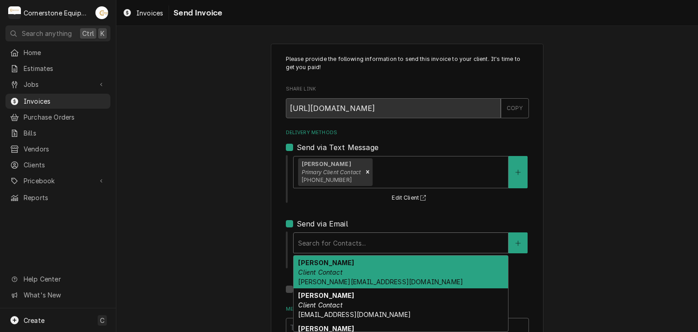
click at [316, 261] on strong "Amy Moore" at bounding box center [326, 263] width 56 height 8
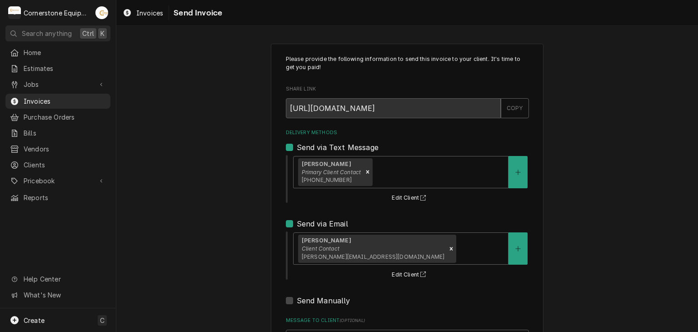
click at [244, 240] on div "Please provide the following information to send this invoice to your client. I…" at bounding box center [407, 230] width 582 height 390
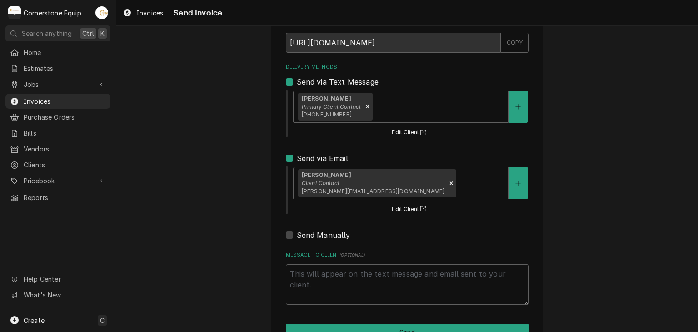
scroll to position [93, 0]
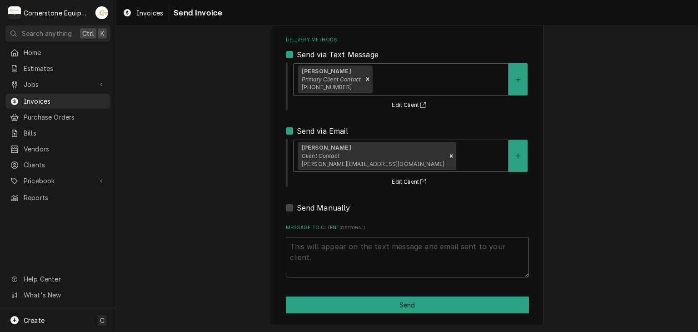
click at [361, 269] on textarea "Message to Client ( optional )" at bounding box center [407, 257] width 243 height 41
type textarea "x"
type textarea "T"
type textarea "x"
type textarea "Th"
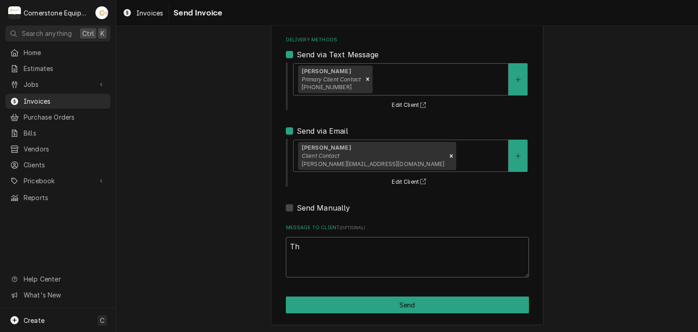
type textarea "x"
type textarea "Tha"
type textarea "x"
type textarea "Than"
type textarea "x"
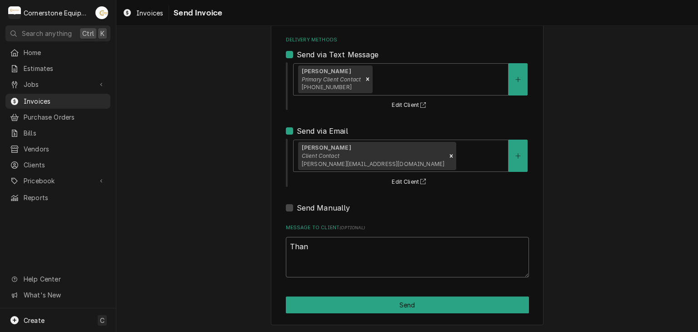
type textarea "Thank"
type textarea "x"
type textarea "Thank"
type textarea "x"
type textarea "Thank yo"
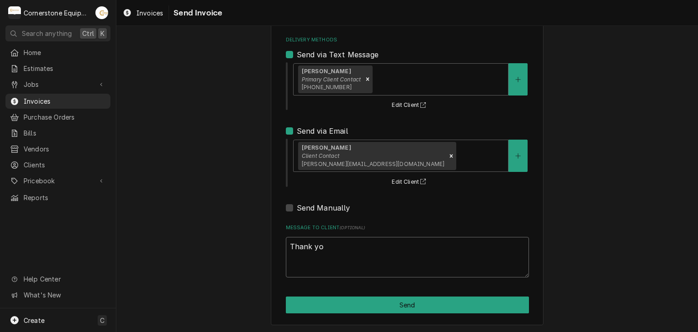
type textarea "x"
type textarea "Thank you"
type textarea "x"
type textarea "Thank you"
type textarea "x"
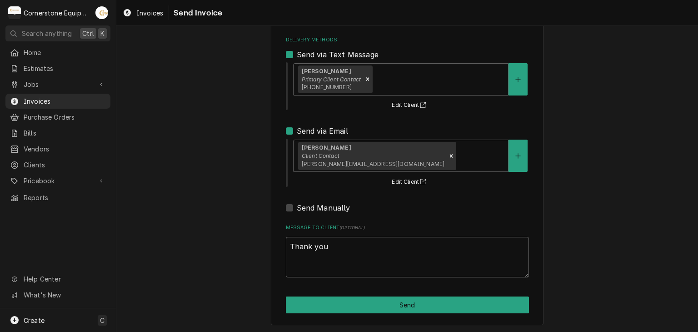
type textarea "Thank you f"
type textarea "x"
type textarea "Thank you fo"
type textarea "x"
type textarea "Thank you for"
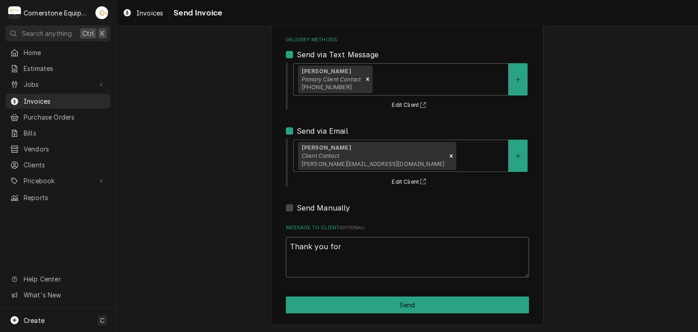
type textarea "x"
type textarea "Thank you for"
type textarea "x"
type textarea "Thank you for t"
type textarea "x"
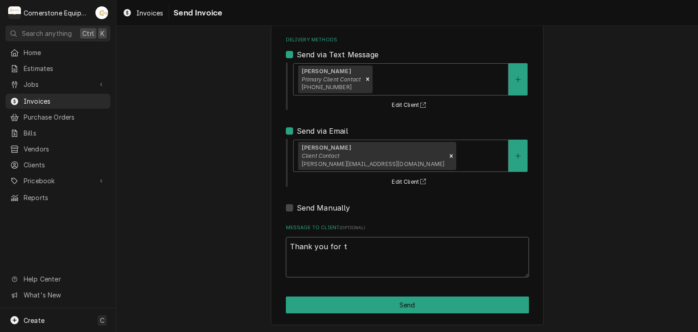
type textarea "Thank you for th"
type textarea "x"
type textarea "Thank you for the"
type textarea "x"
type textarea "Thank you for the"
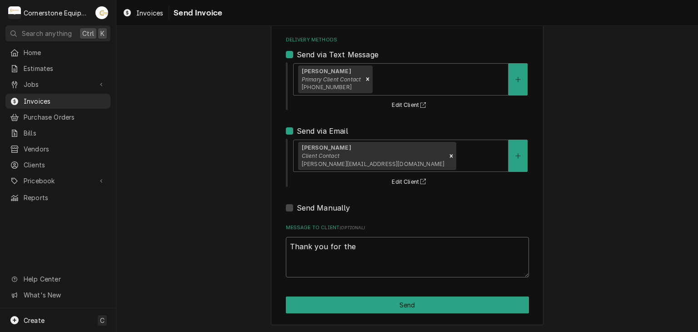
type textarea "x"
type textarea "Thank you for the o"
type textarea "x"
type textarea "Thank you for the op"
type textarea "x"
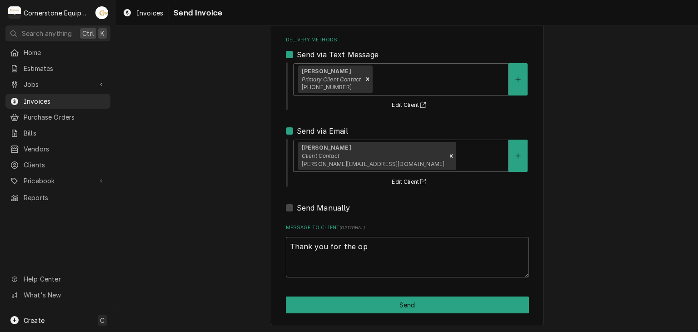
type textarea "Thank you for the opp"
type textarea "x"
type textarea "Thank you for the oppo"
type textarea "x"
type textarea "Thank you for the oppor"
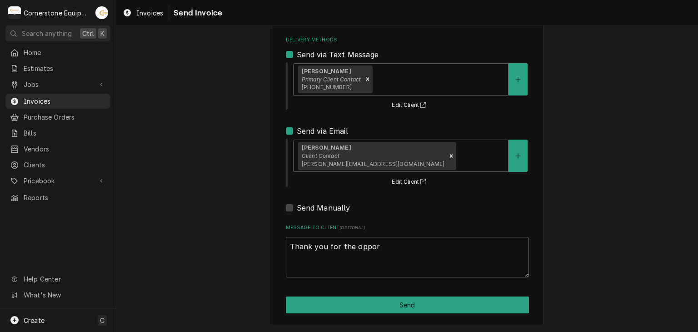
type textarea "x"
type textarea "Thank you for the opport"
type textarea "x"
type textarea "Thank you for the opportu"
type textarea "x"
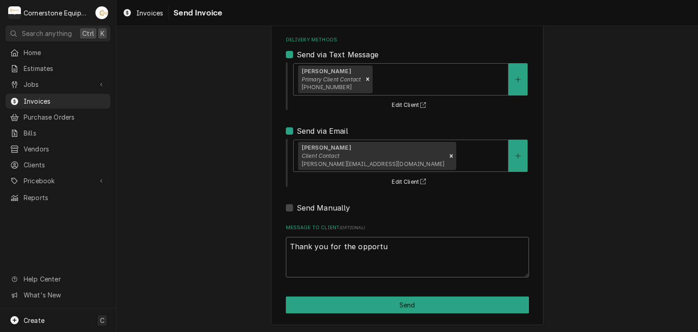
type textarea "Thank you for the opportun"
type textarea "x"
type textarea "Thank you for the opportuni"
type textarea "x"
type textarea "Thank you for the opportunit"
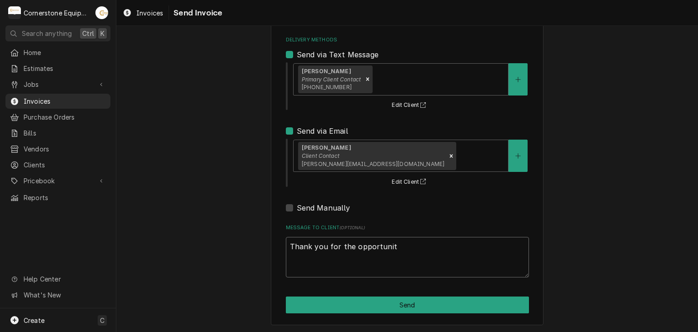
type textarea "x"
type textarea "Thank you for the opportunity"
type textarea "x"
type textarea "Thank you for the opportunity"
type textarea "x"
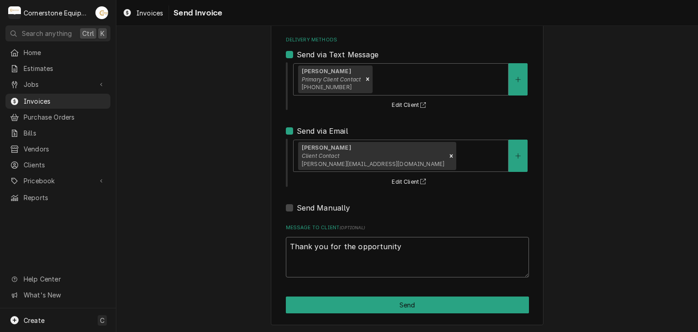
type textarea "Thank you for the opportunity t"
type textarea "x"
type textarea "Thank you for the opportunity t"
type textarea "x"
type textarea "Thank you for the opportunity t b"
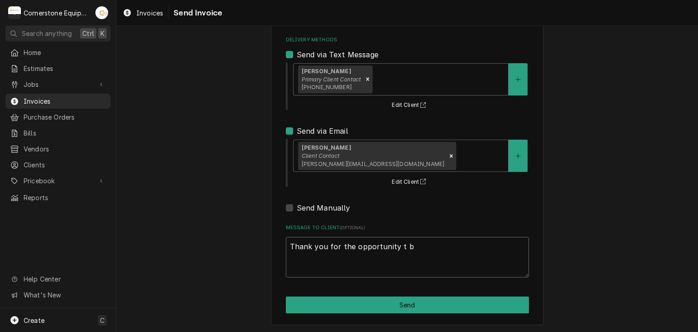
type textarea "x"
type textarea "Thank you for the opportunity t be"
type textarea "x"
type textarea "Thank you for the opportunity t be"
type textarea "x"
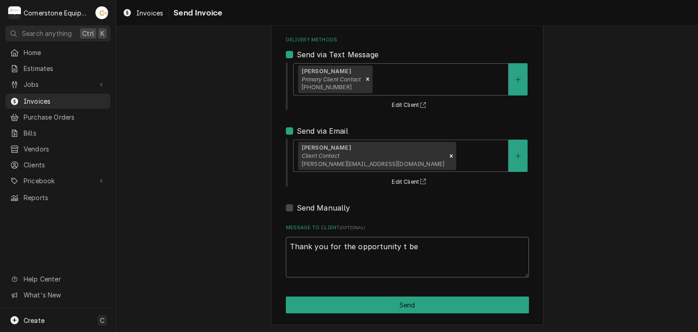
type textarea "Thank you for the opportunity t be"
type textarea "x"
type textarea "Thank you for the opportunity t b"
type textarea "x"
type textarea "Thank you for the opportunity t"
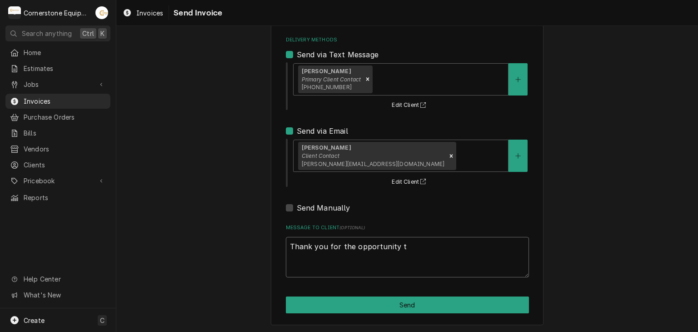
type textarea "x"
type textarea "Thank you for the opportunity t"
type textarea "x"
type textarea "Thank you for the opportunity to"
type textarea "x"
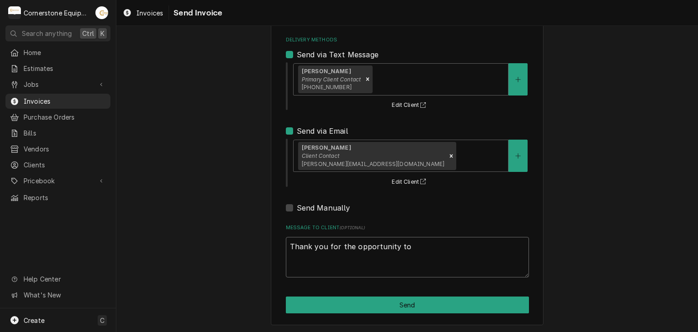
type textarea "Thank you for the opportunity to"
type textarea "x"
type textarea "Thank you for the opportunity to b"
type textarea "x"
type textarea "Thank you for the opportunity to be"
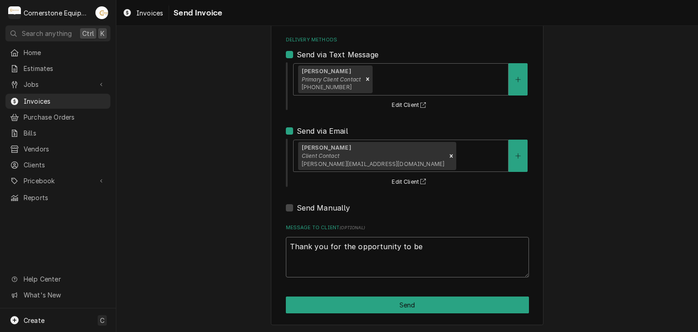
type textarea "x"
type textarea "Thank you for the opportunity to be"
type textarea "x"
type textarea "Thank you for the opportunity to be o"
type textarea "x"
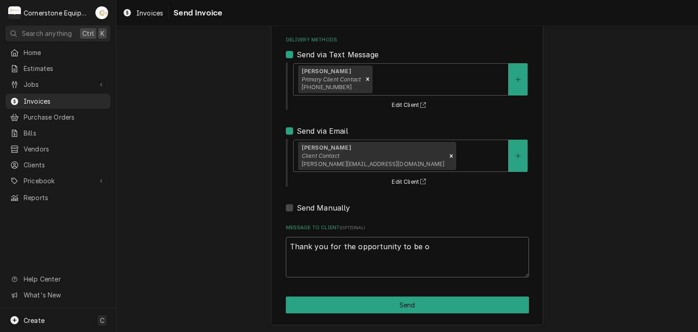
type textarea "Thank you for the opportunity to be of"
type textarea "x"
type textarea "Thank you for the opportunity to be of"
type textarea "x"
type textarea "Thank you for the opportunity to be of s"
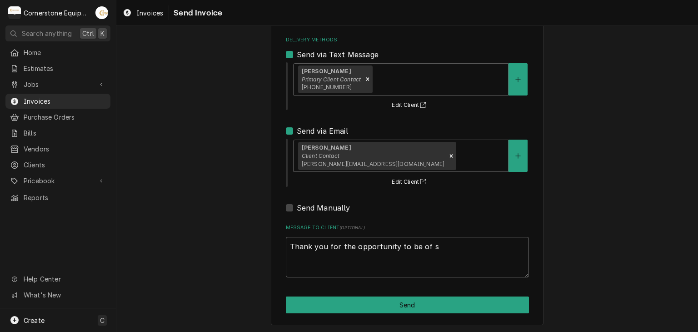
type textarea "x"
type textarea "Thank you for the opportunity to be of se"
type textarea "x"
type textarea "Thank you for the opportunity to be of ser"
type textarea "x"
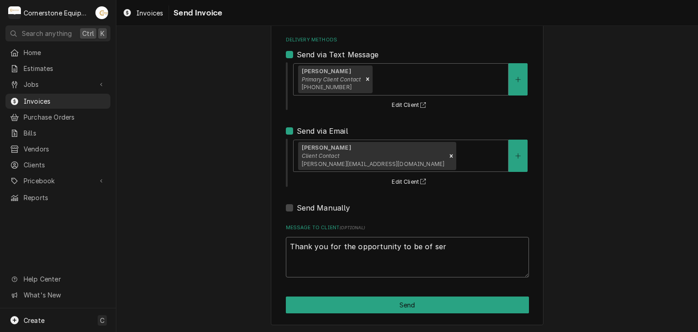
type textarea "Thank you for the opportunity to be of serv"
type textarea "x"
type textarea "Thank you for the opportunity to be of servi"
type textarea "x"
type textarea "Thank you for the opportunity to be of servic"
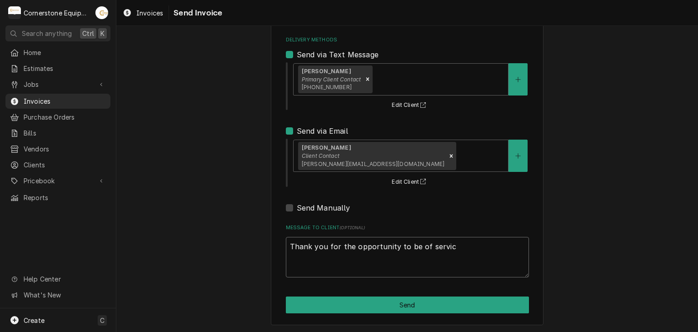
type textarea "x"
type textarea "Thank you for the opportunity to be of service"
type textarea "x"
click at [361, 269] on textarea "Thank you for the opportunity to be of service!" at bounding box center [407, 257] width 243 height 41
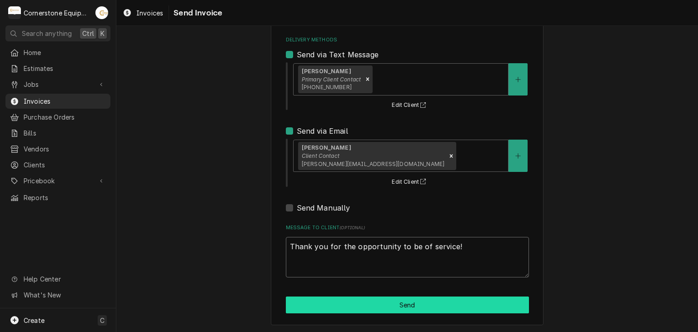
type textarea "Thank you for the opportunity to be of service!"
click at [392, 298] on button "Send" at bounding box center [407, 304] width 243 height 17
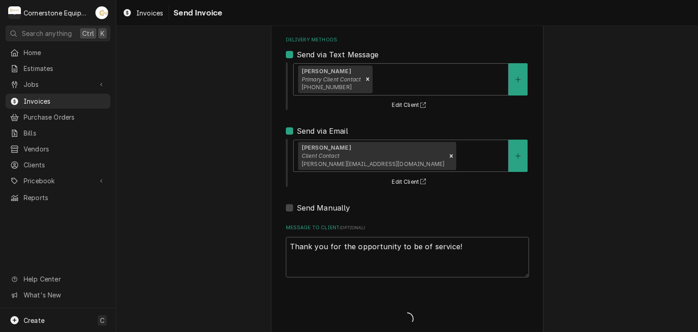
type textarea "x"
